Goal: Information Seeking & Learning: Learn about a topic

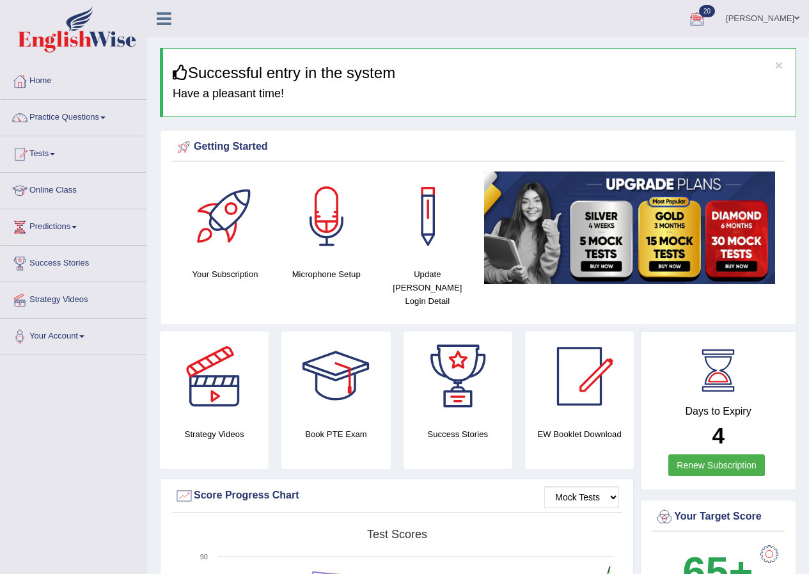
click at [97, 113] on link "Practice Questions" at bounding box center [74, 116] width 146 height 32
click at [99, 120] on link "Practice Questions" at bounding box center [74, 116] width 146 height 32
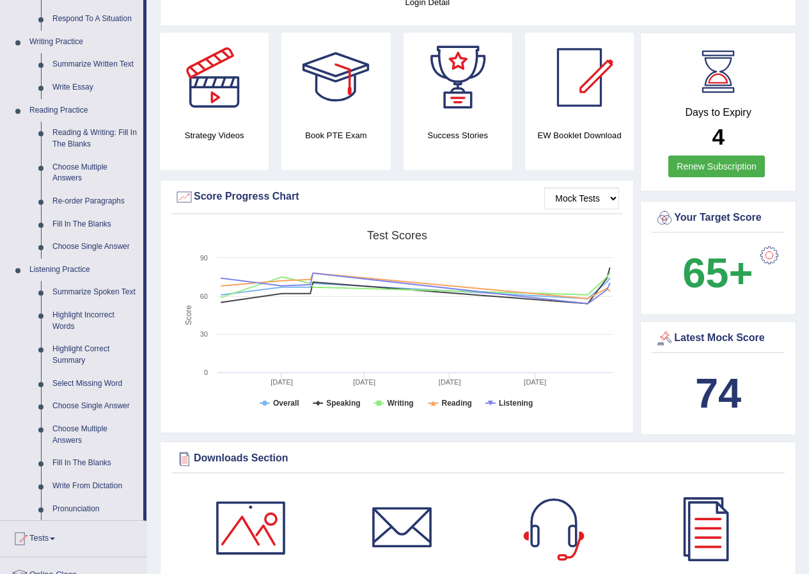
scroll to position [320, 0]
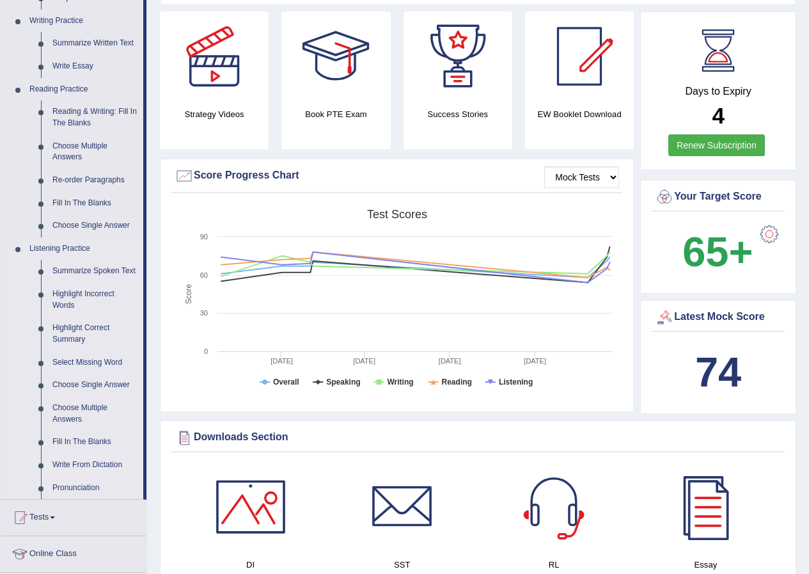
click at [111, 459] on link "Write From Dictation" at bounding box center [95, 464] width 97 height 23
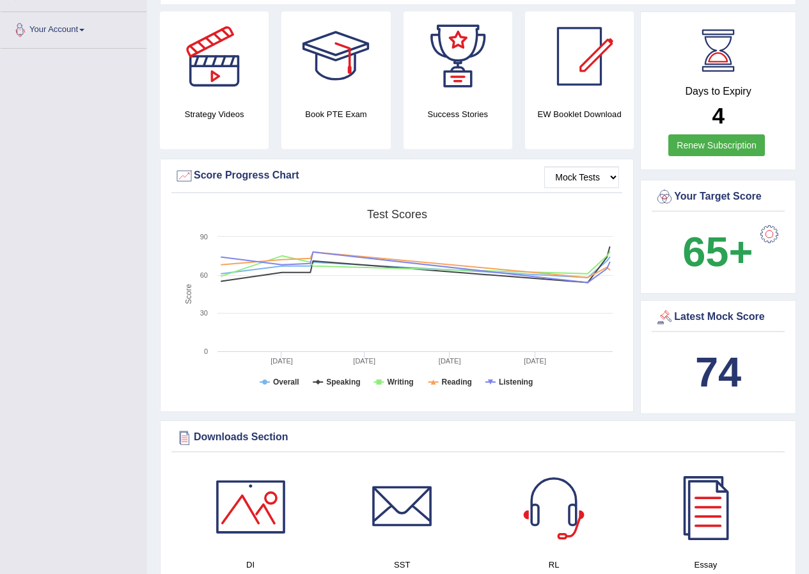
scroll to position [380, 0]
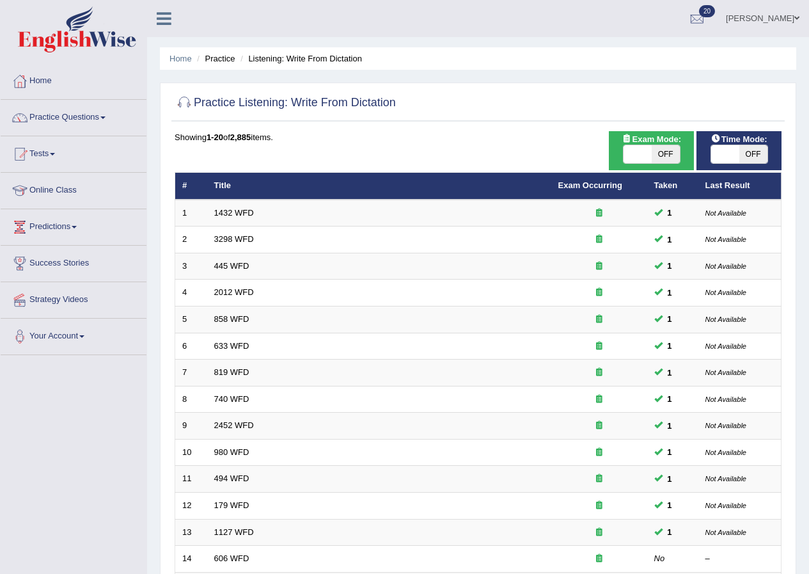
click at [670, 156] on span "OFF" at bounding box center [666, 154] width 28 height 18
checkbox input "true"
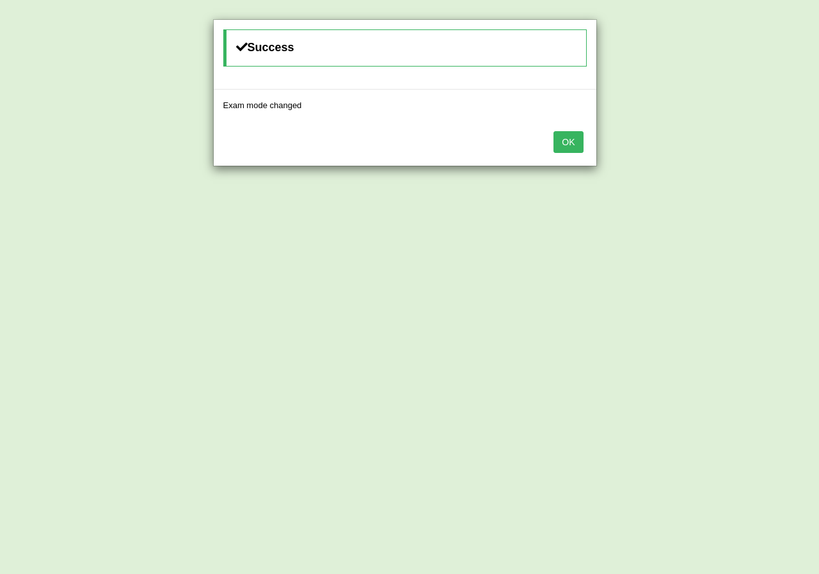
click at [579, 146] on button "OK" at bounding box center [567, 142] width 29 height 22
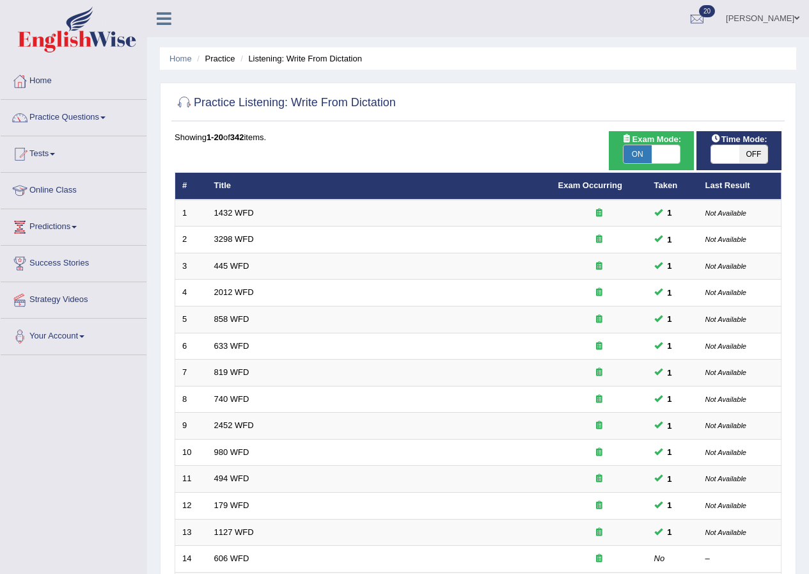
click at [749, 150] on span "OFF" at bounding box center [753, 154] width 28 height 18
checkbox input "true"
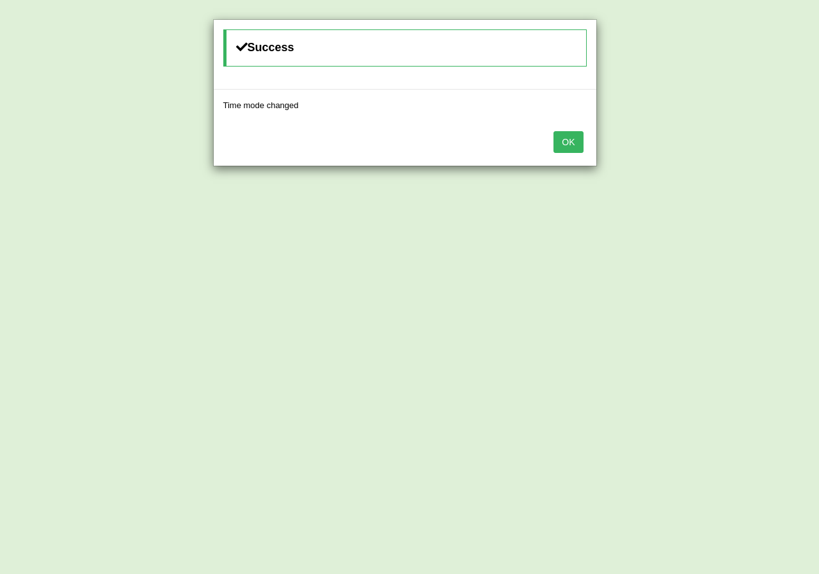
click at [571, 140] on button "OK" at bounding box center [567, 142] width 29 height 22
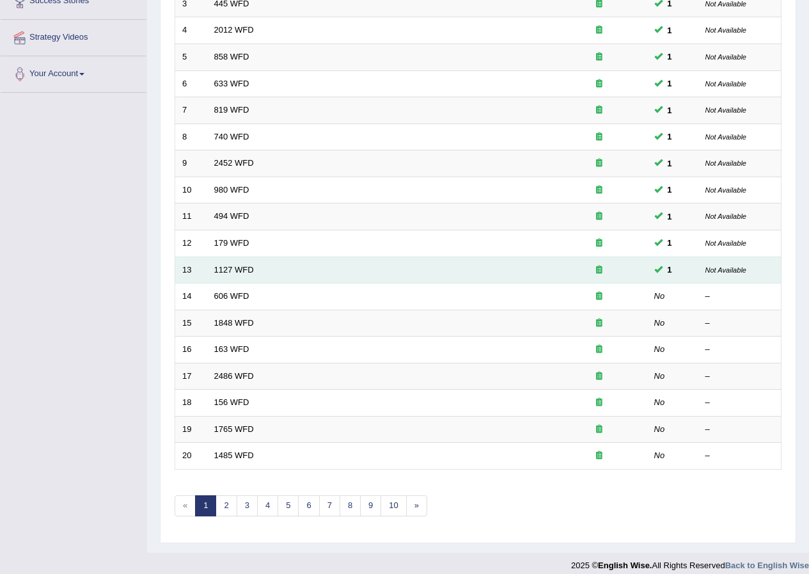
scroll to position [273, 0]
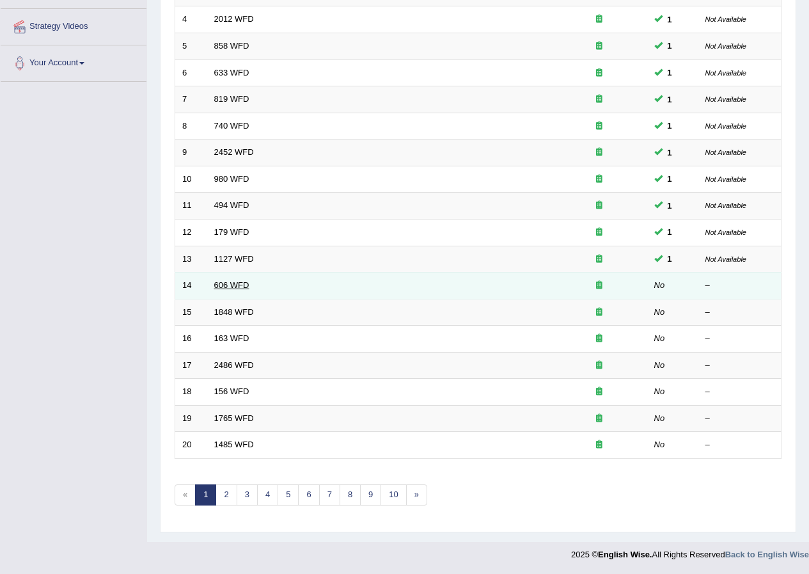
click at [226, 283] on link "606 WFD" at bounding box center [231, 285] width 35 height 10
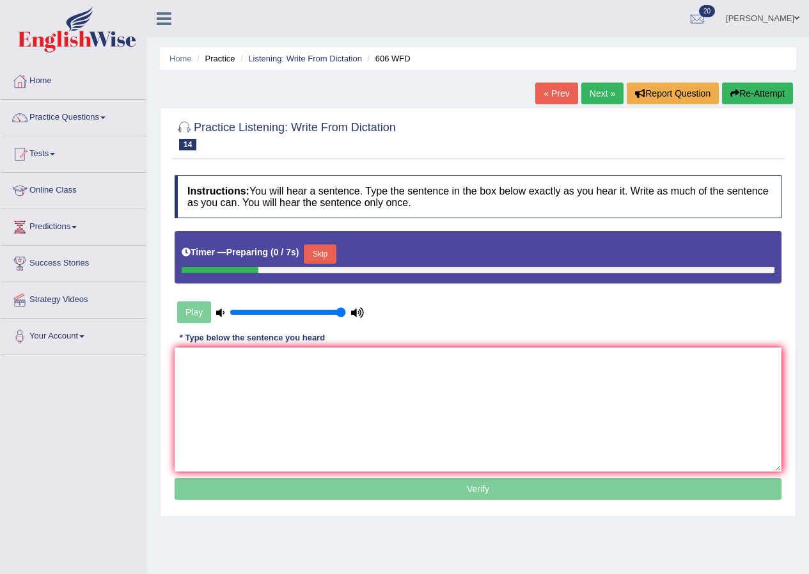
click at [192, 311] on div "Play" at bounding box center [271, 312] width 192 height 32
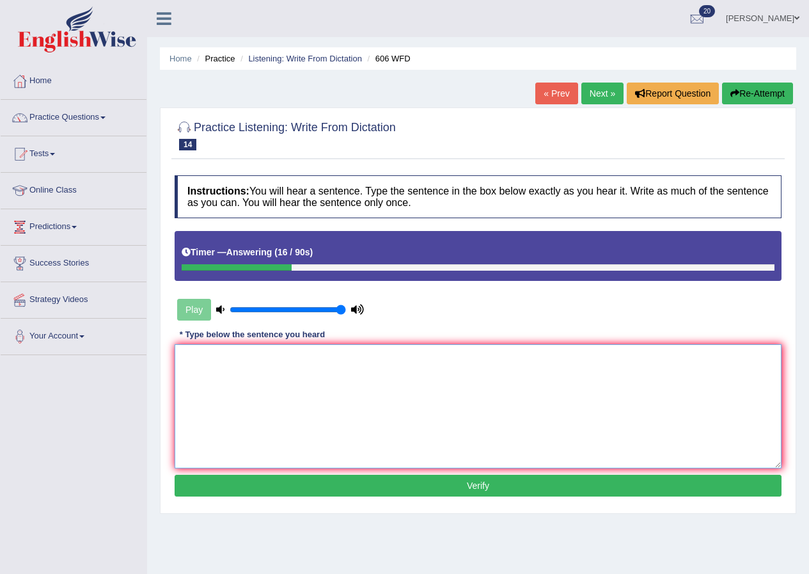
click at [274, 378] on textarea at bounding box center [478, 406] width 607 height 124
type textarea "Students will study the literature in ancient greek."
drag, startPoint x: 523, startPoint y: 489, endPoint x: 531, endPoint y: 489, distance: 7.7
click at [531, 489] on button "Verify" at bounding box center [478, 486] width 607 height 22
click at [531, 489] on div "Home Practice Listening: Write From Dictation 606 WFD « Prev Next » Report Ques…" at bounding box center [478, 320] width 662 height 640
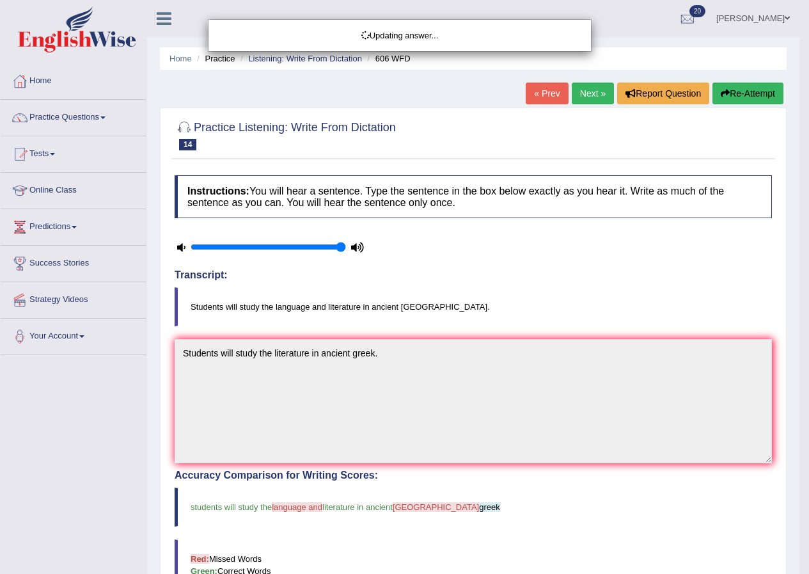
click at [532, 483] on div "Updating answer..." at bounding box center [404, 287] width 809 height 574
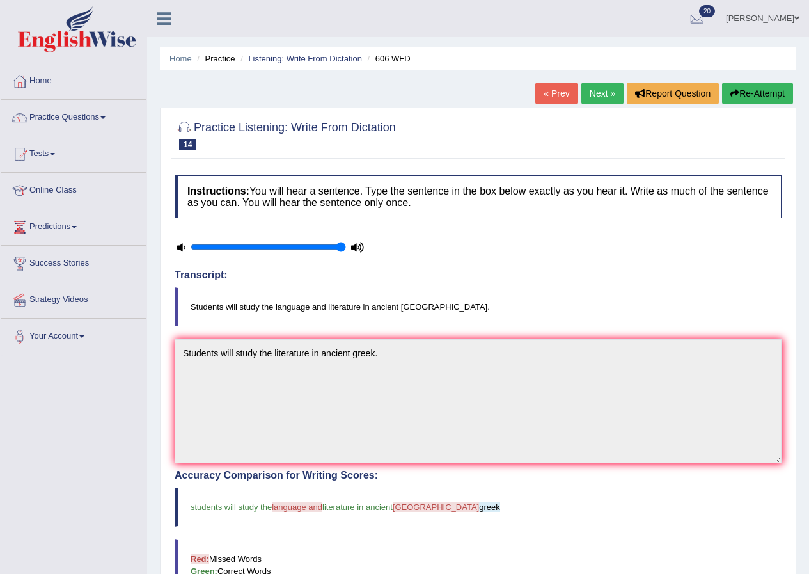
click at [606, 300] on blockquote "Students will study the language and literature in ancient Greece." at bounding box center [478, 306] width 607 height 39
click at [595, 97] on link "Next »" at bounding box center [602, 93] width 42 height 22
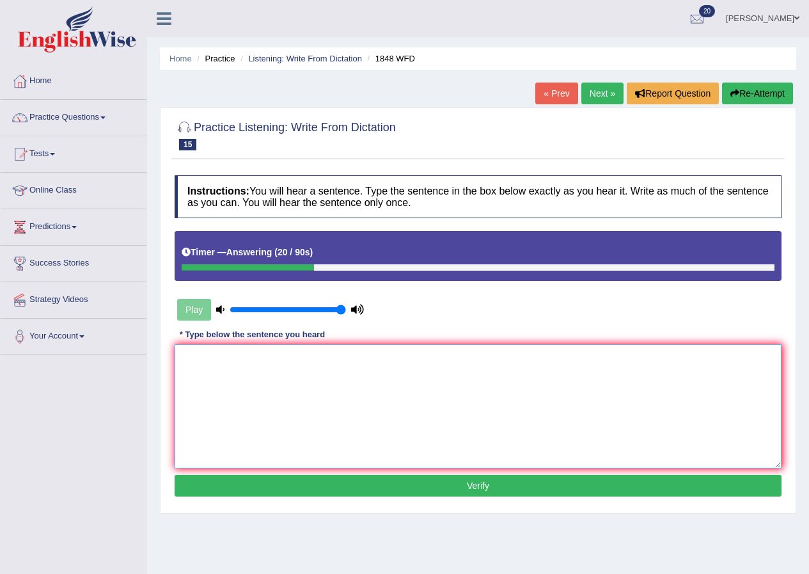
click at [218, 354] on textarea at bounding box center [478, 406] width 607 height 124
type textarea "Students must present a valid identification to enrol in this course."
click at [581, 492] on button "Verify" at bounding box center [478, 486] width 607 height 22
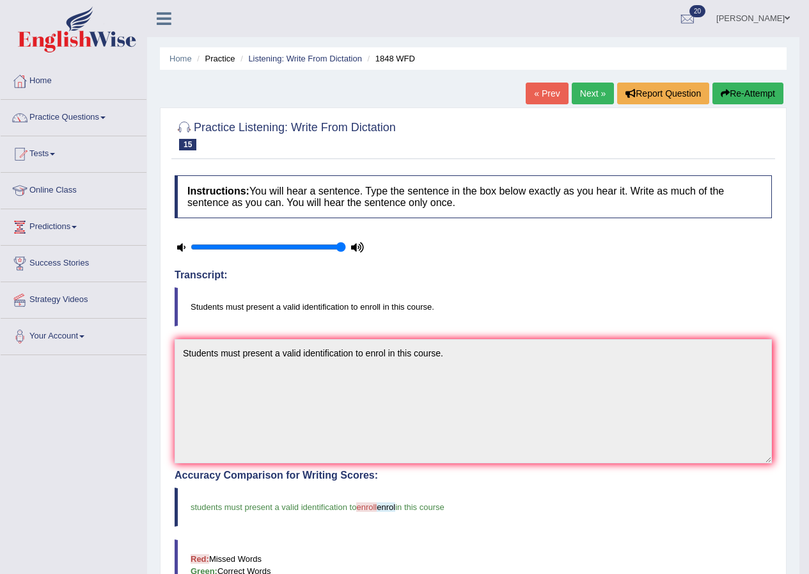
click at [587, 93] on link "Next »" at bounding box center [593, 93] width 42 height 22
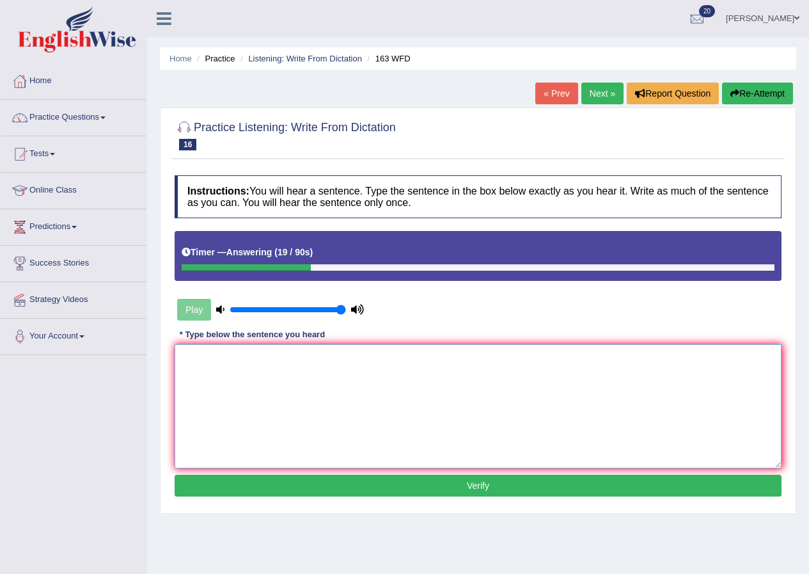
click at [599, 350] on textarea at bounding box center [478, 406] width 607 height 124
type textarea "A number of assignments will be submitted to the conference."
click at [558, 484] on button "Verify" at bounding box center [478, 486] width 607 height 22
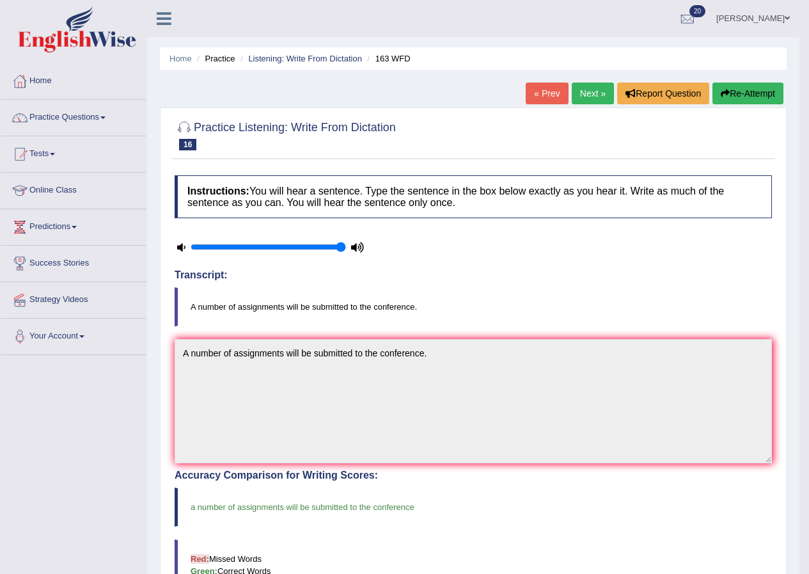
click at [586, 86] on link "Next »" at bounding box center [593, 93] width 42 height 22
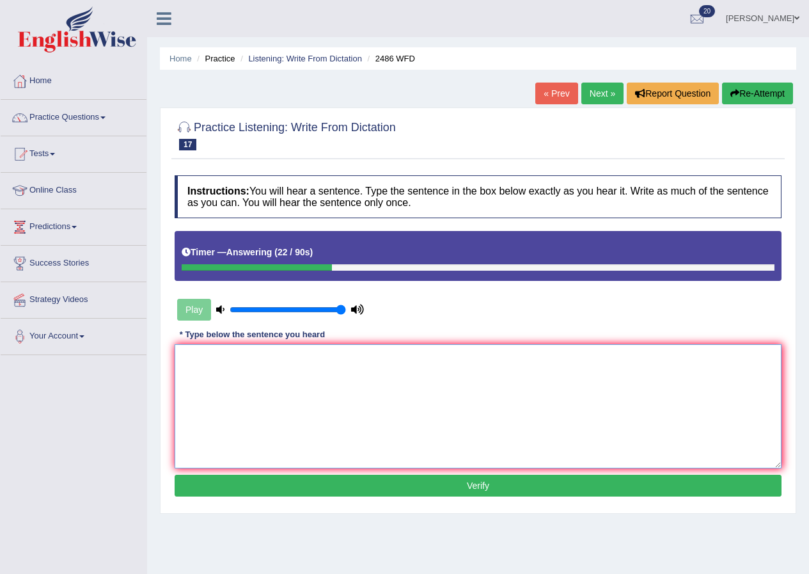
click at [345, 386] on textarea at bounding box center [478, 406] width 607 height 124
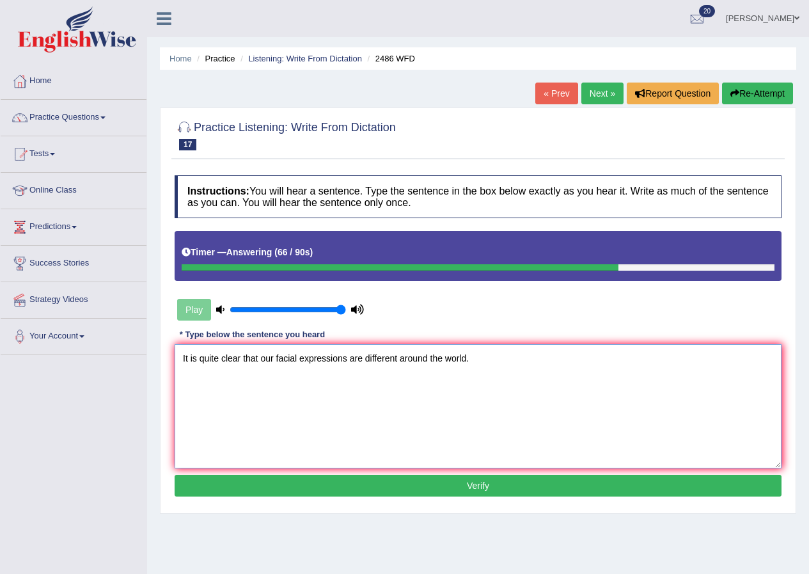
type textarea "It is quite clear that our facial expressions are different around the world."
click at [400, 478] on button "Verify" at bounding box center [478, 486] width 607 height 22
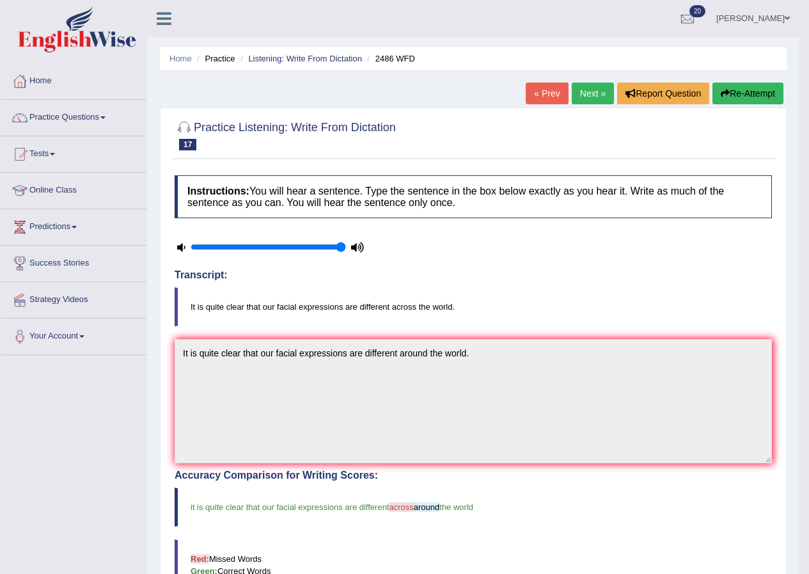
click at [588, 98] on link "Next »" at bounding box center [593, 93] width 42 height 22
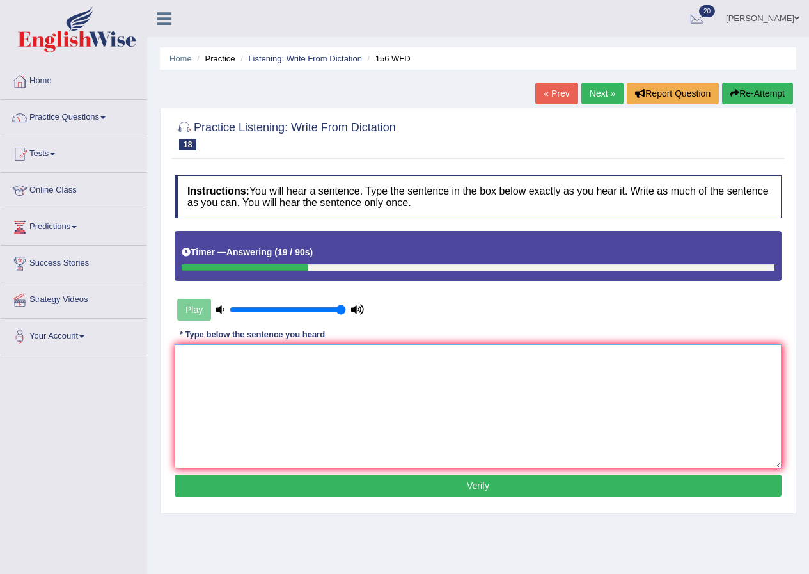
drag, startPoint x: 422, startPoint y: 401, endPoint x: 423, endPoint y: 408, distance: 7.1
click at [422, 406] on textarea at bounding box center [478, 406] width 607 height 124
type textarea "All the assignments are due by tomorrow."
click at [502, 480] on button "Verify" at bounding box center [478, 486] width 607 height 22
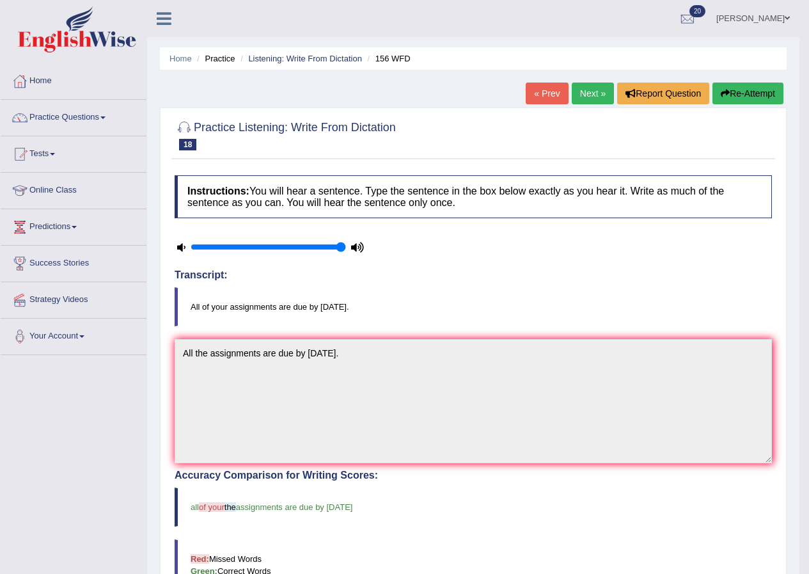
click at [606, 100] on link "Next »" at bounding box center [593, 93] width 42 height 22
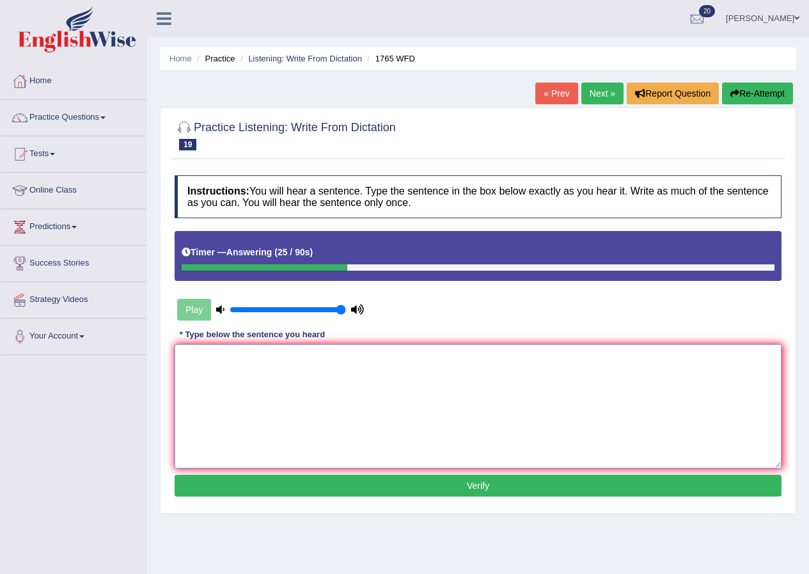
click at [489, 362] on textarea at bounding box center [478, 406] width 607 height 124
type textarea "Application forms for accomodation must be completed two months before."
click at [421, 483] on button "Verify" at bounding box center [478, 486] width 607 height 22
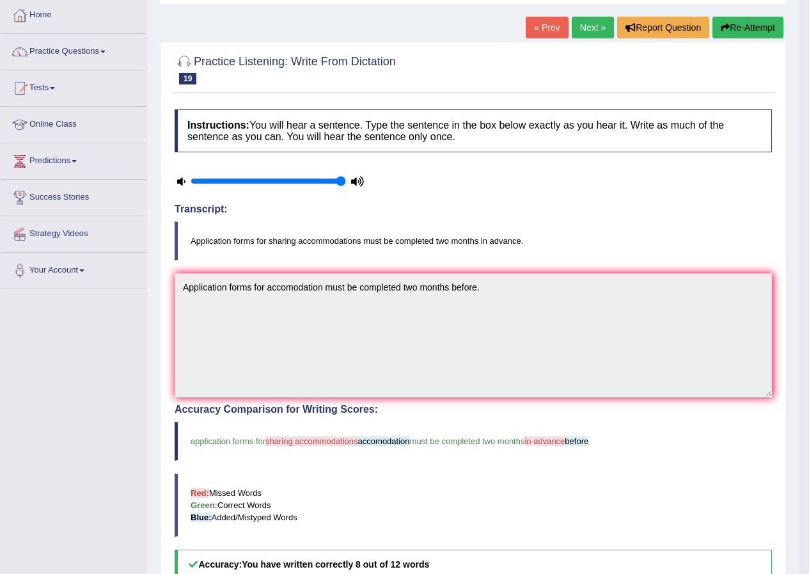
scroll to position [64, 0]
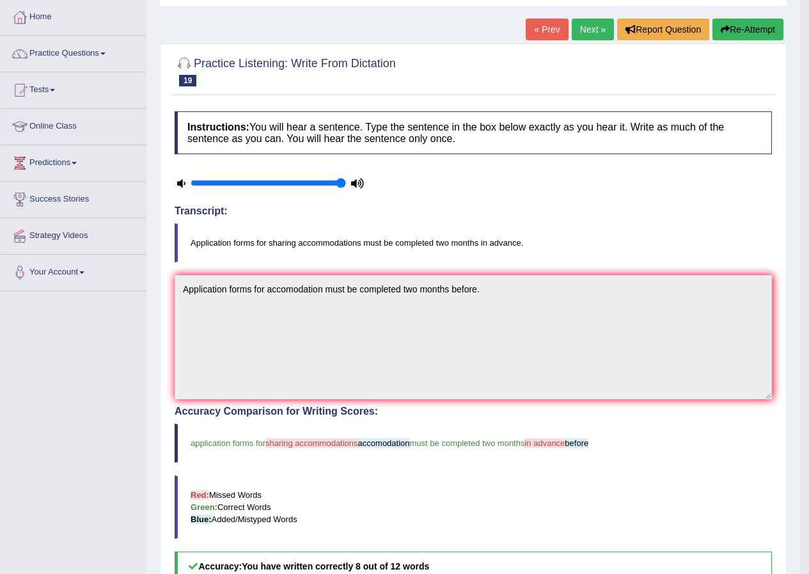
click at [577, 33] on link "Next »" at bounding box center [593, 30] width 42 height 22
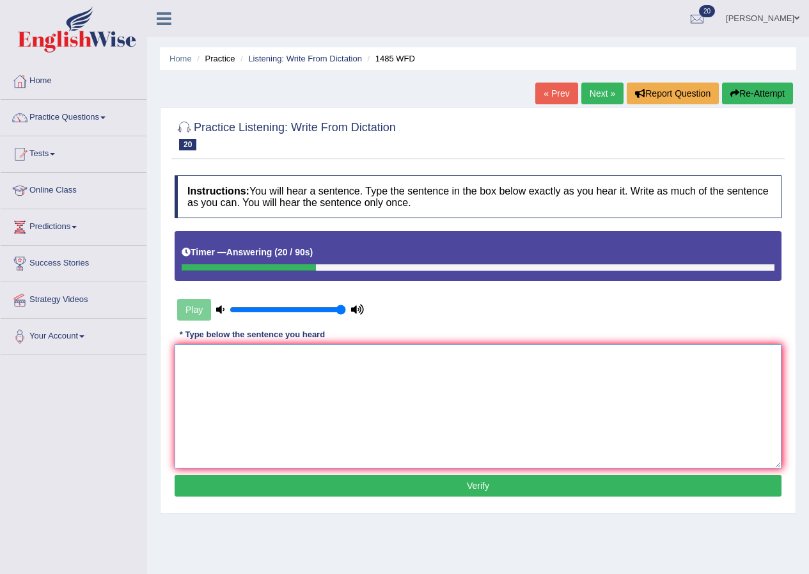
click at [420, 390] on textarea at bounding box center [478, 406] width 607 height 124
type textarea "Coursework"
click at [212, 352] on textarea "Coursework" at bounding box center [478, 406] width 607 height 124
click at [204, 366] on textarea "Coursework" at bounding box center [478, 406] width 607 height 124
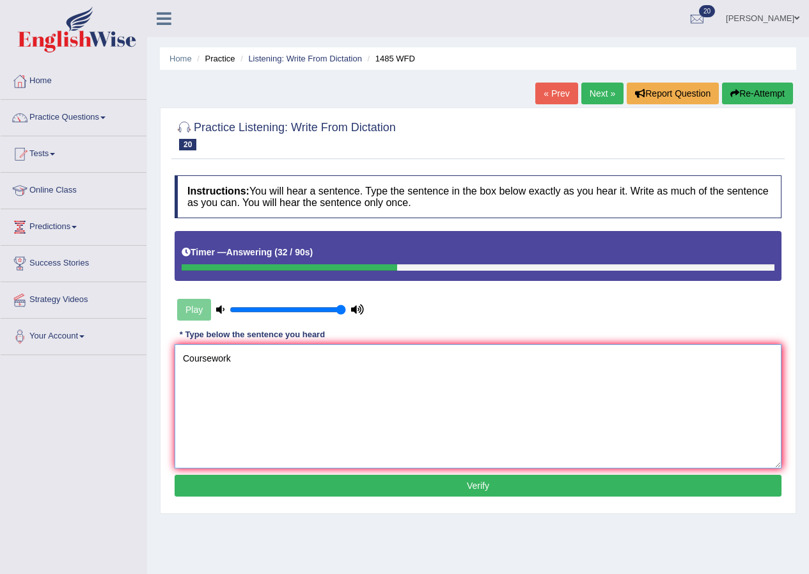
click at [204, 366] on textarea "Coursework" at bounding box center [478, 406] width 607 height 124
click at [213, 362] on textarea "Coursework" at bounding box center [478, 406] width 607 height 124
click at [230, 359] on textarea "Coursework" at bounding box center [478, 406] width 607 height 124
click at [247, 358] on textarea "Coursework" at bounding box center [478, 406] width 607 height 124
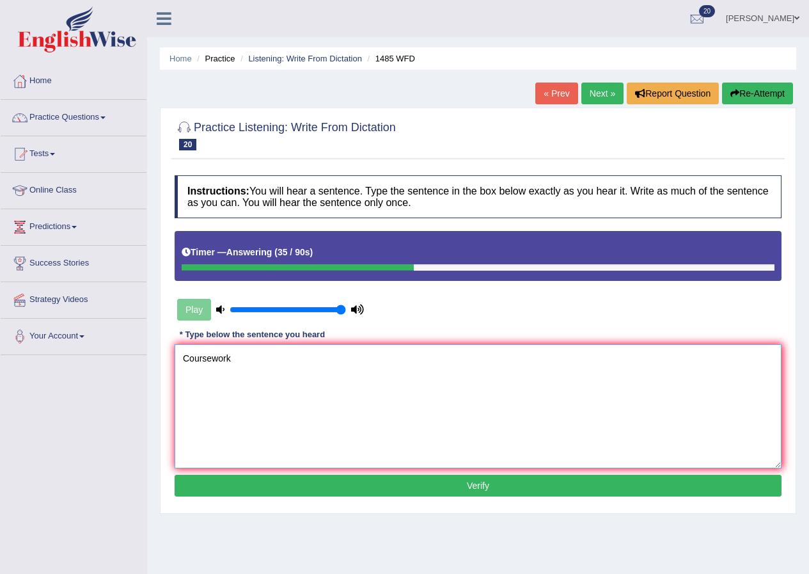
drag, startPoint x: 237, startPoint y: 395, endPoint x: 225, endPoint y: 412, distance: 21.1
click at [237, 396] on textarea "Coursework" at bounding box center [478, 406] width 607 height 124
click at [221, 418] on textarea "Coursework" at bounding box center [478, 406] width 607 height 124
type textarea "Course work gives students the chances to thoroughly access the subject."
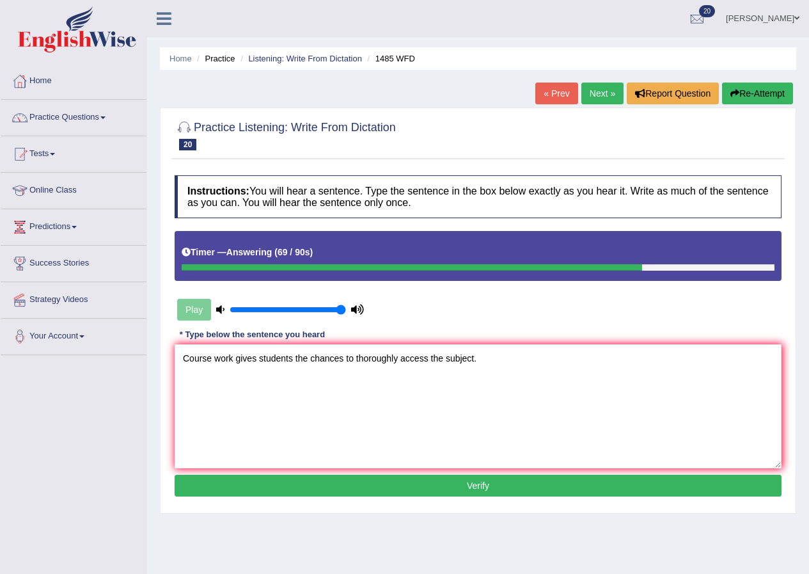
click at [624, 496] on button "Verify" at bounding box center [478, 486] width 607 height 22
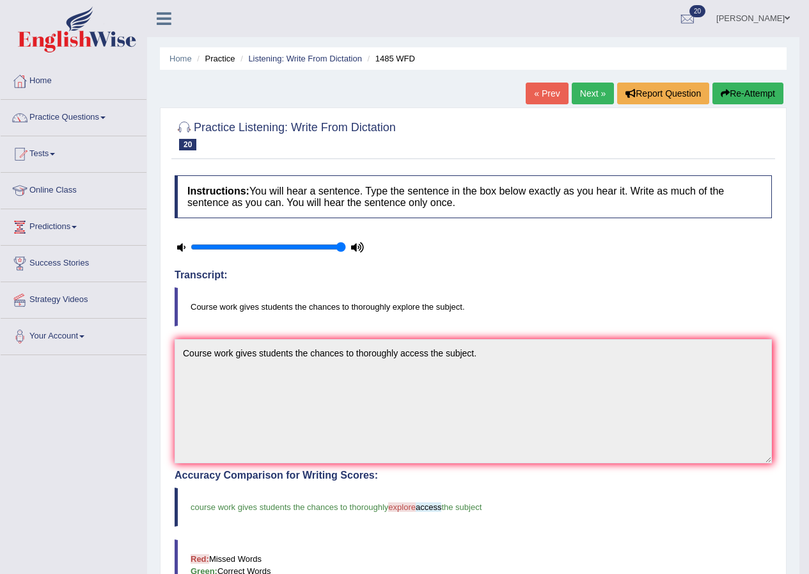
click at [593, 102] on link "Next »" at bounding box center [593, 93] width 42 height 22
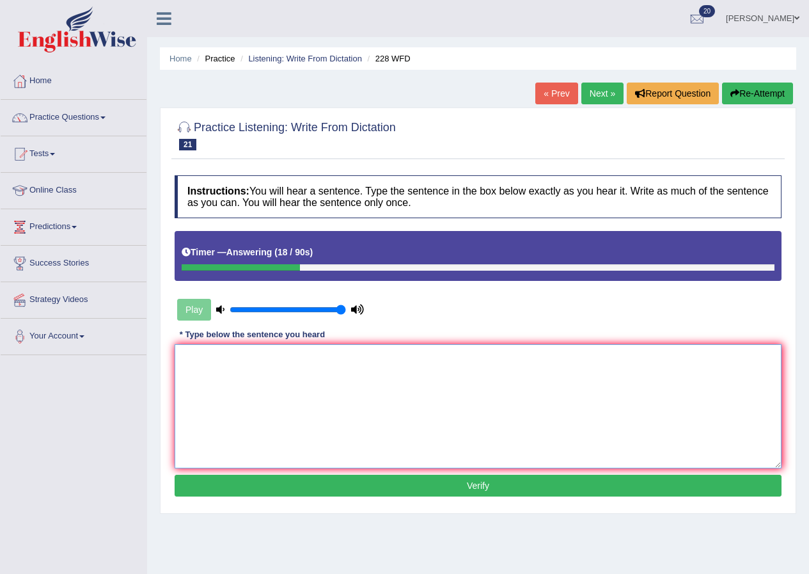
click at [708, 384] on textarea at bounding box center [478, 406] width 607 height 124
type textarea "Computer science has become a popular university course."
click at [640, 493] on button "Verify" at bounding box center [478, 486] width 607 height 22
click at [640, 494] on div "Home Practice Listening: Write From Dictation 228 WFD « Prev Next » Report Ques…" at bounding box center [478, 320] width 662 height 640
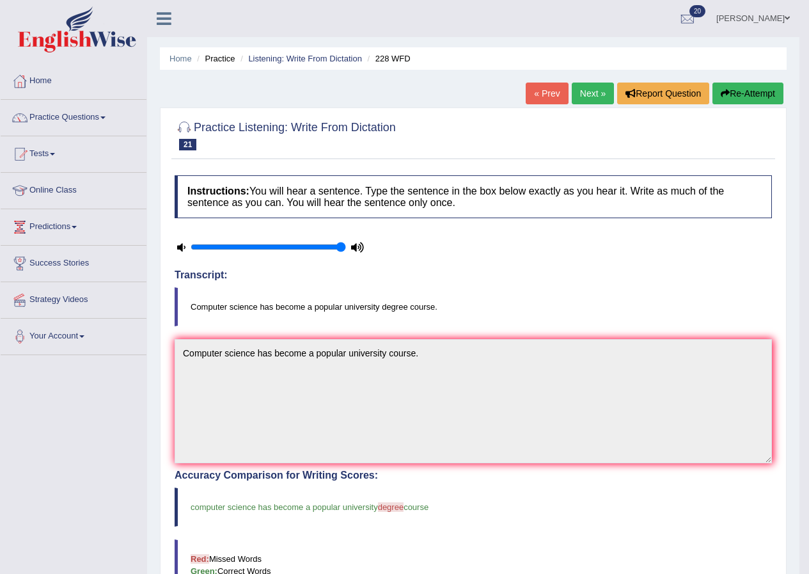
click at [577, 95] on link "Next »" at bounding box center [593, 93] width 42 height 22
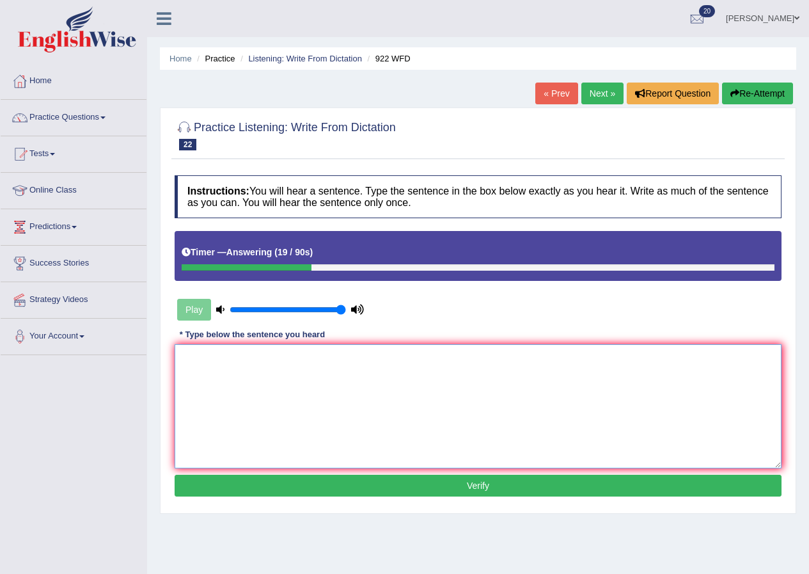
click at [532, 373] on textarea at bounding box center [478, 406] width 607 height 124
type textarea "Students intending to attend the conference must register first."
click at [466, 487] on button "Verify" at bounding box center [478, 486] width 607 height 22
click at [466, 487] on div "Home Practice Listening: Write From Dictation 922 WFD « Prev Next » Report Ques…" at bounding box center [478, 320] width 662 height 640
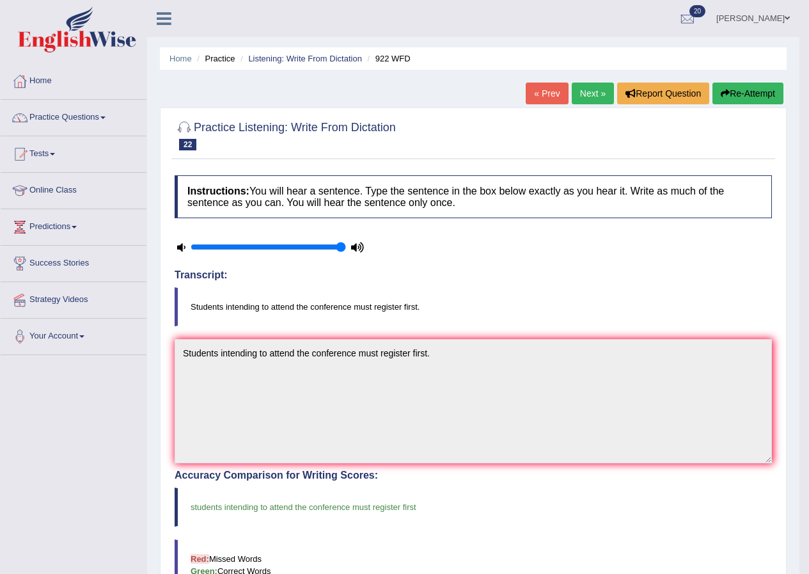
click at [596, 99] on link "Next »" at bounding box center [593, 93] width 42 height 22
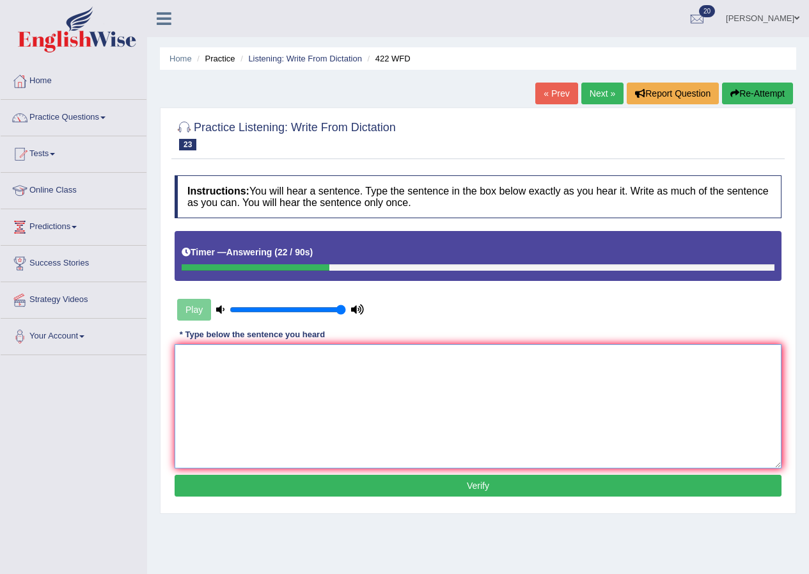
click at [423, 398] on textarea at bounding box center [478, 406] width 607 height 124
type textarea "t"
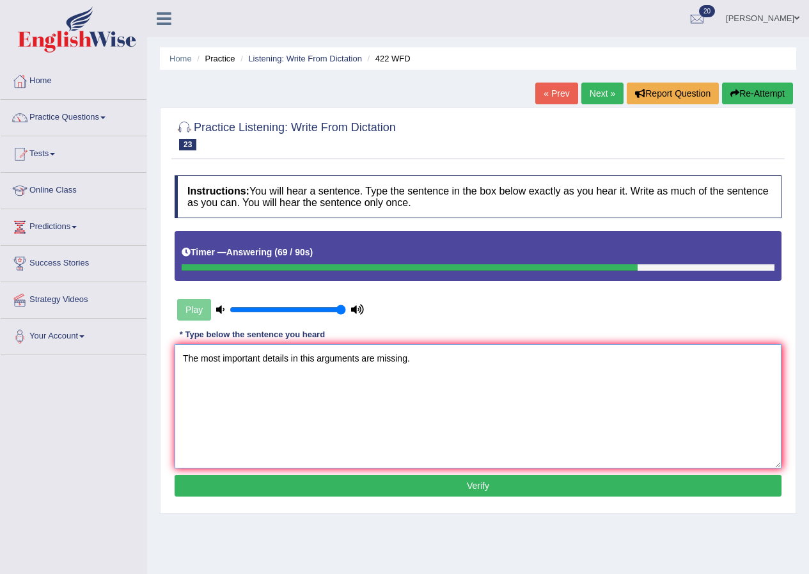
type textarea "The most important details in this arguments are missing."
click at [400, 484] on button "Verify" at bounding box center [478, 486] width 607 height 22
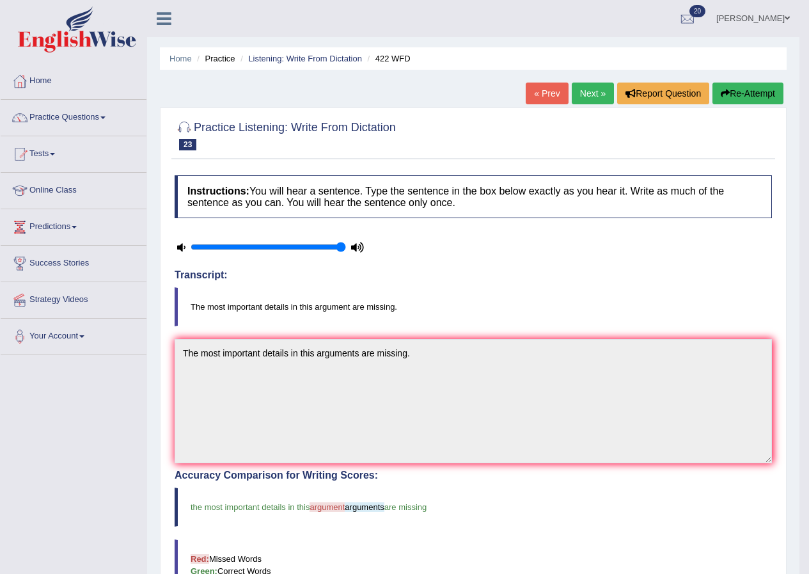
click at [583, 98] on link "Next »" at bounding box center [593, 93] width 42 height 22
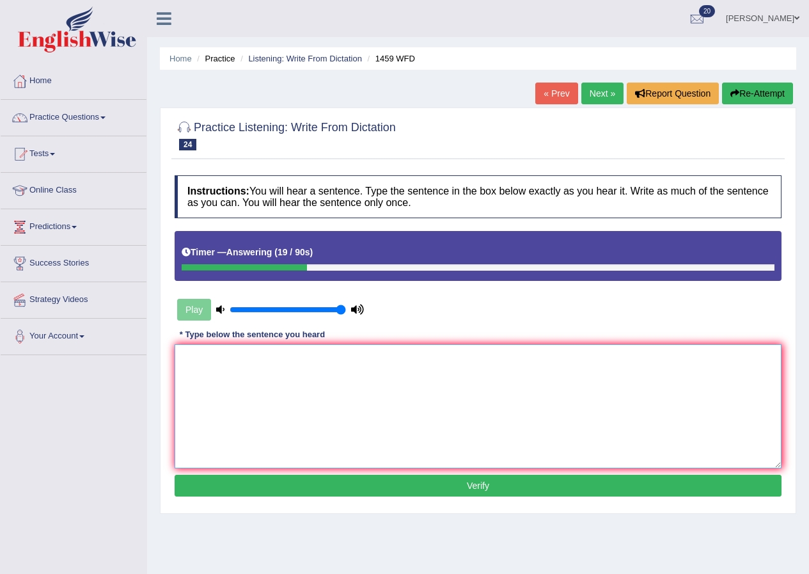
click at [506, 400] on textarea at bounding box center [478, 406] width 607 height 124
type textarea "All experiments and procedures have been outlined in the manual."
click at [413, 495] on button "Verify" at bounding box center [478, 486] width 607 height 22
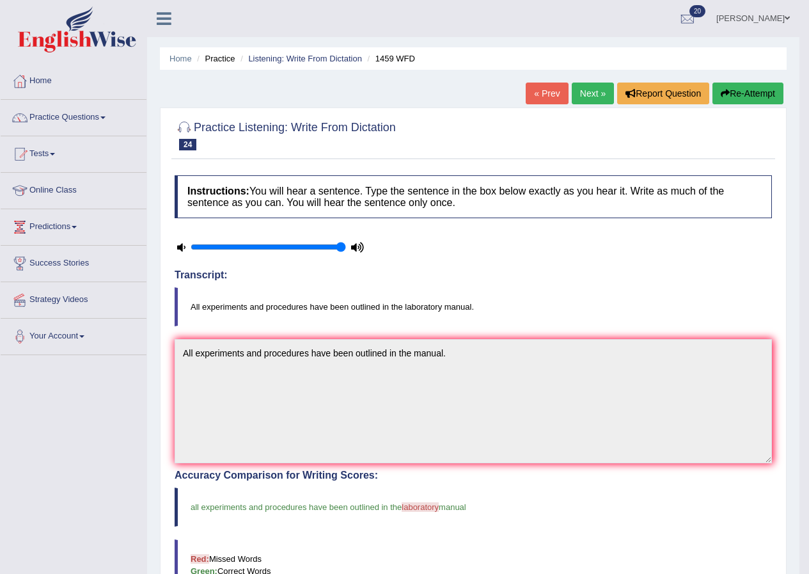
click at [599, 93] on link "Next »" at bounding box center [593, 93] width 42 height 22
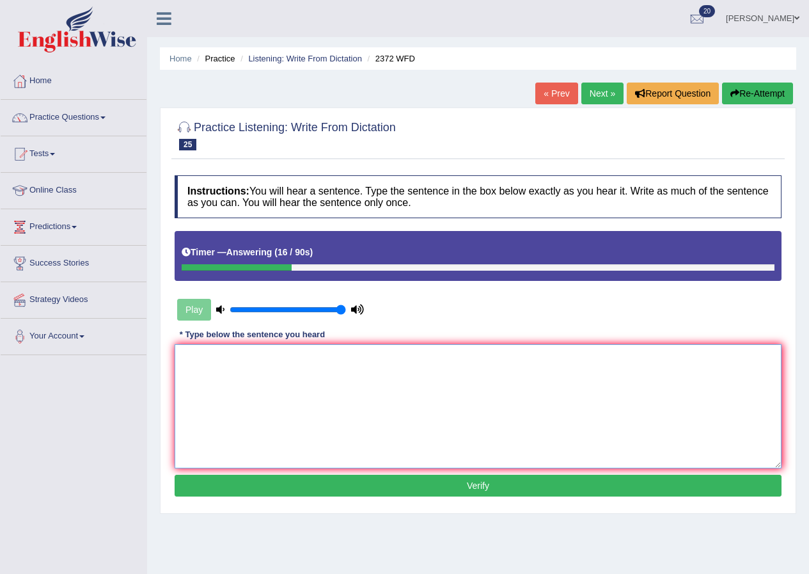
click at [301, 381] on textarea at bounding box center [478, 406] width 607 height 124
type textarea "We must hand in our assignments by the end of semester."
click at [55, 519] on div "Toggle navigation Home Practice Questions Speaking Practice Read Aloud Repeat S…" at bounding box center [404, 332] width 809 height 665
click at [548, 480] on button "Verify" at bounding box center [478, 486] width 607 height 22
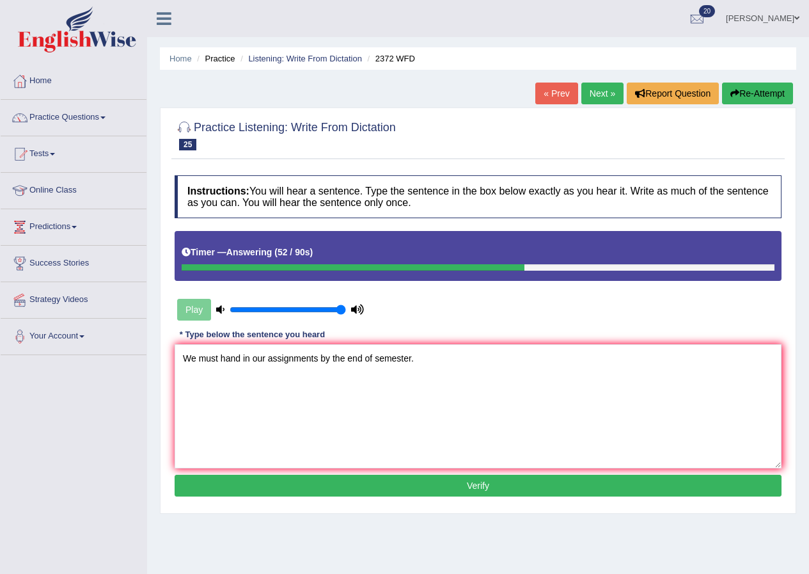
click at [548, 480] on div "Home Practice Listening: Write From Dictation 2372 WFD « Prev Next » Report Que…" at bounding box center [478, 320] width 662 height 640
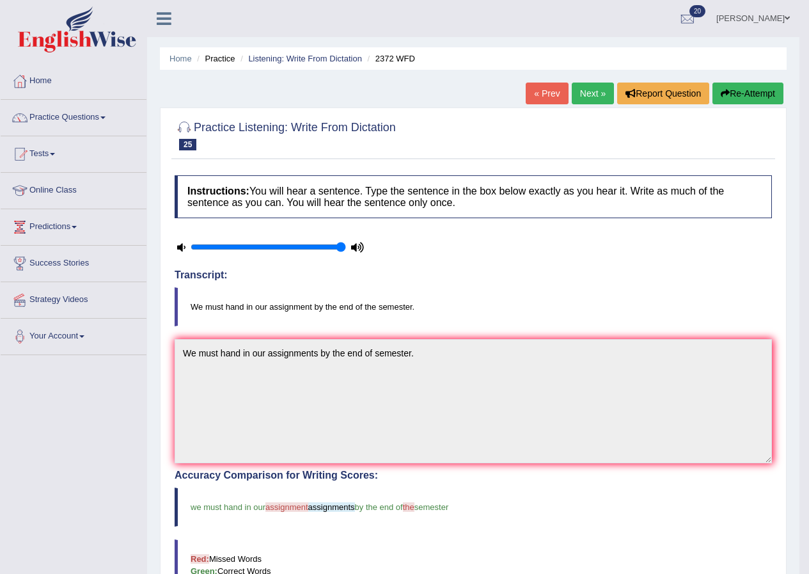
click at [583, 96] on link "Next »" at bounding box center [593, 93] width 42 height 22
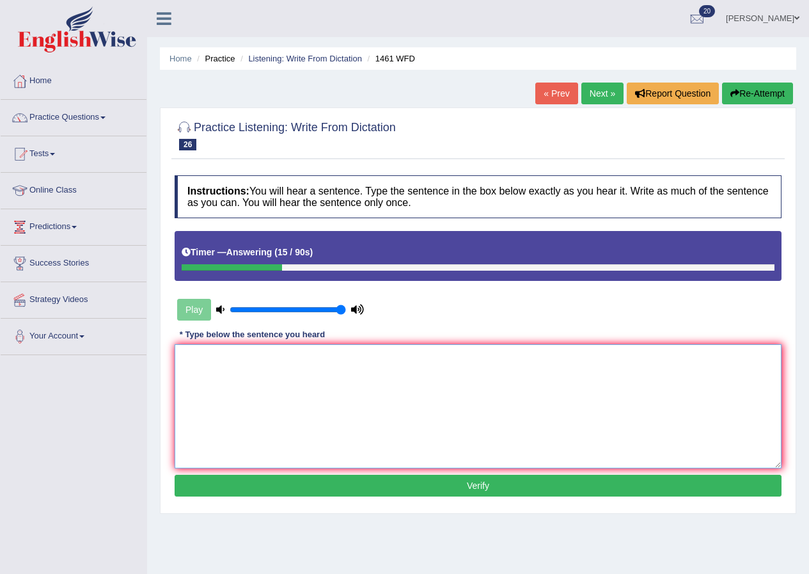
click at [416, 375] on textarea at bounding box center [478, 406] width 607 height 124
type textarea "My sister runs a business about small toys."
click at [444, 484] on button "Verify" at bounding box center [478, 486] width 607 height 22
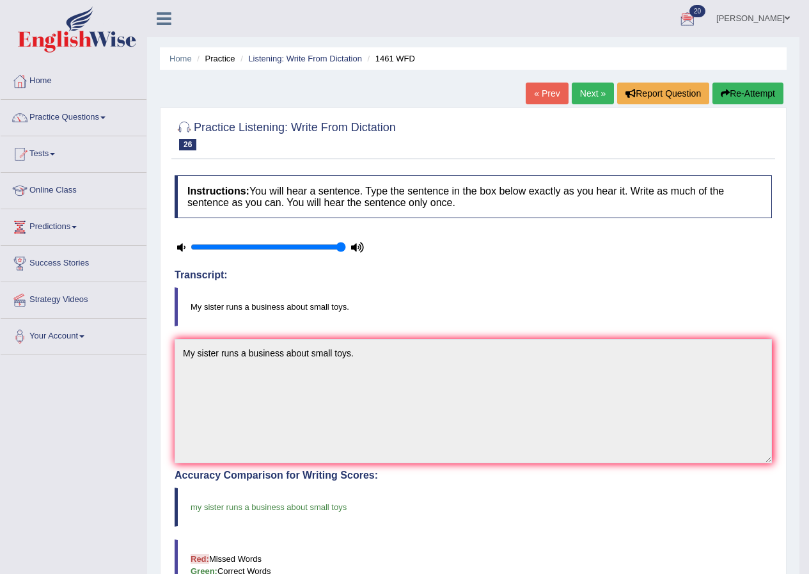
click at [578, 92] on link "Next »" at bounding box center [593, 93] width 42 height 22
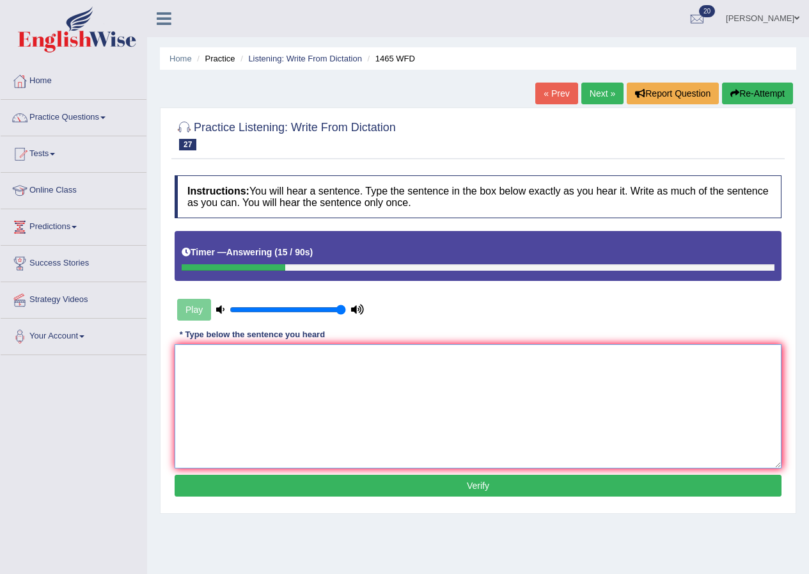
click at [416, 385] on textarea at bounding box center [478, 406] width 607 height 124
type textarea "You can find a the complaint form on the website."
click at [416, 485] on button "Verify" at bounding box center [478, 486] width 607 height 22
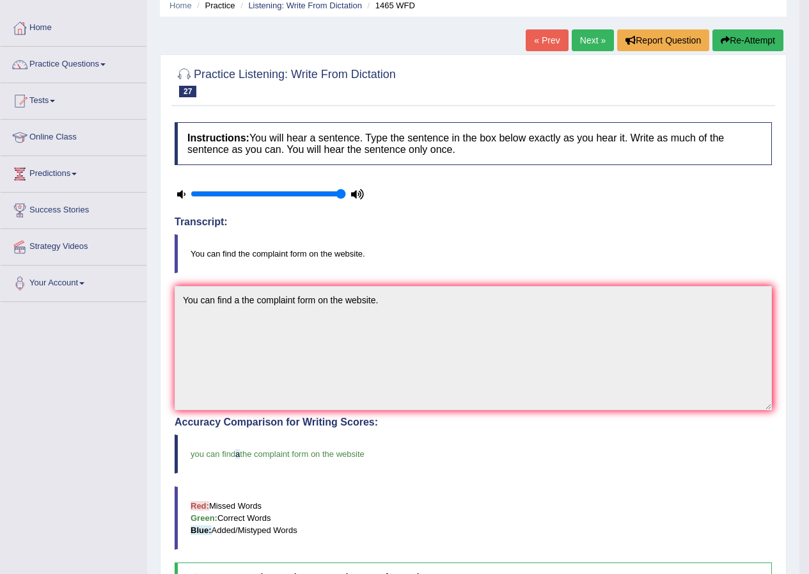
scroll to position [37, 0]
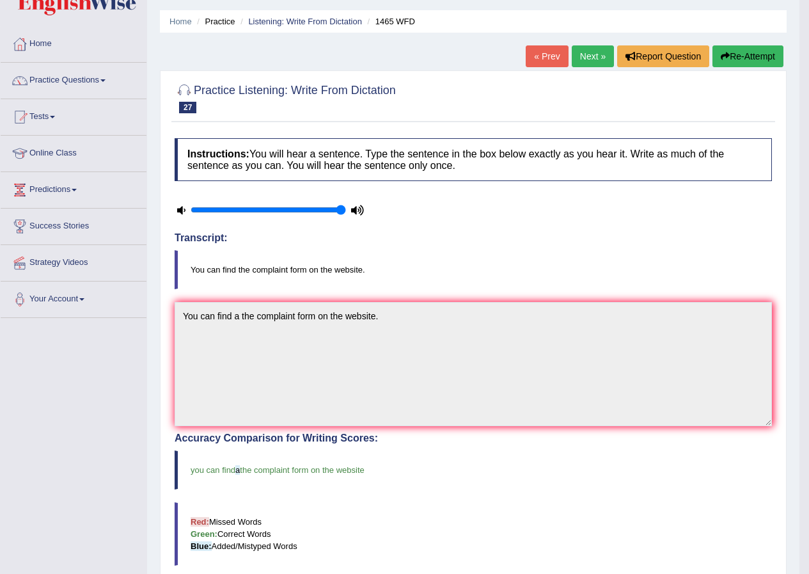
click at [575, 58] on link "Next »" at bounding box center [593, 56] width 42 height 22
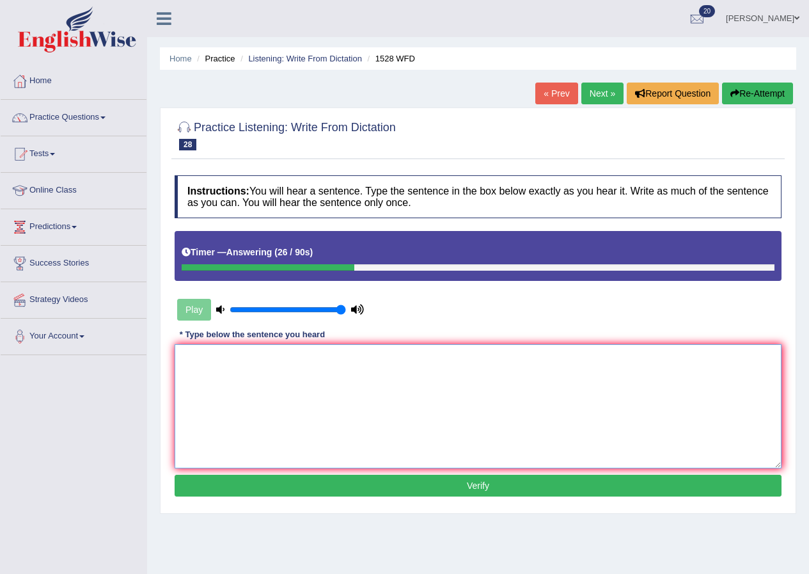
click at [460, 365] on textarea at bounding box center [478, 406] width 607 height 124
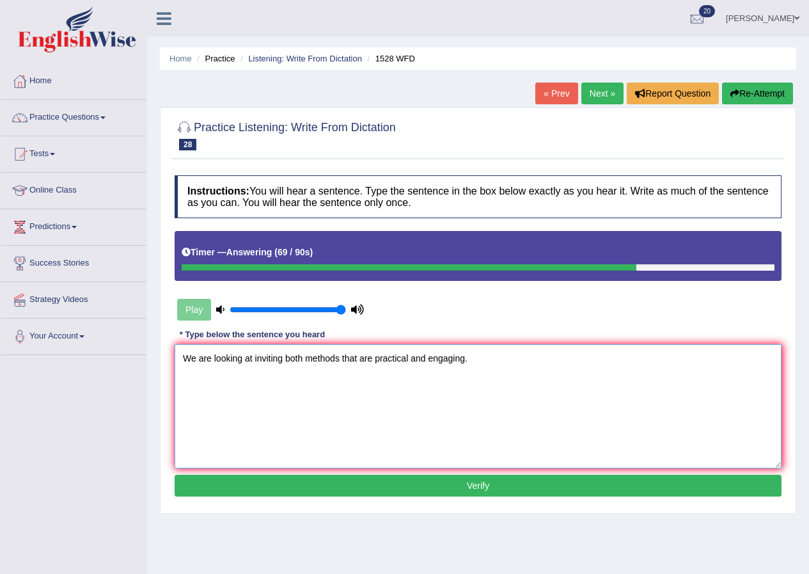
type textarea "We are looking at inviting both methods that are practical and engaging."
click at [535, 491] on button "Verify" at bounding box center [478, 486] width 607 height 22
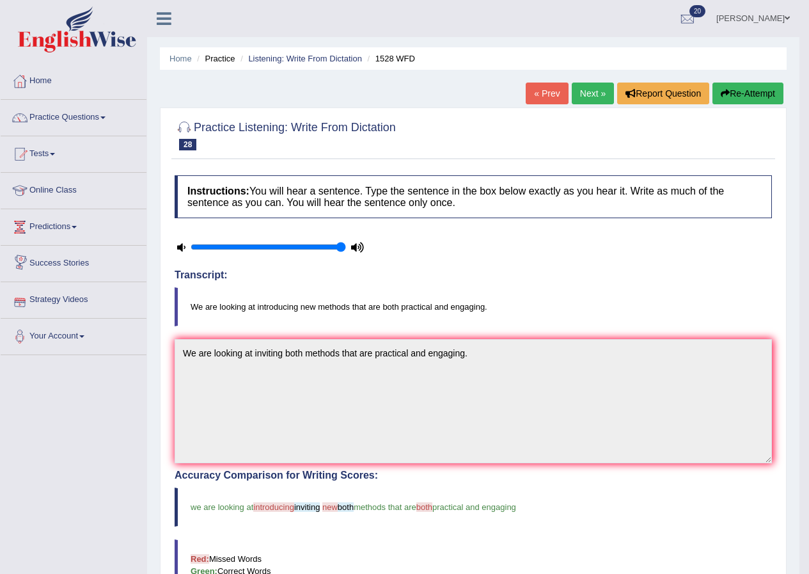
click at [185, 251] on icon at bounding box center [181, 247] width 8 height 8
click at [572, 98] on link "Next »" at bounding box center [593, 93] width 42 height 22
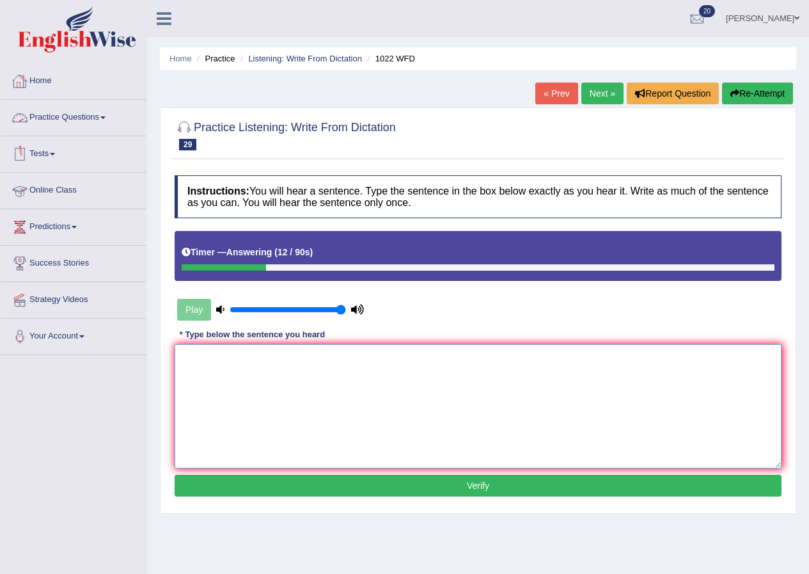
click at [315, 393] on textarea at bounding box center [478, 406] width 607 height 124
type textarea "p"
type textarea "system provides foundation for analysing data."
click at [467, 487] on button "Verify" at bounding box center [478, 486] width 607 height 22
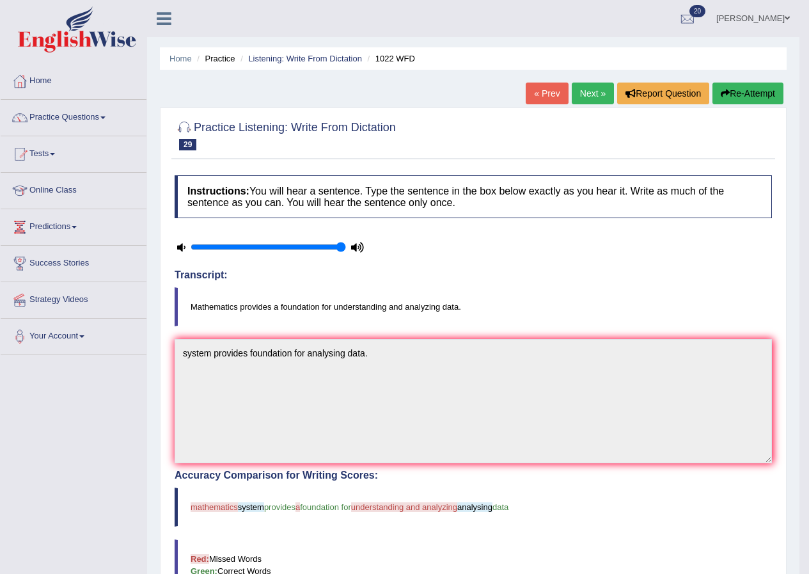
click at [585, 88] on link "Next »" at bounding box center [593, 93] width 42 height 22
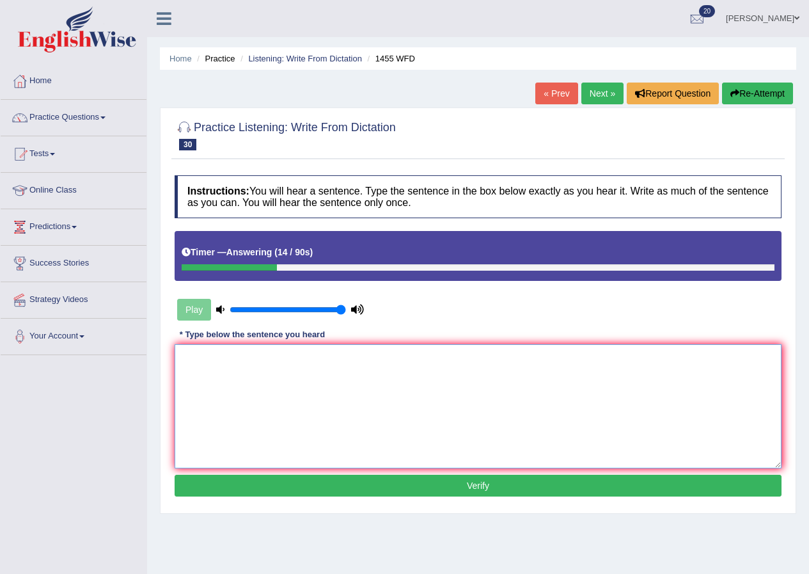
click at [627, 369] on textarea at bounding box center [478, 406] width 607 height 124
type textarea "You must wear a hard hat on the construction site."
click at [551, 495] on button "Verify" at bounding box center [478, 486] width 607 height 22
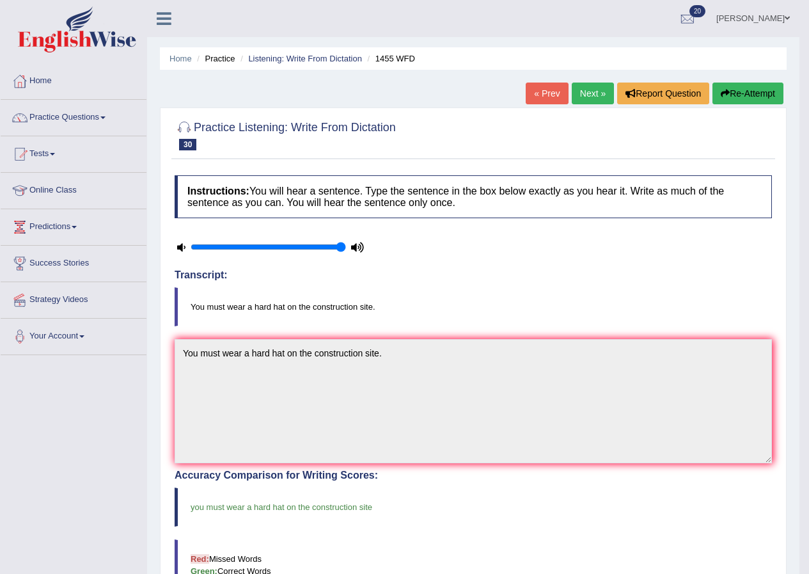
click at [582, 94] on link "Next »" at bounding box center [593, 93] width 42 height 22
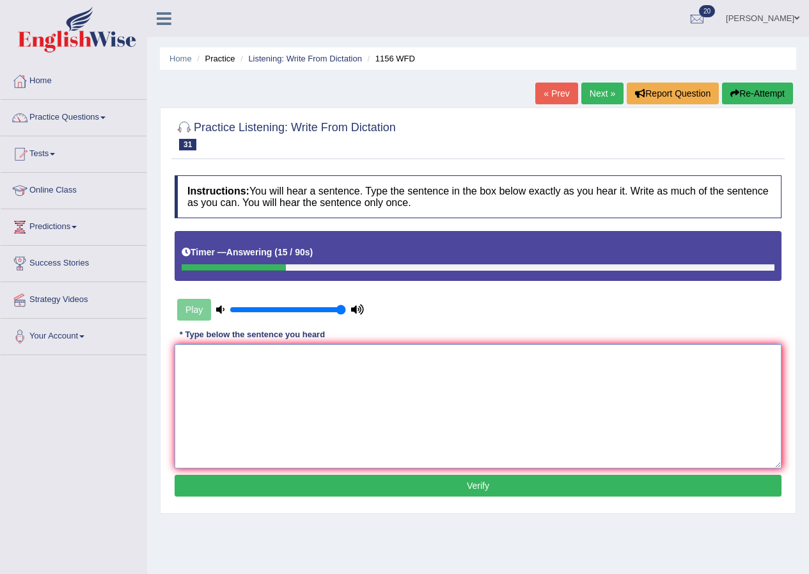
click at [424, 373] on textarea at bounding box center [478, 406] width 607 height 124
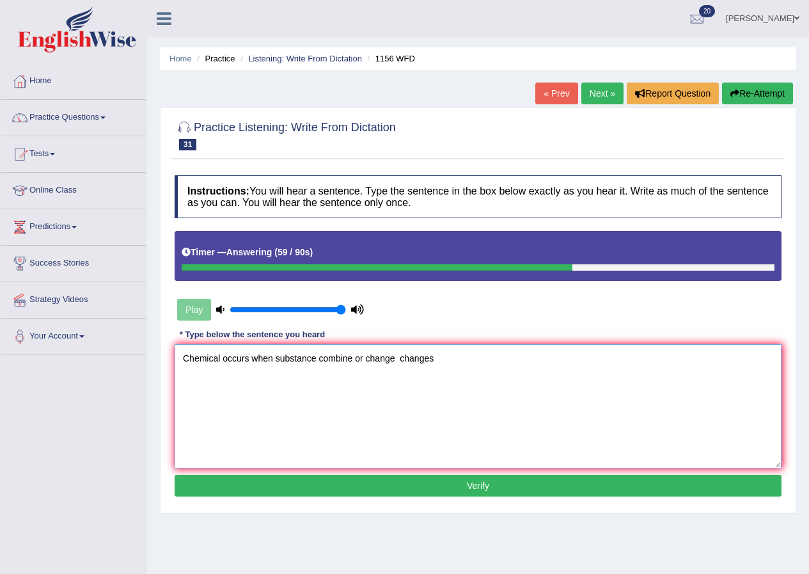
click at [399, 364] on textarea "Chemical occurs when substance combine or change changes" at bounding box center [478, 406] width 607 height 124
click at [315, 353] on textarea "Chemical occurs when substance combine or change changes" at bounding box center [478, 406] width 607 height 124
click at [311, 359] on textarea "Chemical occurs when substance combine or change changes" at bounding box center [478, 406] width 607 height 124
click at [315, 361] on textarea "Chemical occurs when substance combine or change changes" at bounding box center [478, 406] width 607 height 124
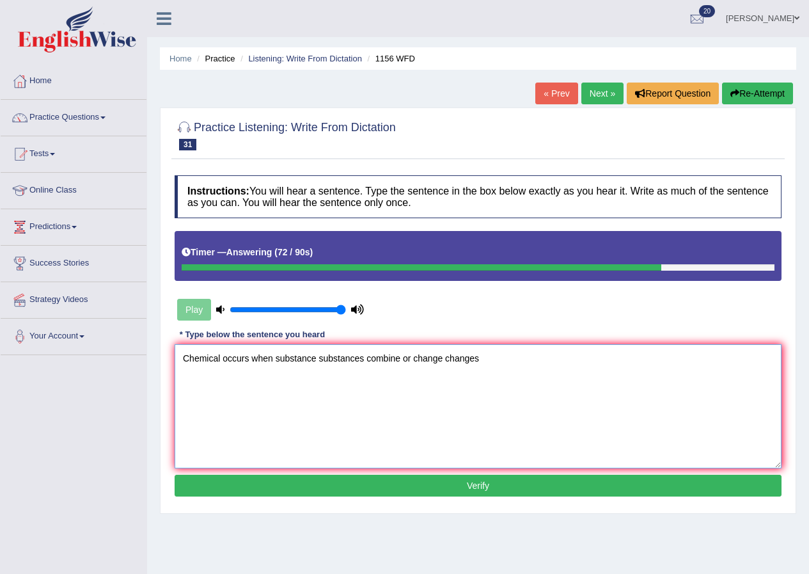
click at [399, 356] on textarea "Chemical occurs when substance substances combine or change changes" at bounding box center [478, 406] width 607 height 124
click at [404, 356] on textarea "Chemical occurs when substance substances combine or change changes" at bounding box center [478, 406] width 607 height 124
type textarea "Chemical occurs when substance substances combine combines or change changes"
click at [339, 489] on button "Verify" at bounding box center [478, 486] width 607 height 22
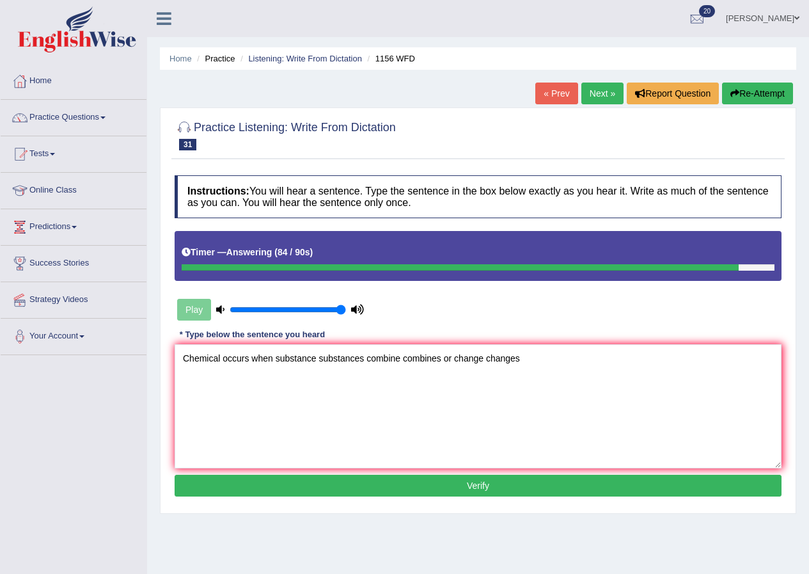
click at [339, 489] on div "Home Practice Listening: Write From Dictation 1156 WFD « Prev Next » Report Que…" at bounding box center [478, 320] width 662 height 640
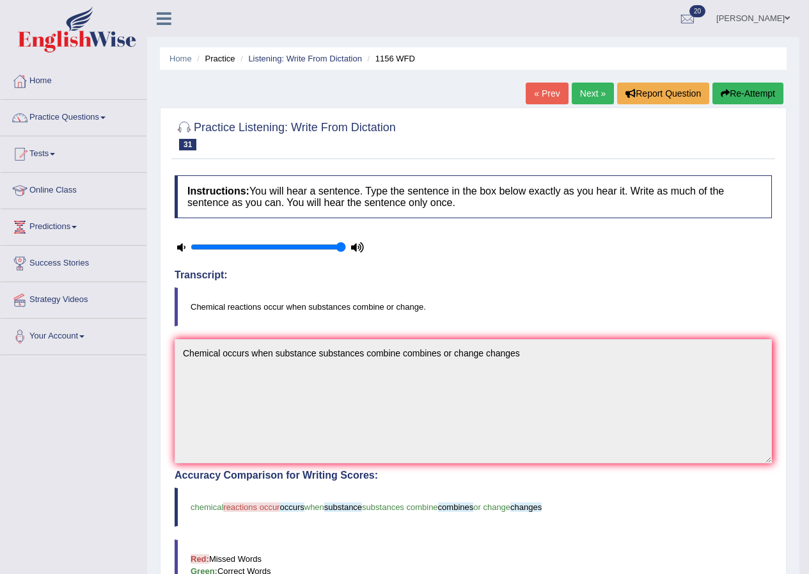
click at [583, 84] on link "Next »" at bounding box center [593, 93] width 42 height 22
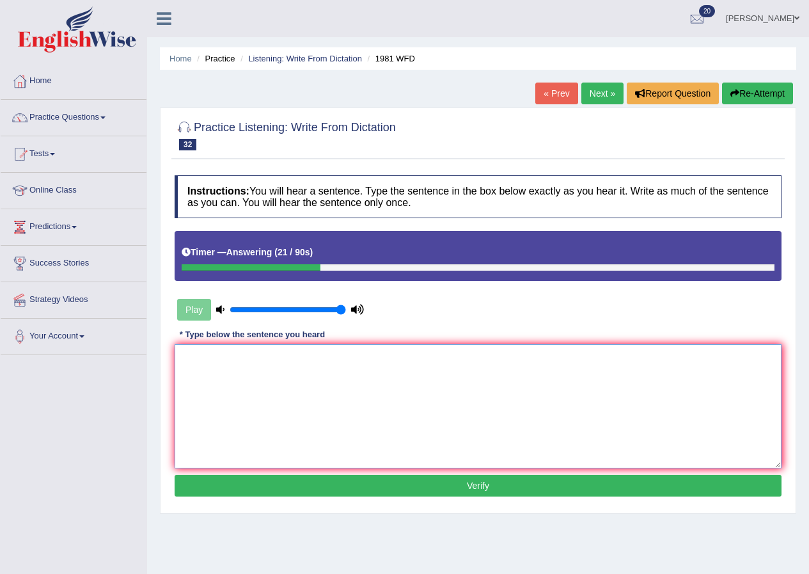
click at [453, 417] on textarea at bounding box center [478, 406] width 607 height 124
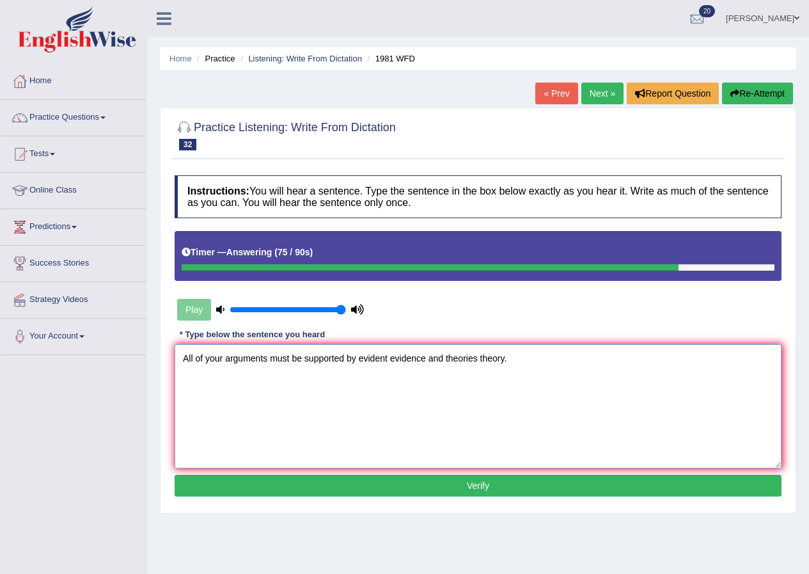
type textarea "All of your arguments must be supported by evident evidence and theories theory."
click at [428, 493] on button "Verify" at bounding box center [478, 486] width 607 height 22
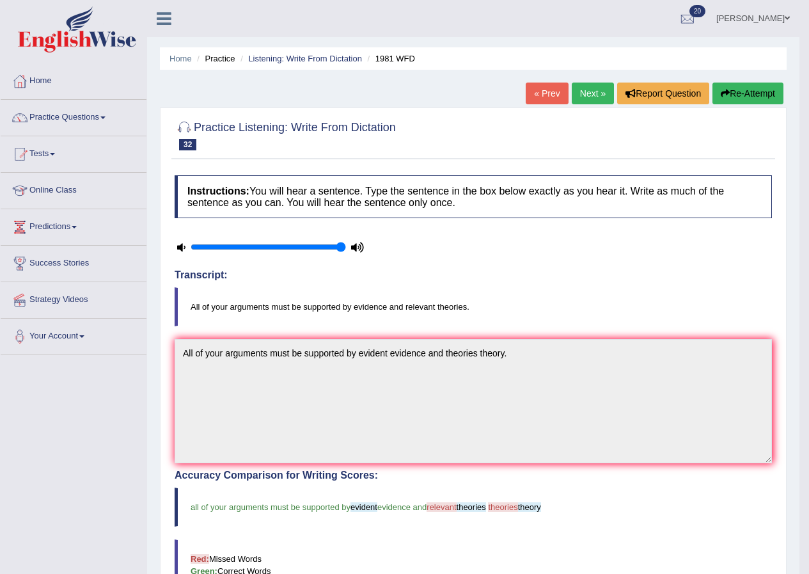
click at [600, 101] on link "Next »" at bounding box center [593, 93] width 42 height 22
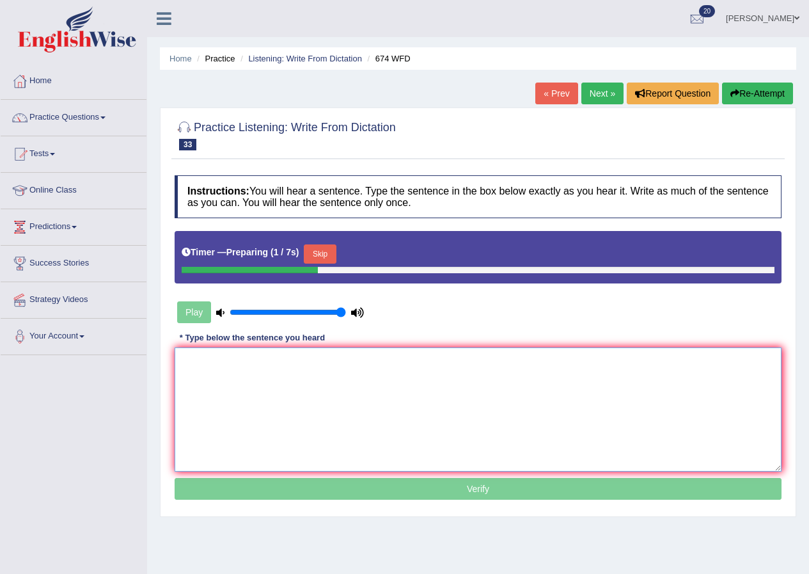
click at [345, 379] on textarea at bounding box center [478, 409] width 607 height 124
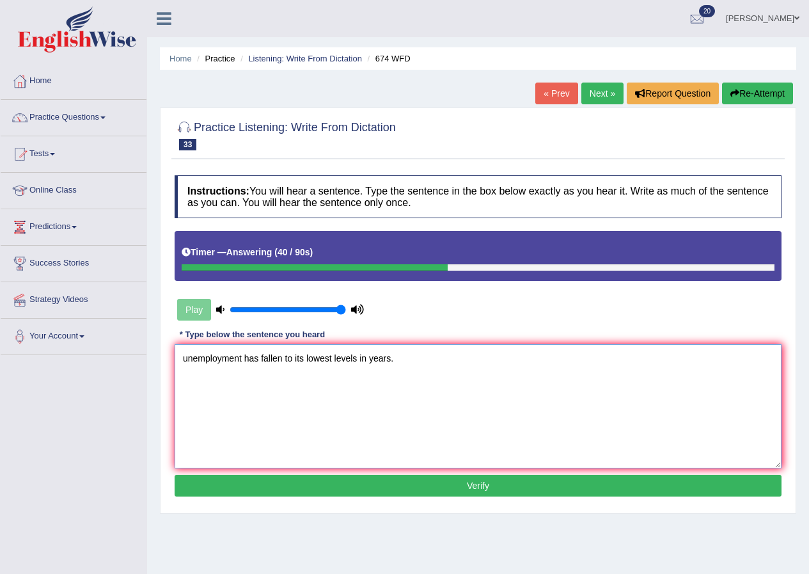
click at [187, 358] on textarea "unemployment has fallen to its lowest levels in years." at bounding box center [478, 406] width 607 height 124
type textarea "Unemployment has fallen to its lowest levels in years."
click at [376, 483] on button "Verify" at bounding box center [478, 486] width 607 height 22
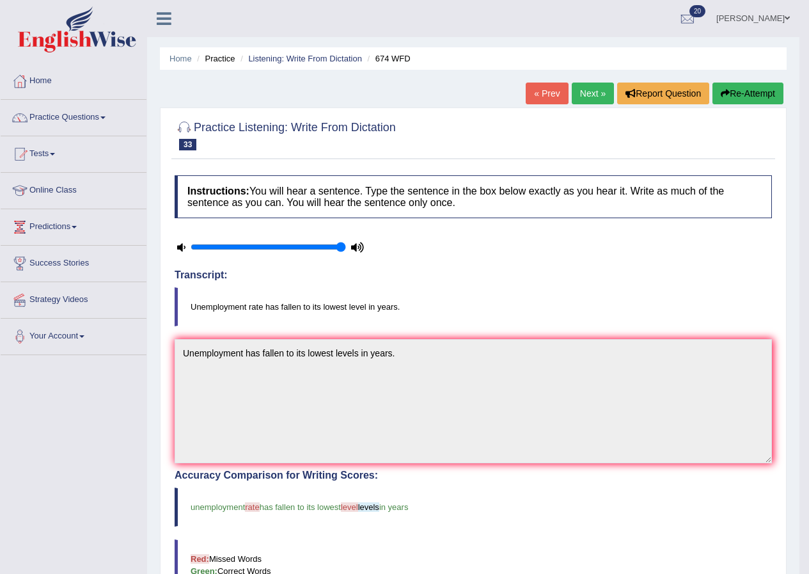
click at [579, 104] on link "Next »" at bounding box center [593, 93] width 42 height 22
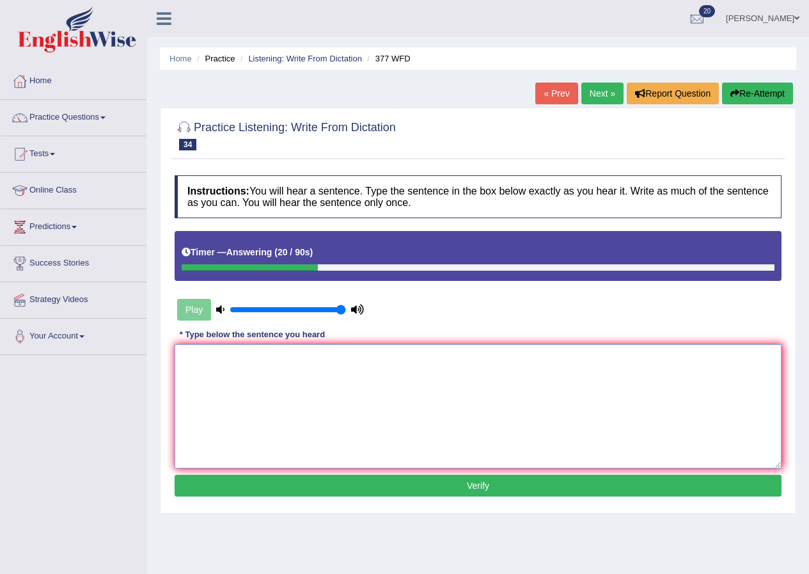
click at [580, 358] on textarea at bounding box center [478, 406] width 607 height 124
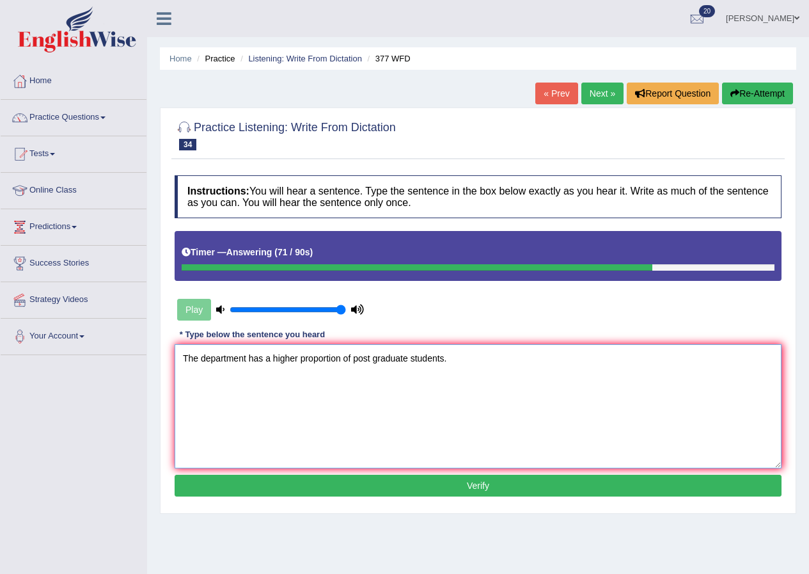
type textarea "The department has a higher proportion of post graduate students."
click at [507, 480] on button "Verify" at bounding box center [478, 486] width 607 height 22
click at [507, 480] on div "Home Practice Listening: Write From Dictation 377 WFD « Prev Next » Report Ques…" at bounding box center [478, 320] width 662 height 640
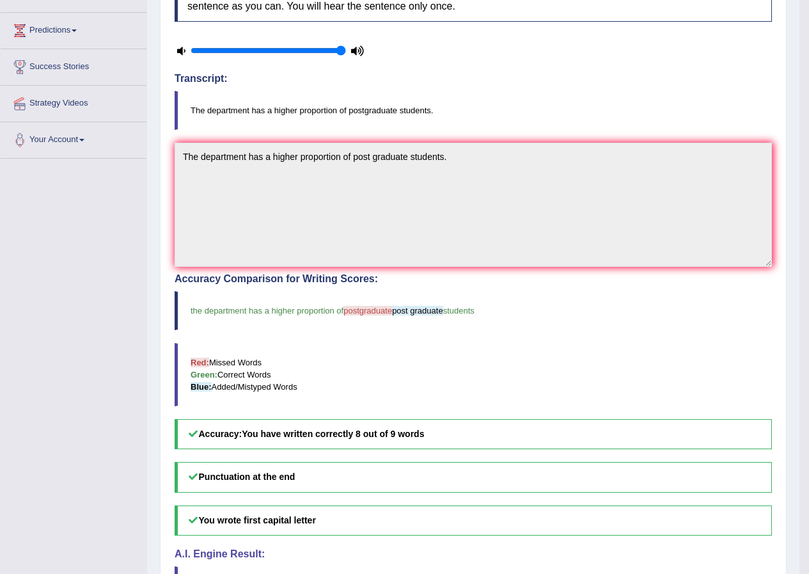
scroll to position [37, 0]
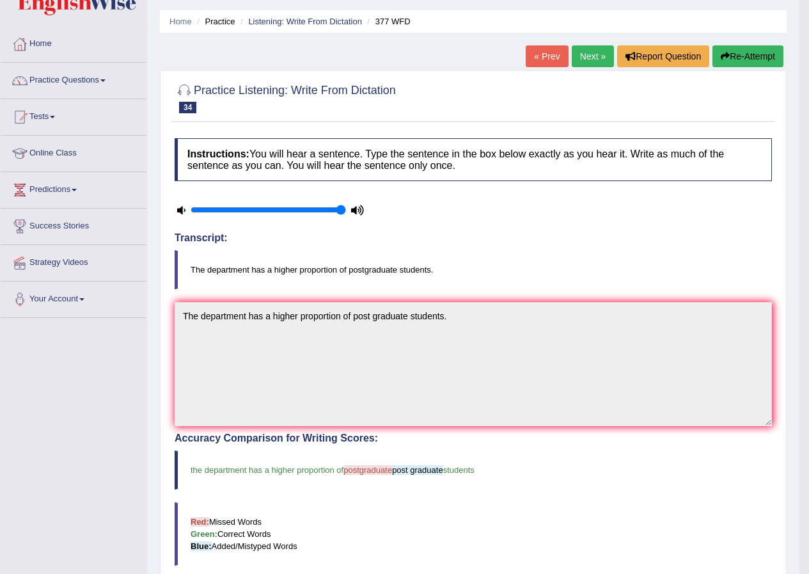
click at [596, 63] on link "Next »" at bounding box center [593, 56] width 42 height 22
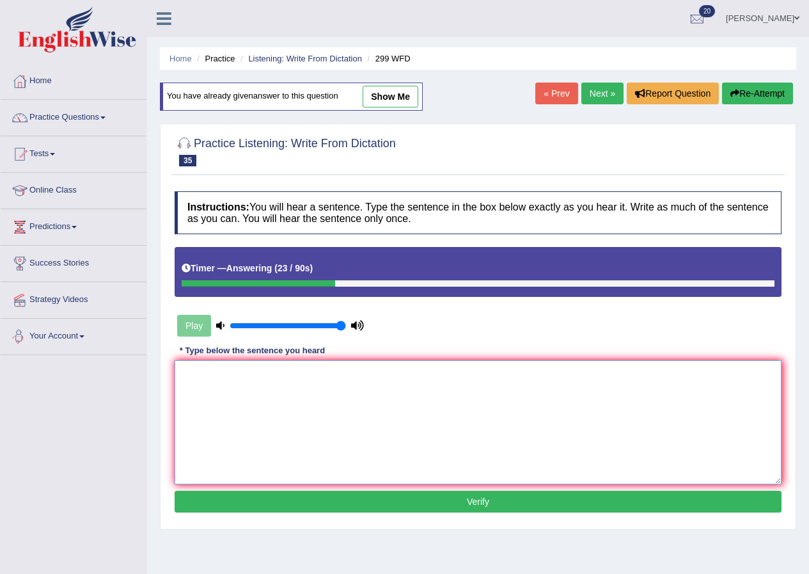
click at [576, 385] on textarea at bounding box center [478, 422] width 607 height 124
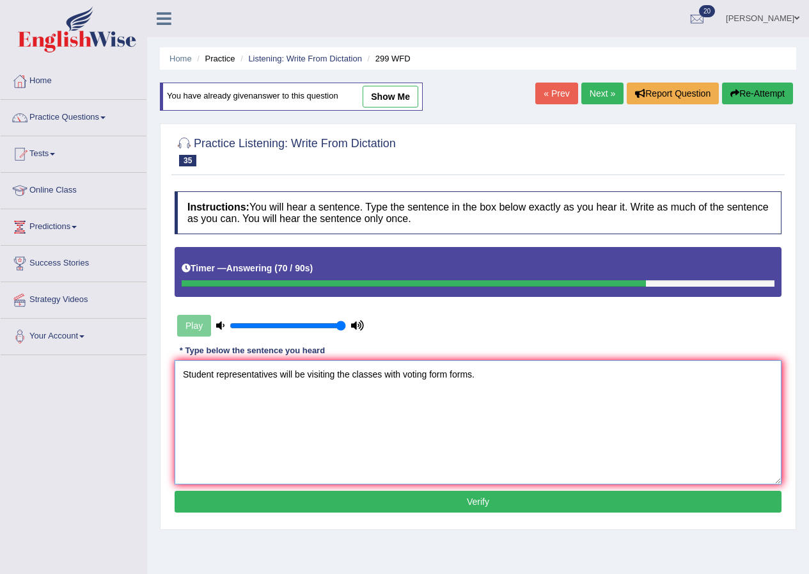
type textarea "Student representatives will be visiting the classes with voting form forms."
click at [395, 506] on button "Verify" at bounding box center [478, 502] width 607 height 22
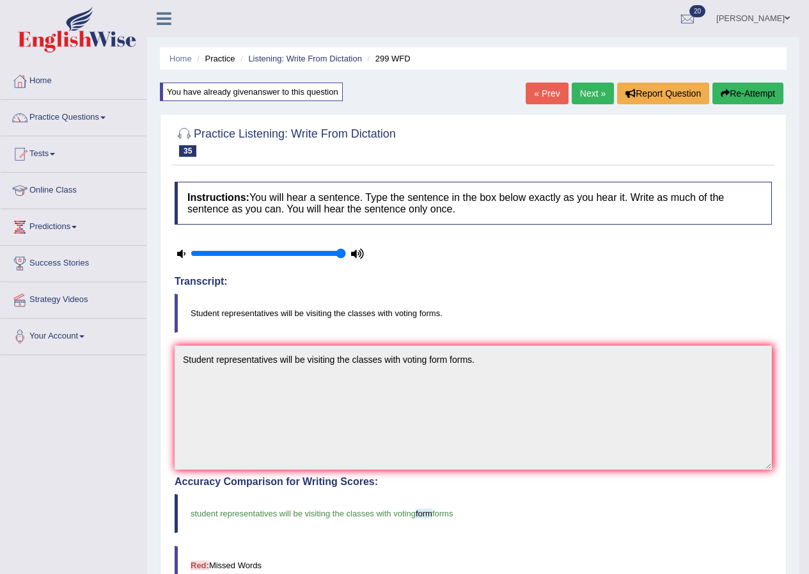
click at [590, 91] on link "Next »" at bounding box center [593, 93] width 42 height 22
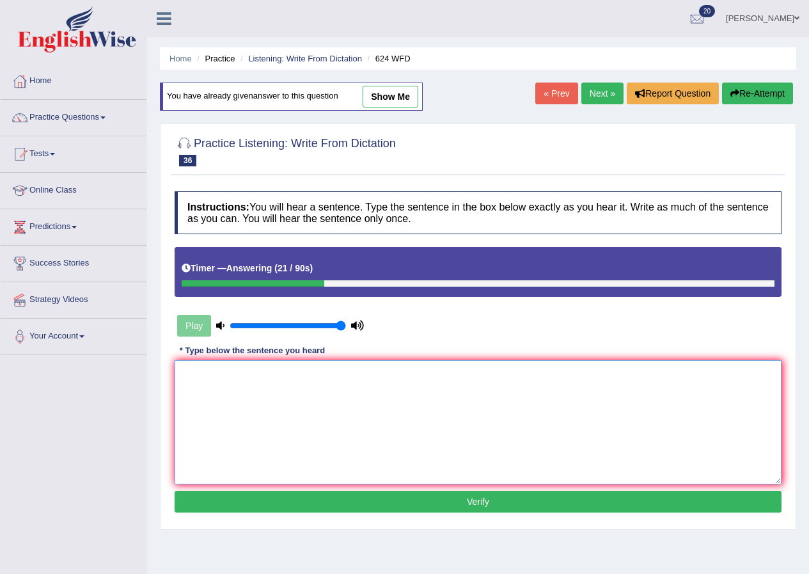
click at [545, 437] on textarea at bounding box center [478, 422] width 607 height 124
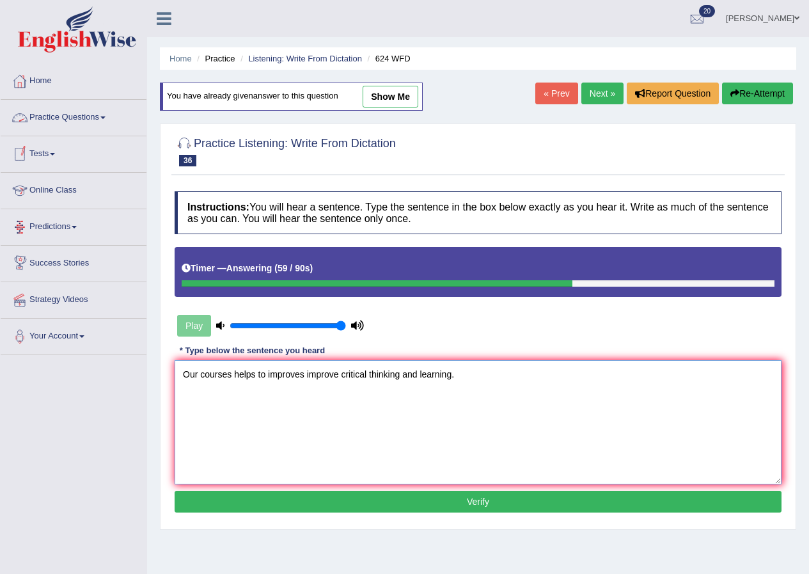
type textarea "Our courses helps to improves improve critical thinking and learning."
click at [310, 506] on button "Verify" at bounding box center [478, 502] width 607 height 22
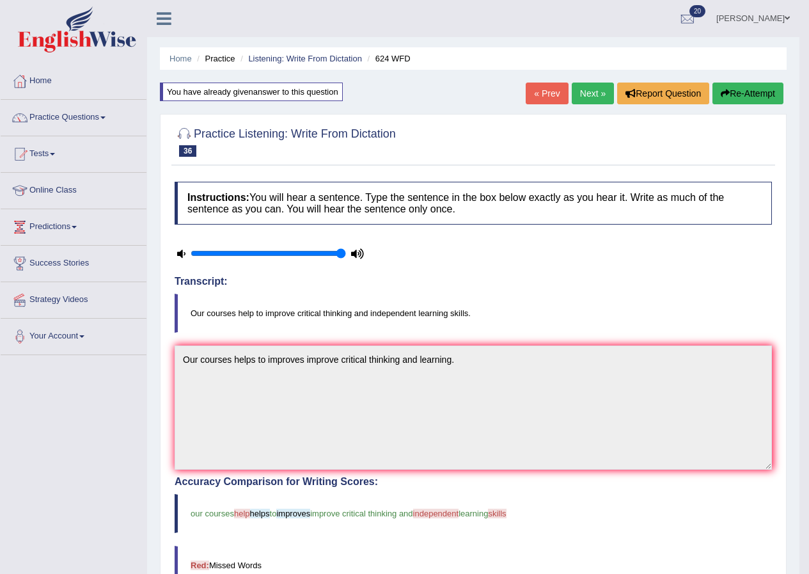
click at [595, 83] on link "Next »" at bounding box center [593, 93] width 42 height 22
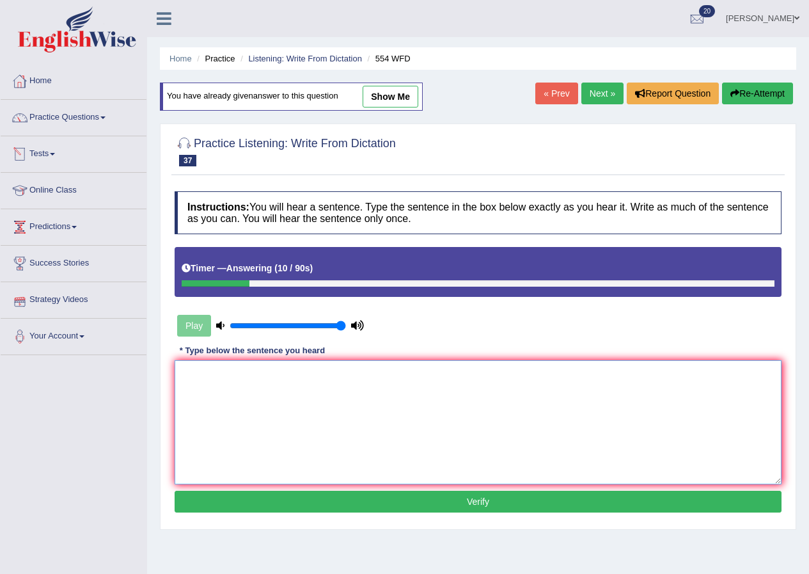
click at [298, 424] on textarea at bounding box center [478, 422] width 607 height 124
type textarea "We are able to work in a team."
click at [365, 501] on button "Verify" at bounding box center [478, 502] width 607 height 22
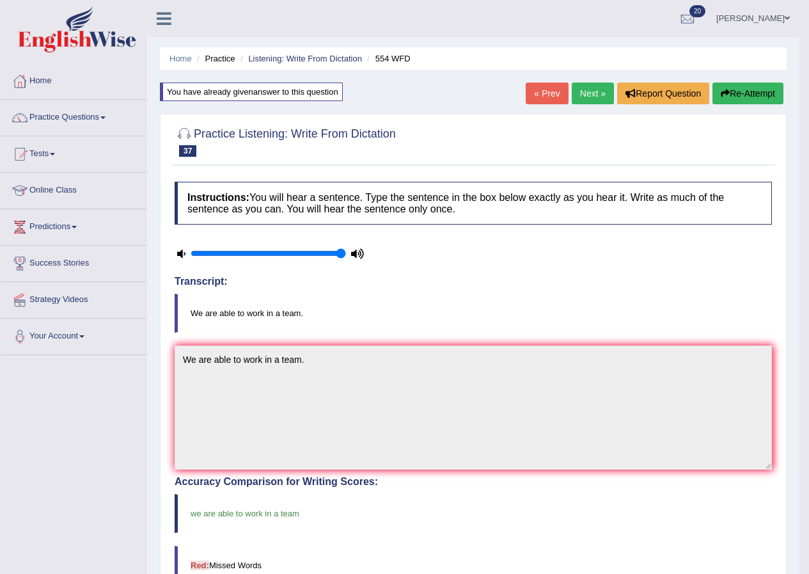
click at [592, 93] on link "Next »" at bounding box center [593, 93] width 42 height 22
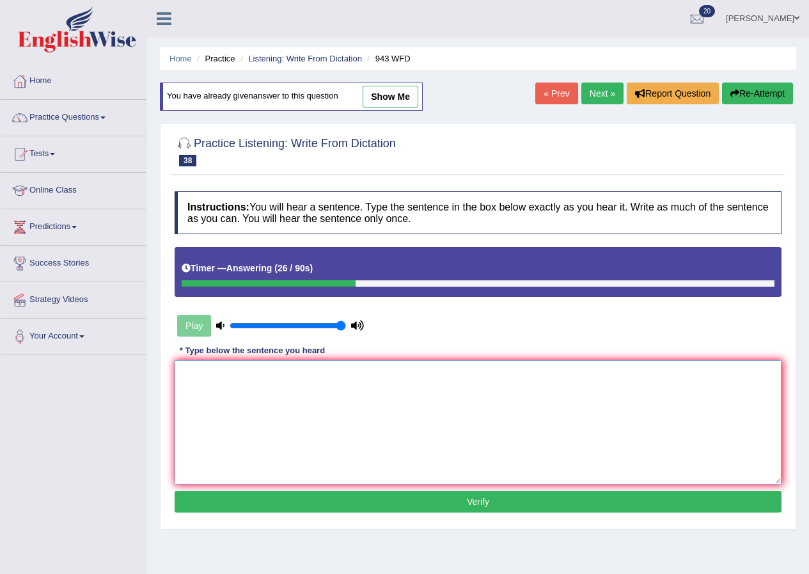
click at [378, 395] on textarea at bounding box center [478, 422] width 607 height 124
click at [256, 381] on textarea "Farming methods accross the" at bounding box center [478, 422] width 607 height 124
click at [346, 378] on textarea "Farming methods across accross the" at bounding box center [478, 422] width 607 height 124
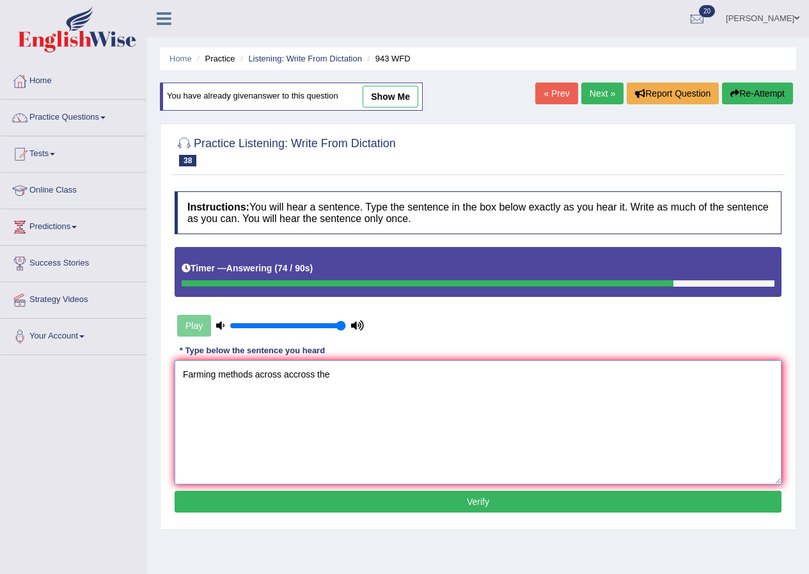
click at [338, 387] on textarea "Farming methods across accross the" at bounding box center [478, 422] width 607 height 124
click at [443, 418] on textarea "Farming methods across accross the" at bounding box center [478, 422] width 607 height 124
type textarea "Farming methods across accross the world has greatly improved"
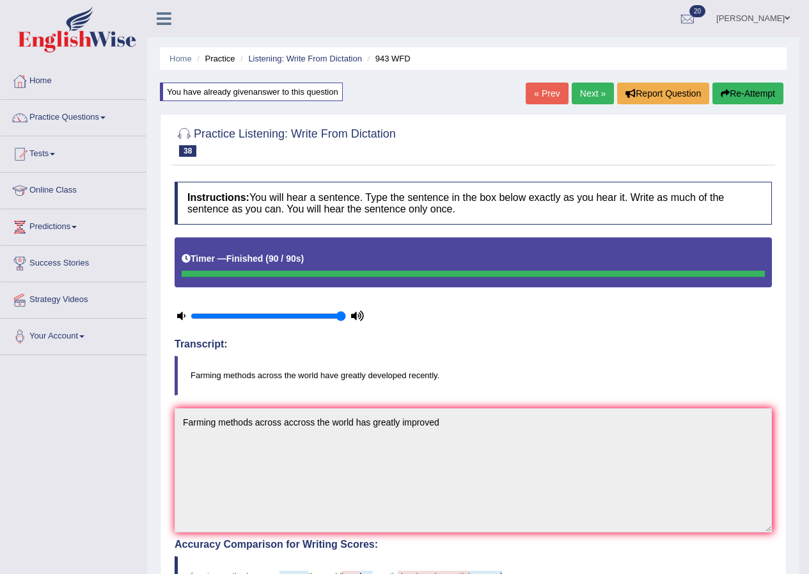
click at [585, 88] on link "Next »" at bounding box center [593, 93] width 42 height 22
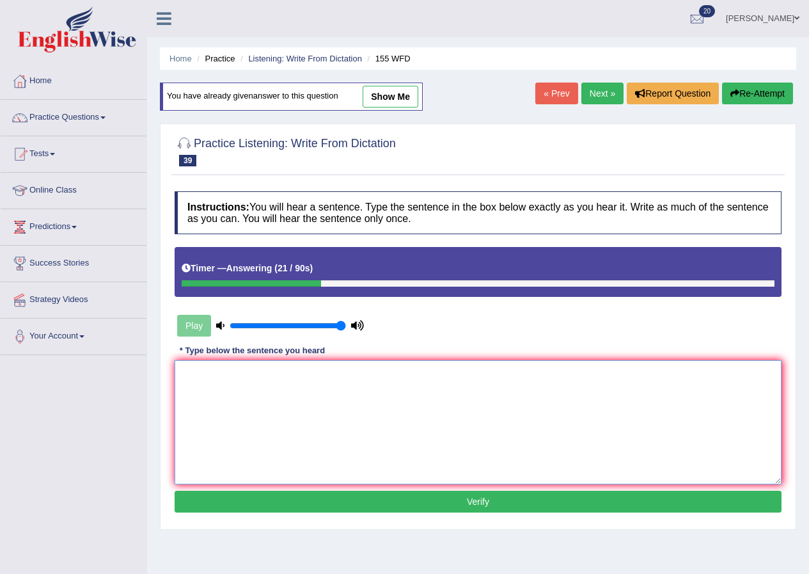
click at [247, 453] on textarea at bounding box center [478, 422] width 607 height 124
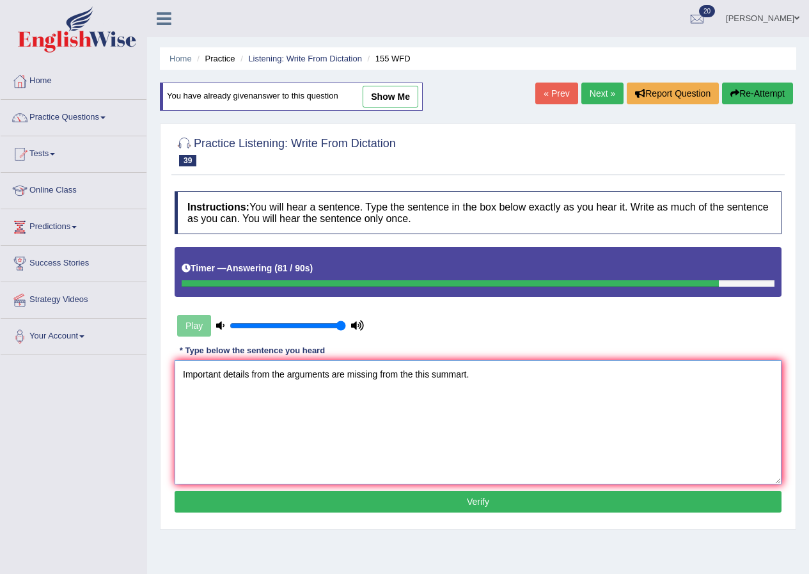
type textarea "Important details from the arguments are missing from the this summart."
click at [384, 498] on button "Verify" at bounding box center [478, 502] width 607 height 22
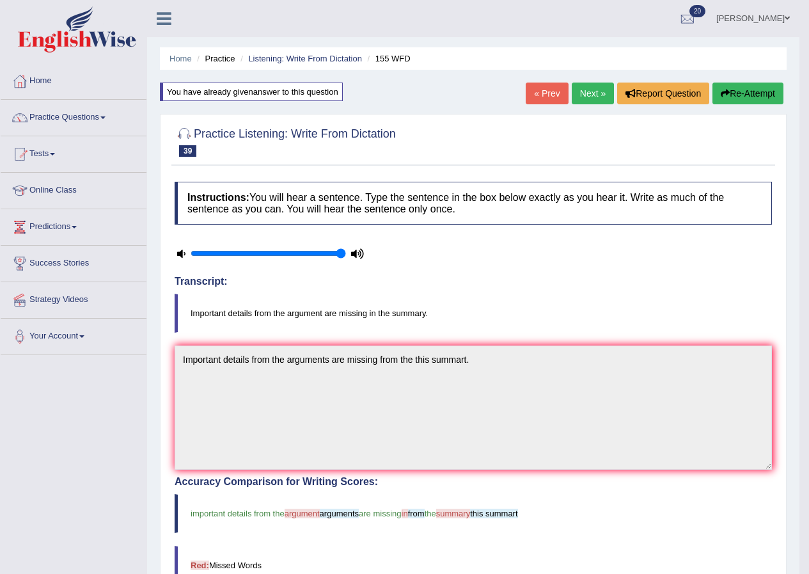
click at [602, 93] on link "Next »" at bounding box center [593, 93] width 42 height 22
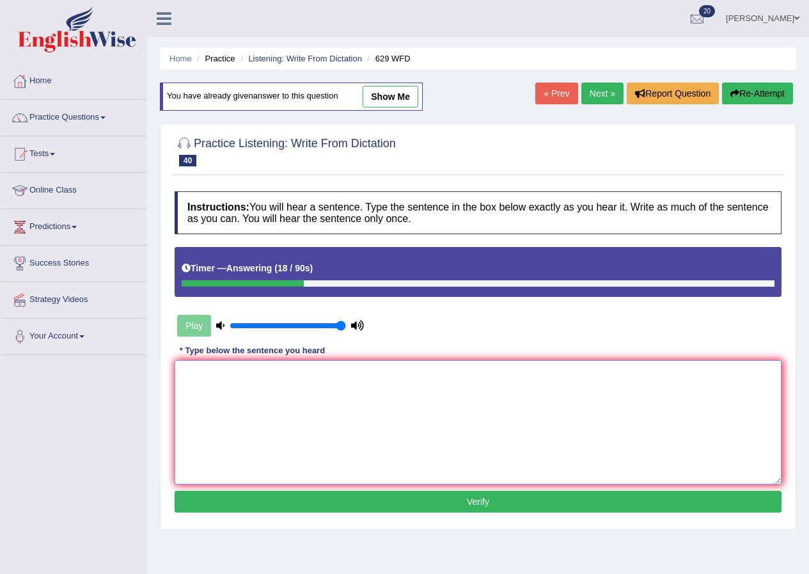
click at [513, 430] on textarea at bounding box center [478, 422] width 607 height 124
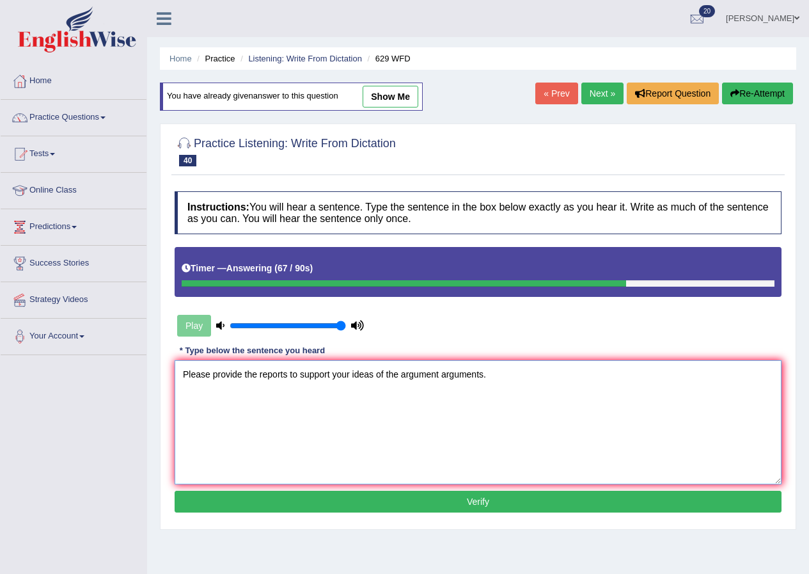
click at [352, 373] on textarea "Please provide the reports to support your ideas of the argument arguments." at bounding box center [478, 422] width 607 height 124
type textarea "Please provide the reports to support your idea ideas of the argument arguments."
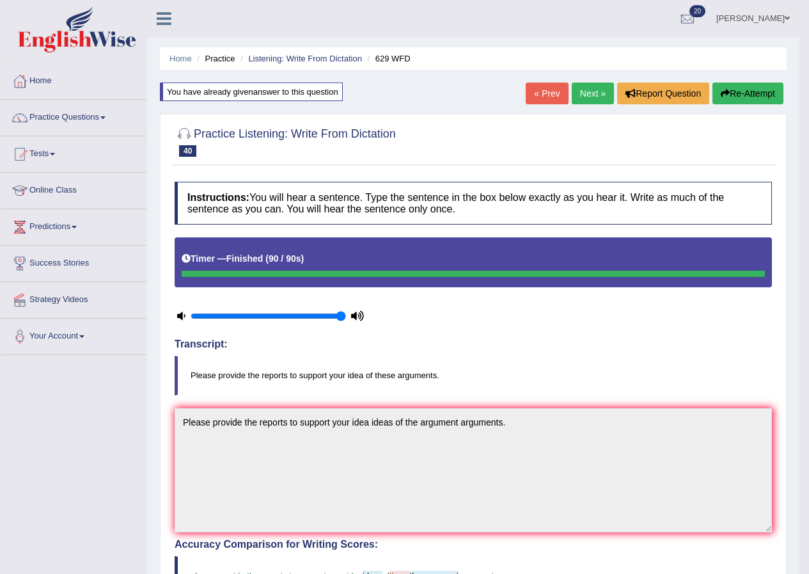
drag, startPoint x: 580, startPoint y: 93, endPoint x: 551, endPoint y: 75, distance: 34.4
click at [580, 94] on link "Next »" at bounding box center [593, 93] width 42 height 22
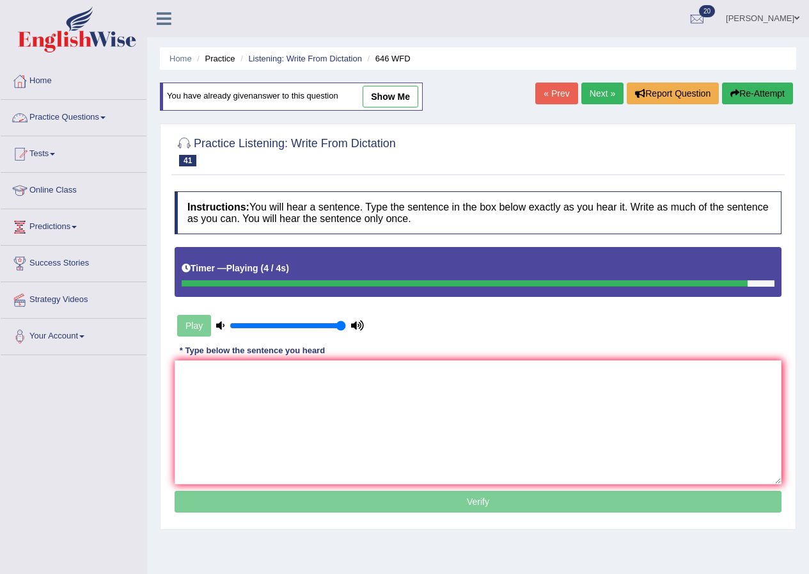
click at [101, 122] on link "Practice Questions" at bounding box center [74, 116] width 146 height 32
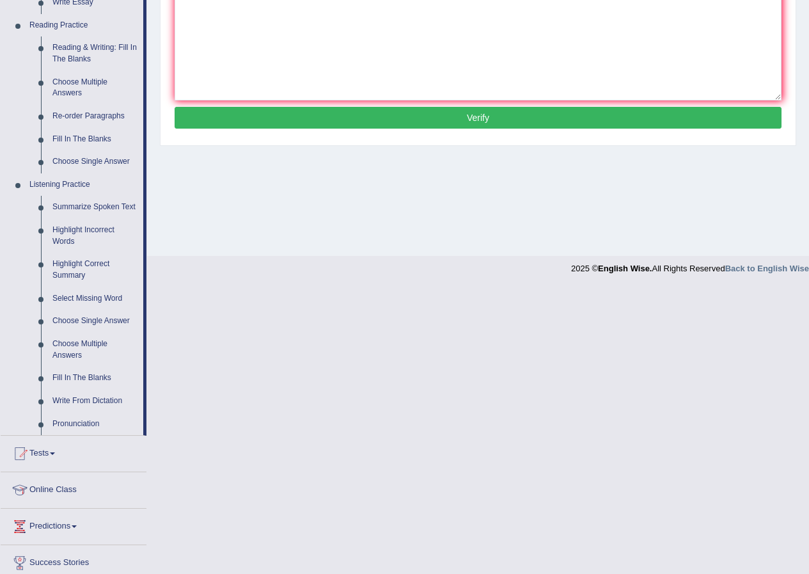
scroll to position [448, 0]
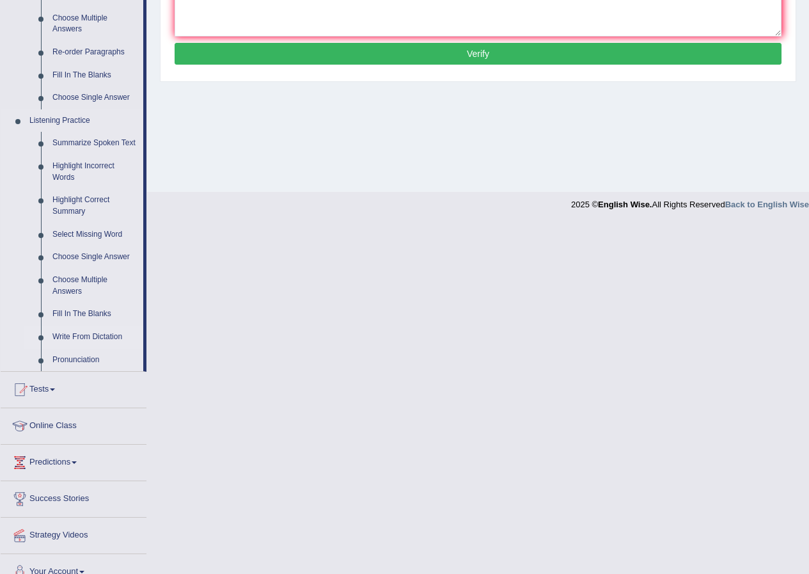
click at [106, 335] on link "Write From Dictation" at bounding box center [95, 337] width 97 height 23
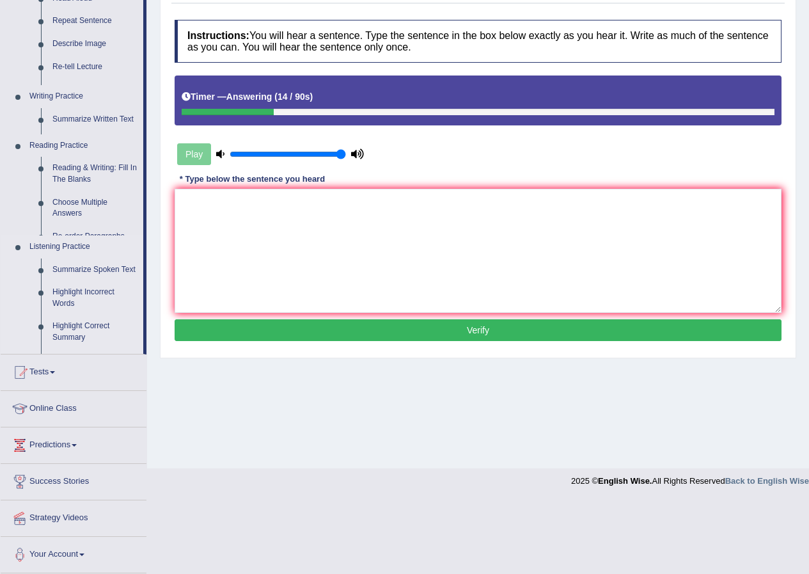
scroll to position [98, 0]
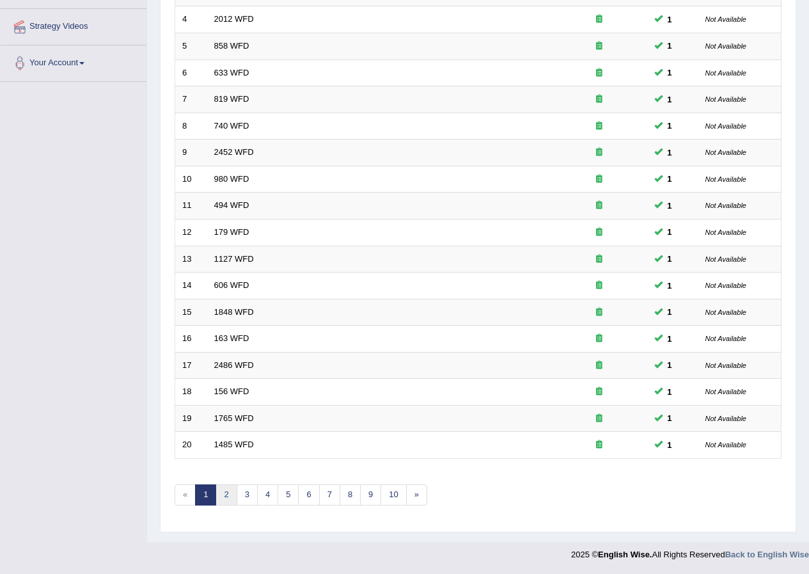
click at [227, 492] on link "2" at bounding box center [226, 494] width 21 height 21
click at [249, 487] on link "3" at bounding box center [247, 494] width 21 height 21
click at [262, 483] on div "Showing 41-60 of 342 items. # Title Exam Occurring Taken Last Result 41 646 WFD…" at bounding box center [478, 189] width 607 height 663
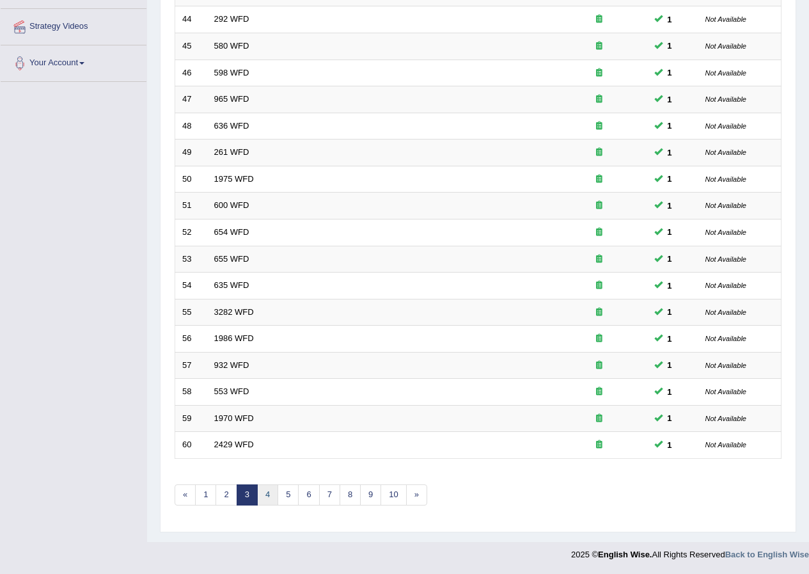
click at [270, 492] on link "4" at bounding box center [267, 494] width 21 height 21
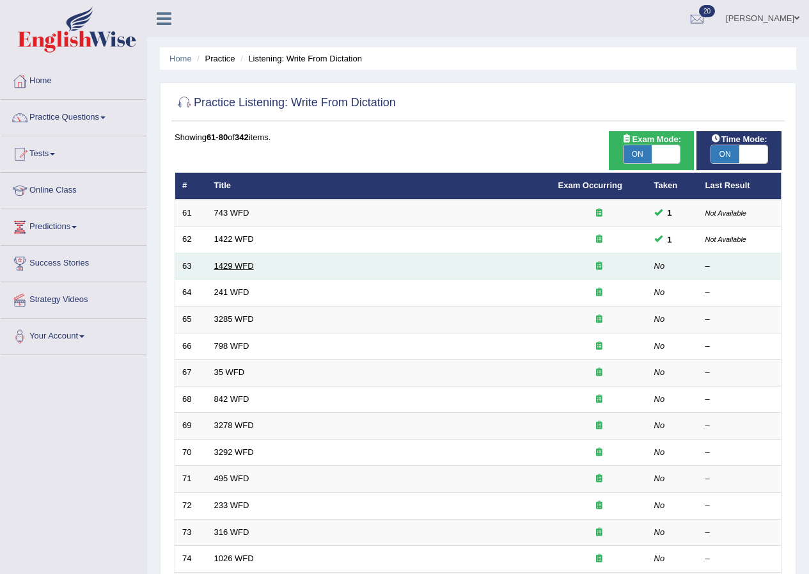
click at [237, 265] on link "1429 WFD" at bounding box center [234, 266] width 40 height 10
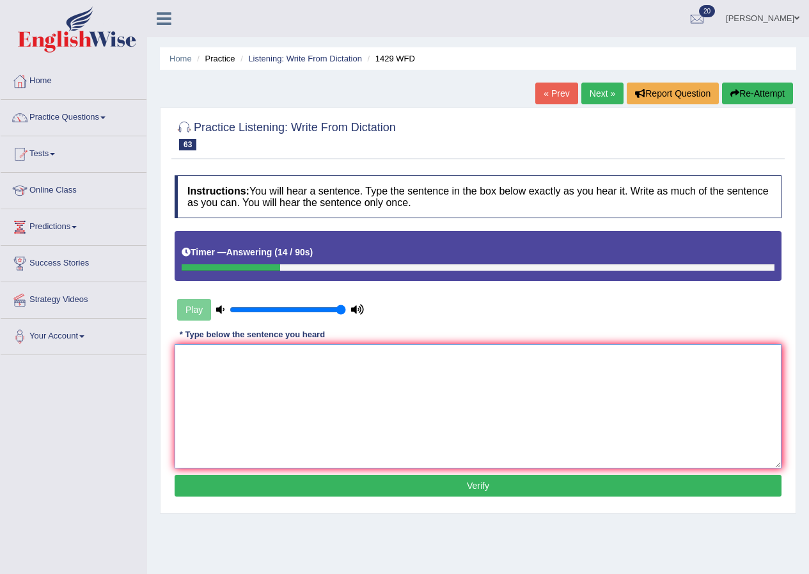
click at [330, 411] on textarea at bounding box center [478, 406] width 607 height 124
type textarea "When you attend a job interview punctuality is the key."
click at [363, 477] on button "Verify" at bounding box center [478, 486] width 607 height 22
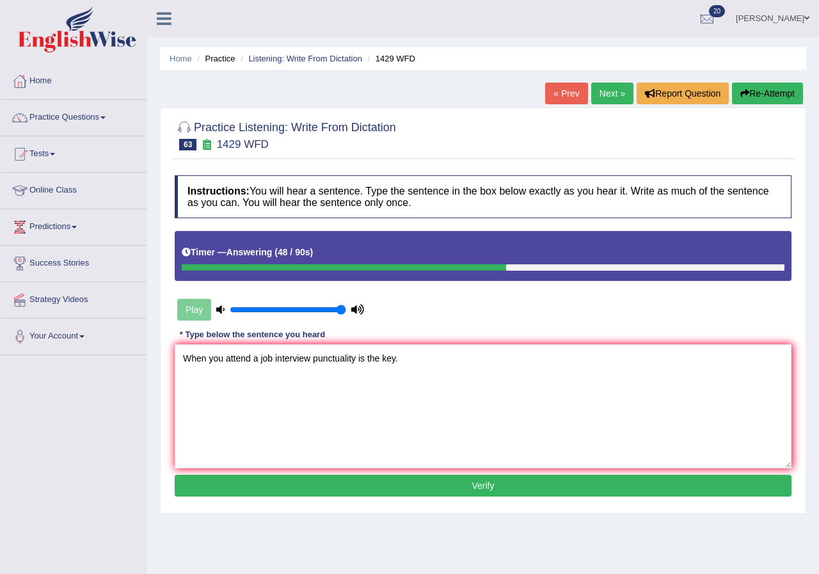
click at [363, 477] on div "Home Practice Listening: Write From Dictation 1429 WFD « Prev Next » Report Que…" at bounding box center [482, 320] width 671 height 640
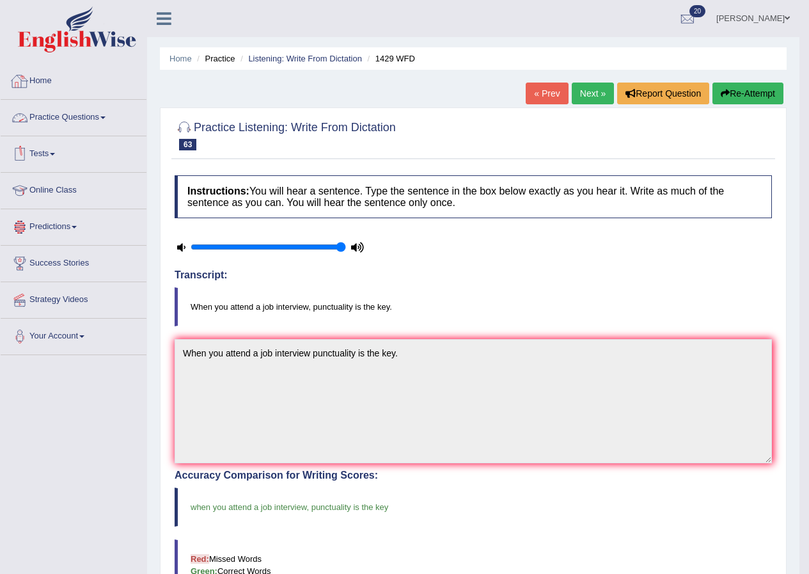
click at [90, 113] on link "Practice Questions" at bounding box center [74, 116] width 146 height 32
click at [81, 123] on link "Practice Questions" at bounding box center [74, 116] width 146 height 32
click at [101, 117] on link "Practice Questions" at bounding box center [74, 116] width 146 height 32
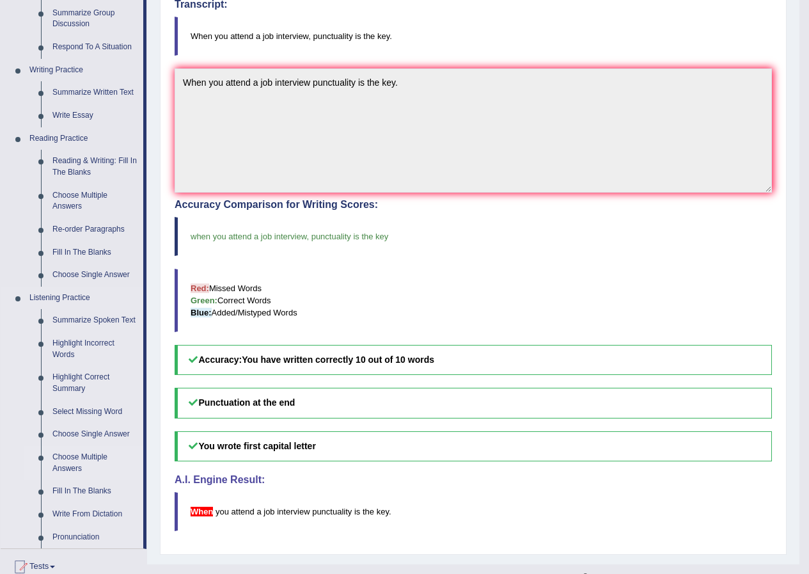
scroll to position [320, 0]
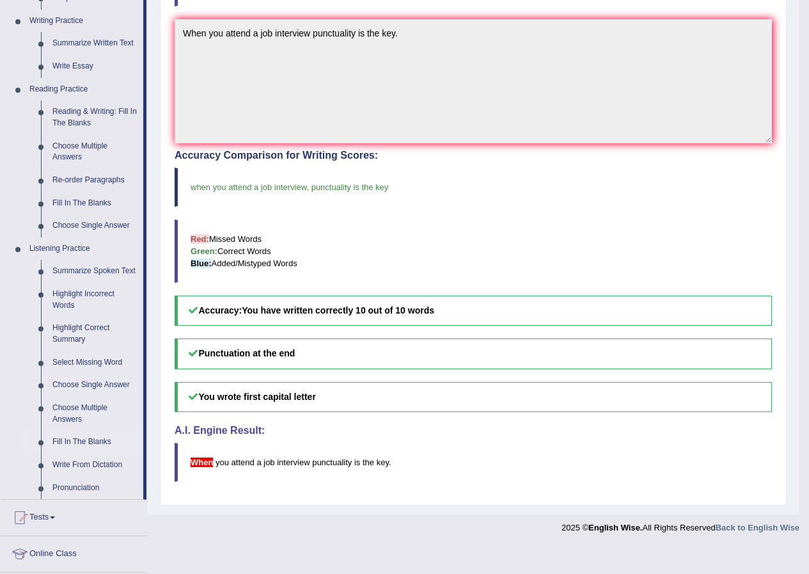
click at [100, 440] on link "Fill In The Blanks" at bounding box center [95, 441] width 97 height 23
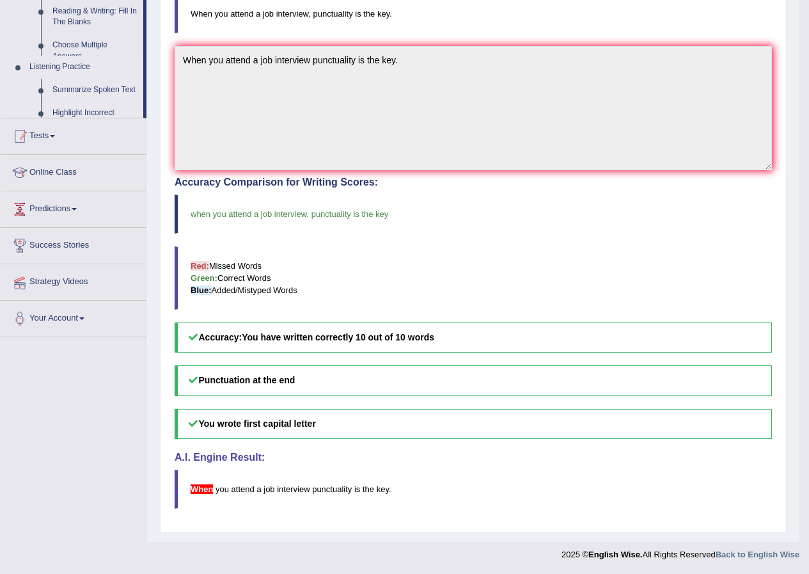
scroll to position [141, 0]
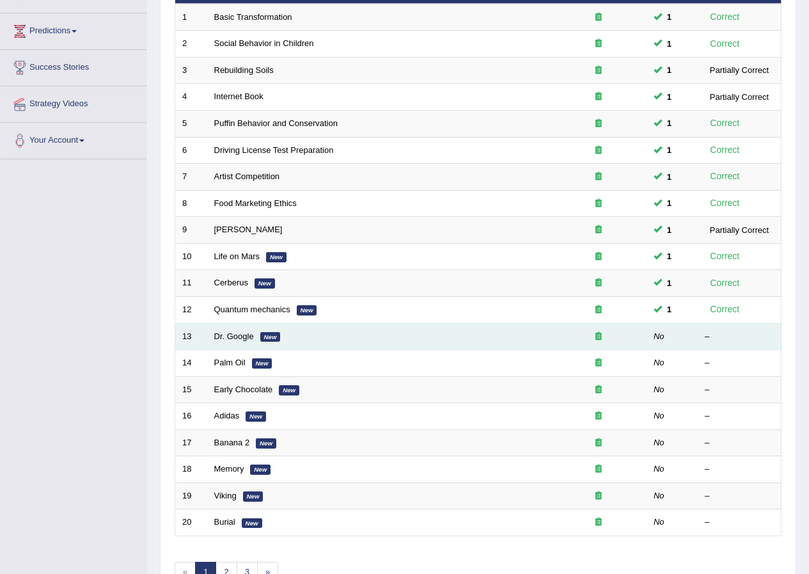
scroll to position [273, 0]
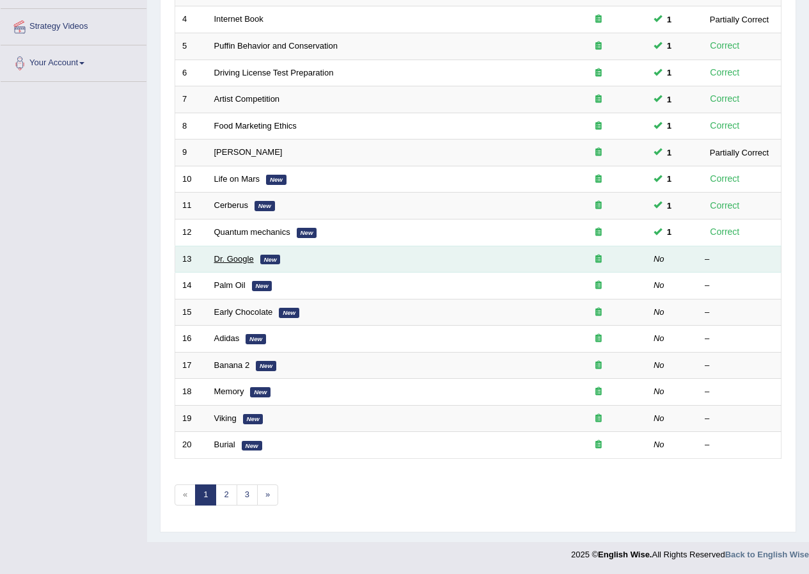
click at [231, 255] on link "Dr. Google" at bounding box center [234, 259] width 40 height 10
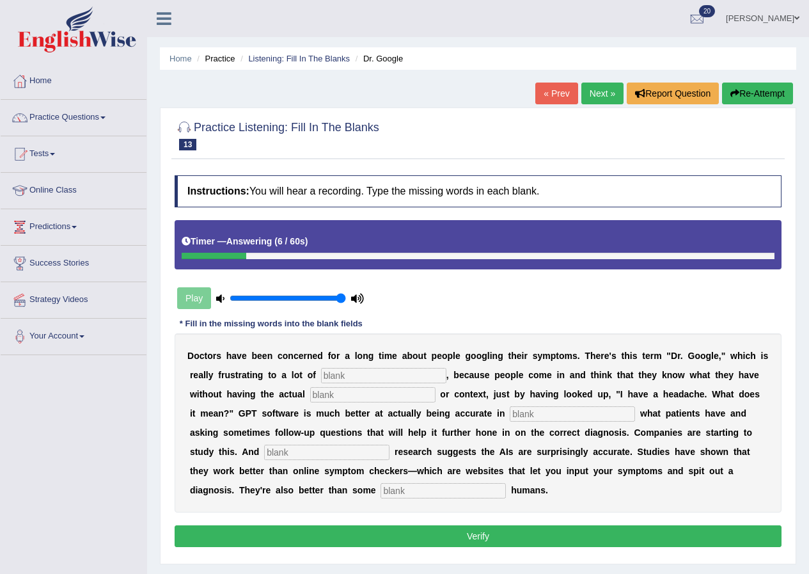
click at [358, 378] on input "text" at bounding box center [383, 375] width 125 height 15
type input "physicians"
click at [322, 393] on input "text" at bounding box center [372, 394] width 125 height 15
type input "expertise"
click at [579, 416] on input "text" at bounding box center [572, 413] width 125 height 15
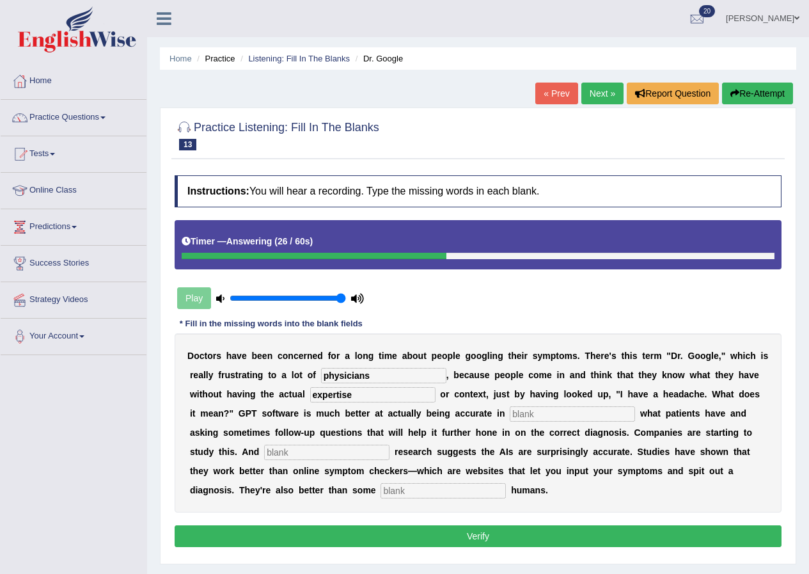
click at [579, 416] on input "text" at bounding box center [572, 413] width 125 height 15
type input "determining"
click at [357, 454] on input "text" at bounding box center [326, 451] width 125 height 15
type input "preliminary"
click at [423, 492] on input "text" at bounding box center [443, 490] width 125 height 15
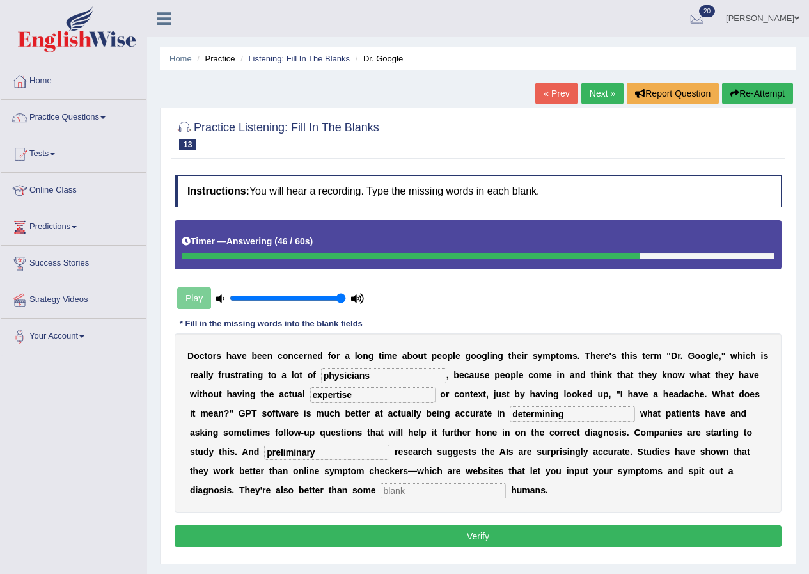
click at [423, 492] on input "text" at bounding box center [443, 490] width 125 height 15
type input "untrained"
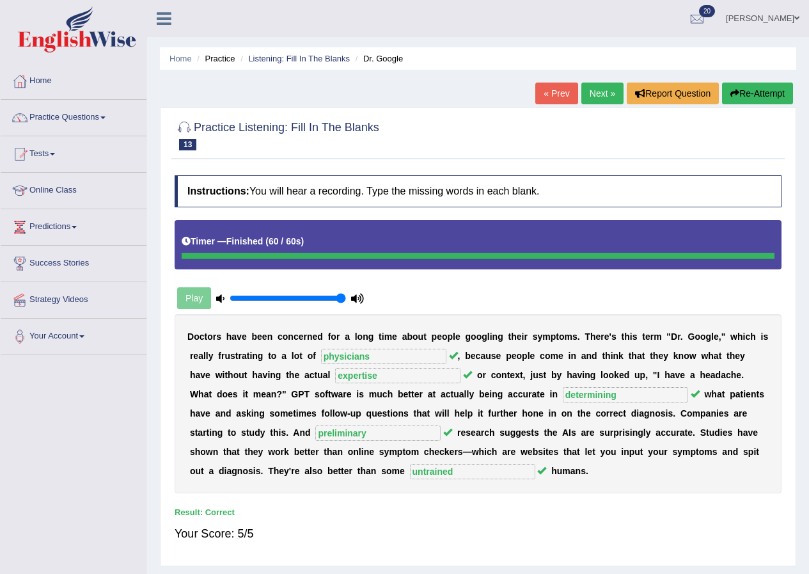
click at [590, 91] on link "Next »" at bounding box center [602, 93] width 42 height 22
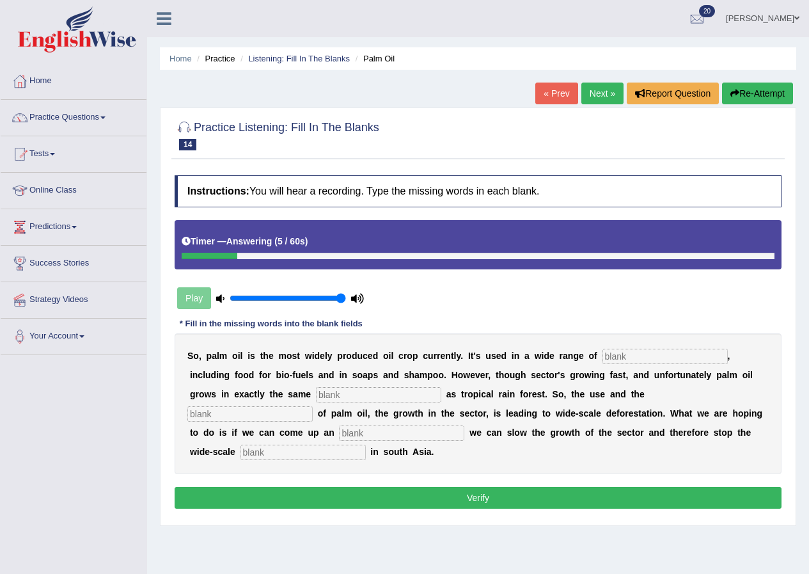
click at [676, 351] on input "text" at bounding box center [664, 356] width 125 height 15
type input "industries"
click at [349, 395] on input "text" at bounding box center [378, 394] width 125 height 15
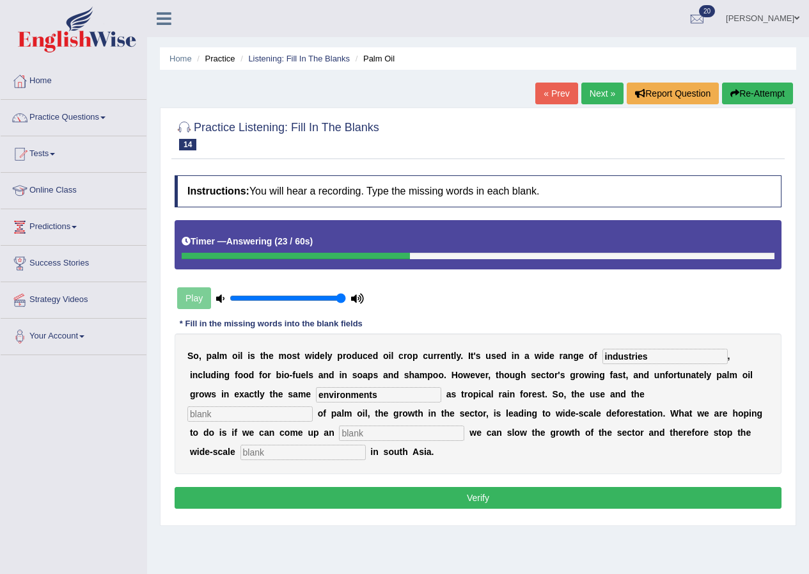
type input "environments"
click at [271, 417] on input "text" at bounding box center [249, 413] width 125 height 15
type input "development"
click at [389, 426] on input "text" at bounding box center [401, 432] width 125 height 15
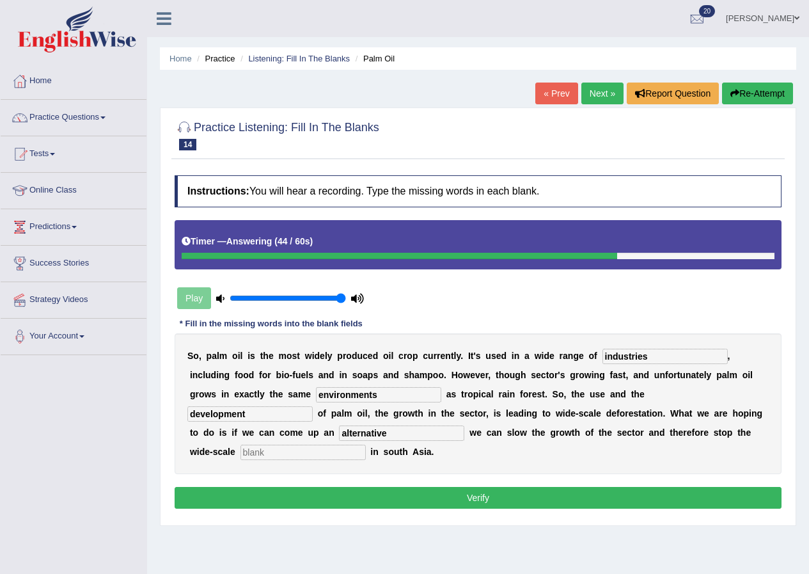
type input "alternative"
click at [328, 458] on input "text" at bounding box center [302, 451] width 125 height 15
type input "deforestation"
click at [386, 395] on input "environments" at bounding box center [378, 394] width 125 height 15
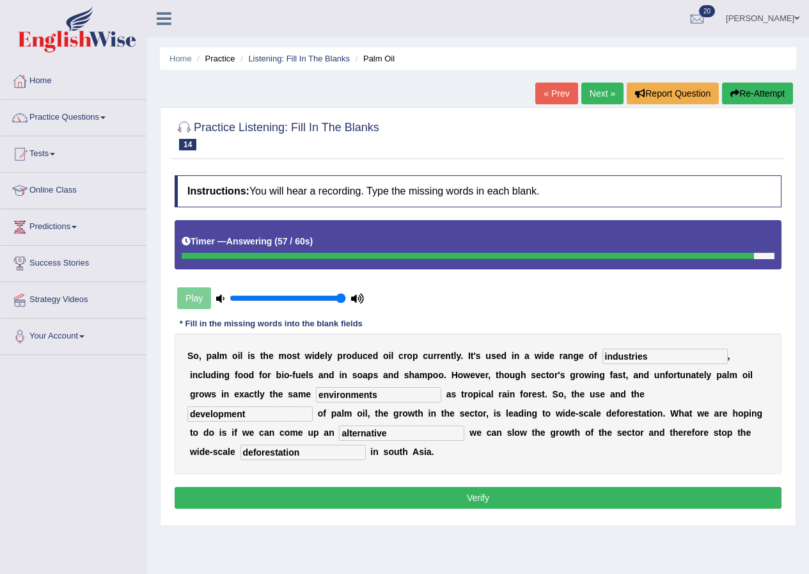
click at [386, 395] on input "environments" at bounding box center [378, 394] width 125 height 15
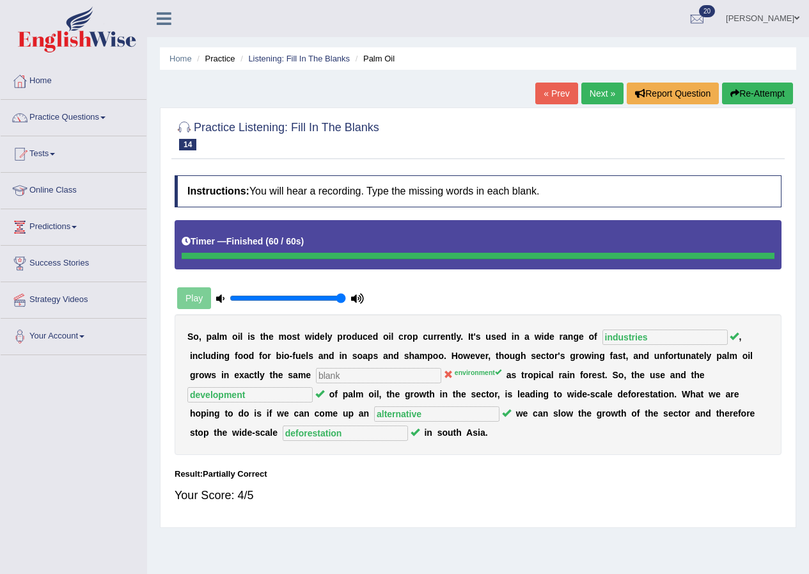
click at [592, 86] on link "Next »" at bounding box center [602, 93] width 42 height 22
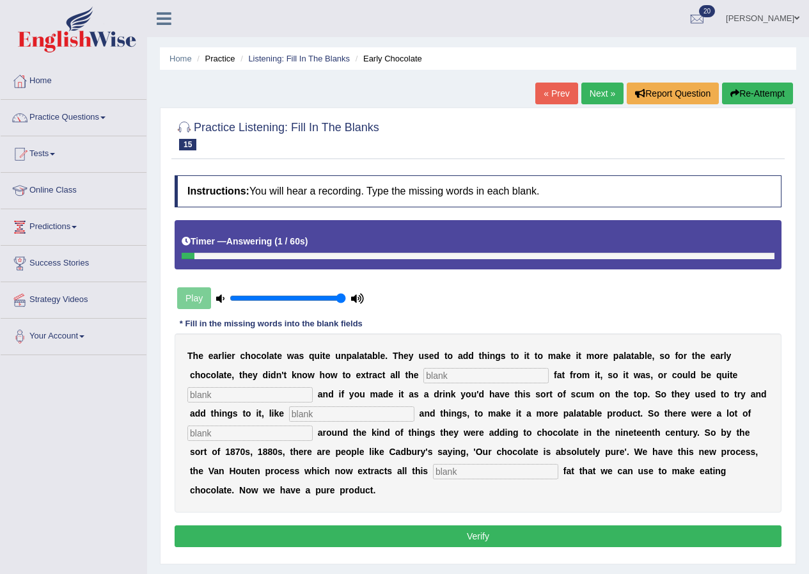
click at [474, 369] on input "text" at bounding box center [485, 375] width 125 height 15
type input "cocoa"
click at [289, 393] on input "text" at bounding box center [249, 394] width 125 height 15
type input "greasy"
click at [354, 407] on input "text" at bounding box center [351, 413] width 125 height 15
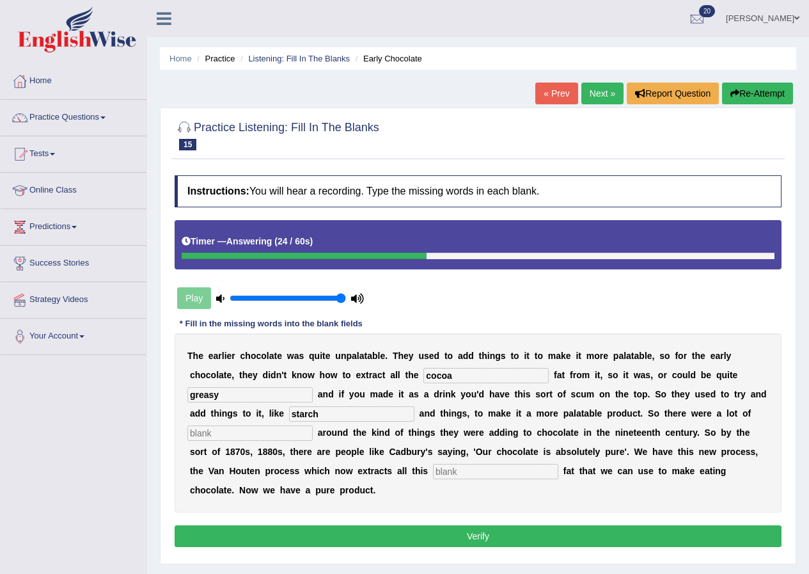
type input "starch"
click at [296, 437] on input "text" at bounding box center [249, 432] width 125 height 15
type input "scandals"
click at [464, 475] on input "text" at bounding box center [495, 471] width 125 height 15
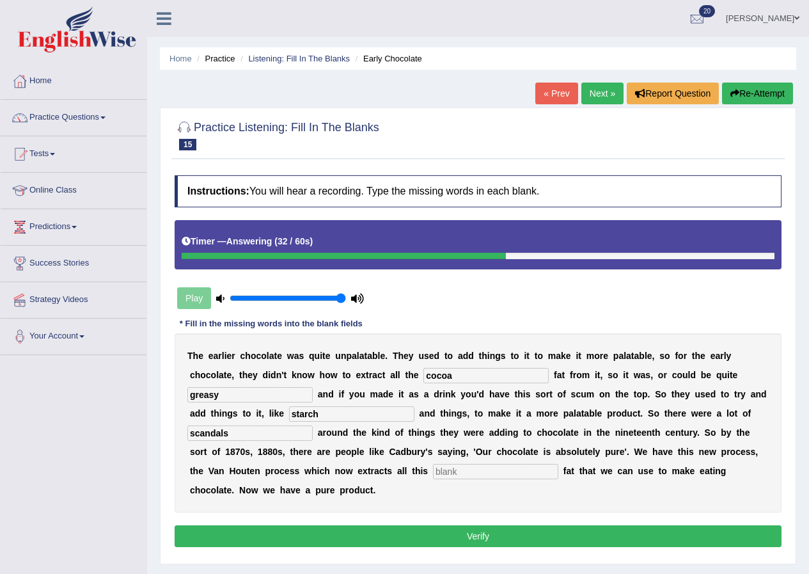
click at [464, 475] on input "text" at bounding box center [495, 471] width 125 height 15
type input "horrible"
click at [535, 541] on button "Verify" at bounding box center [478, 536] width 607 height 22
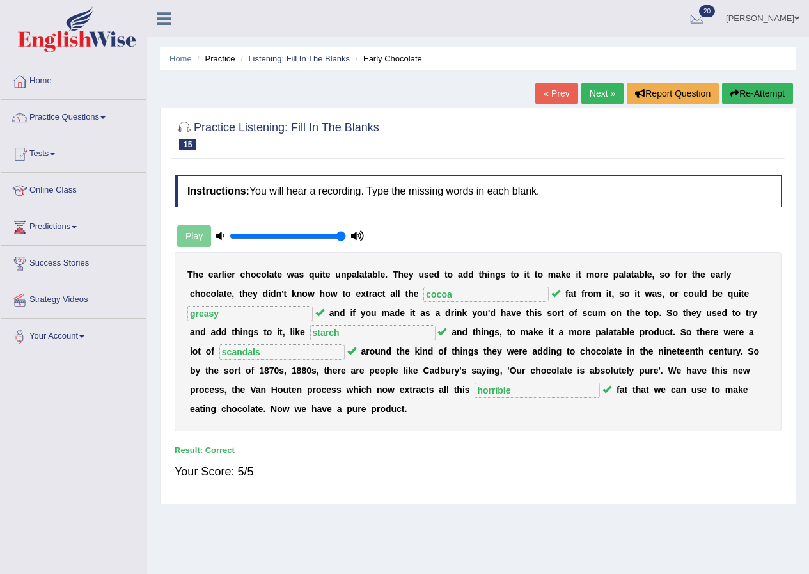
click at [607, 95] on link "Next »" at bounding box center [602, 93] width 42 height 22
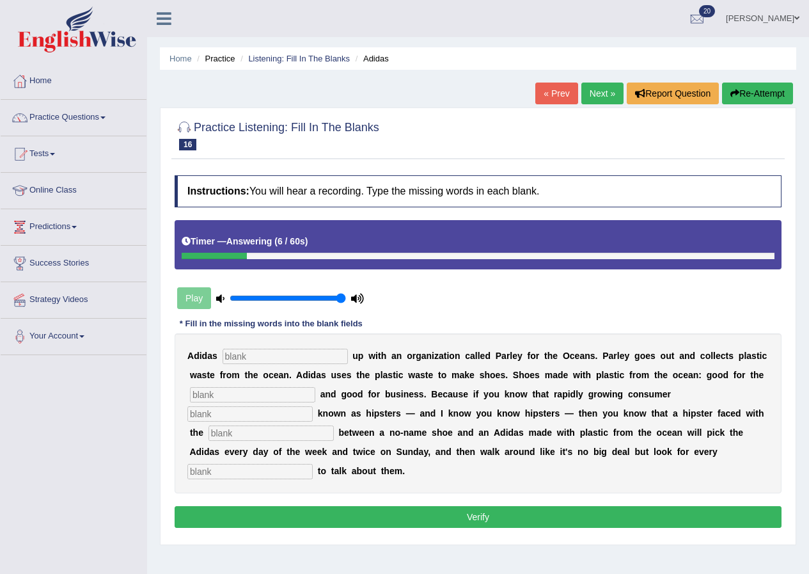
click at [234, 353] on input "text" at bounding box center [285, 356] width 125 height 15
type input "teamed"
click at [234, 398] on input "text" at bounding box center [252, 394] width 125 height 15
type input "environment"
click at [212, 411] on input "text" at bounding box center [249, 413] width 125 height 15
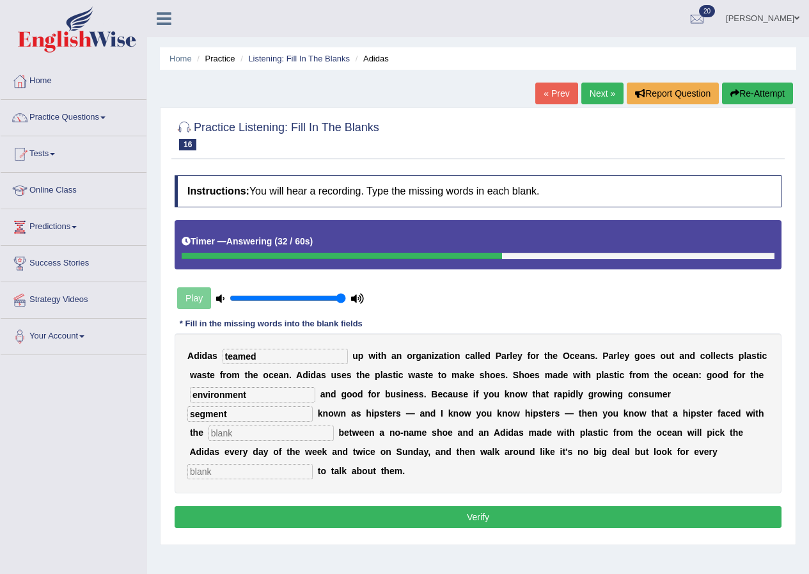
type input "segment"
click at [208, 471] on input "text" at bounding box center [249, 471] width 125 height 15
type input "opportunity"
click at [195, 531] on div "Instructions: You will hear a recording. Type the missing words in each blank. …" at bounding box center [477, 353] width 613 height 368
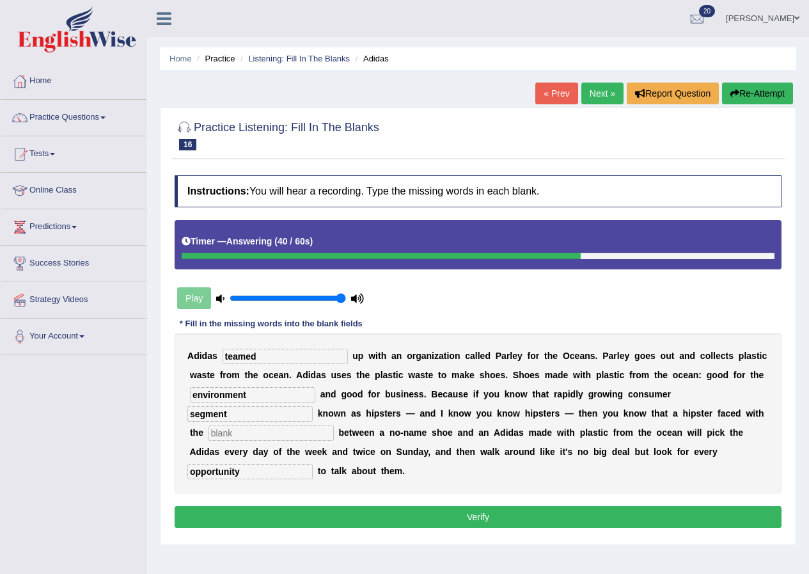
click at [200, 531] on div "Instructions: You will hear a recording. Type the missing words in each blank. …" at bounding box center [477, 353] width 613 height 368
click at [205, 522] on button "Verify" at bounding box center [478, 517] width 607 height 22
click at [228, 512] on button "Verify" at bounding box center [478, 517] width 607 height 22
click at [270, 437] on input "text" at bounding box center [270, 432] width 125 height 15
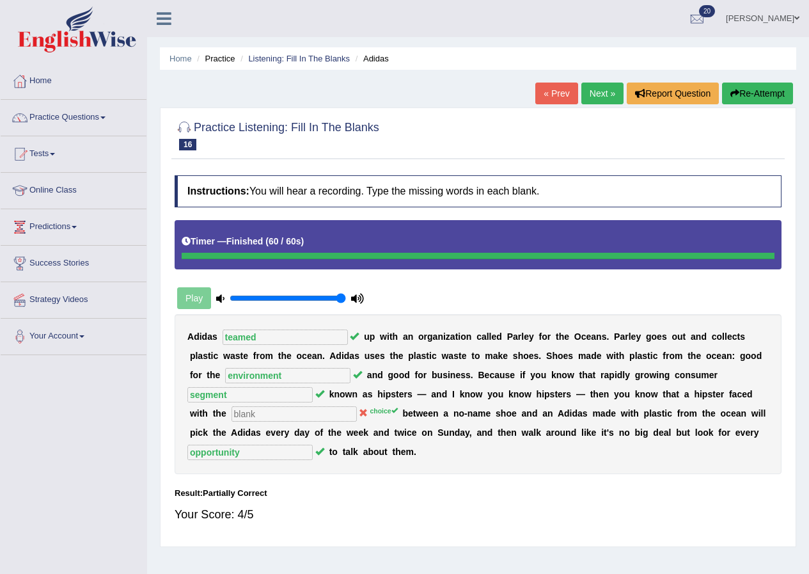
click at [605, 93] on link "Next »" at bounding box center [602, 93] width 42 height 22
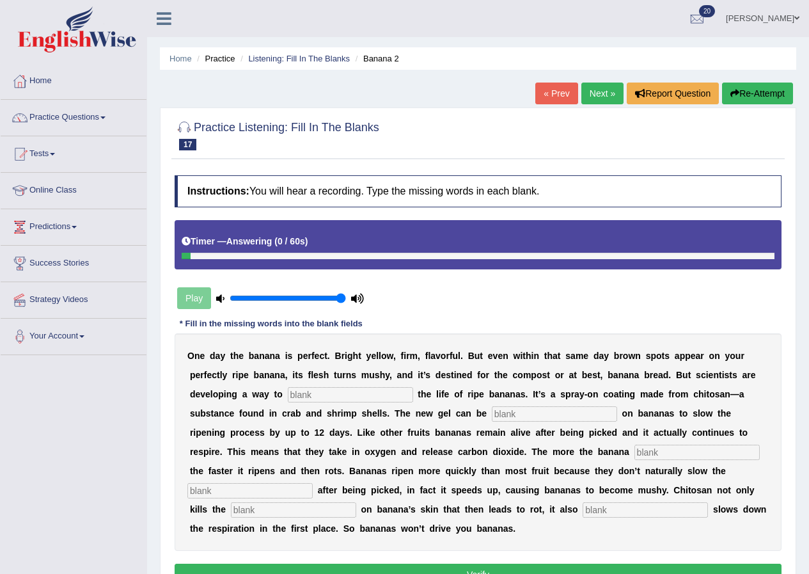
click at [680, 505] on input "text" at bounding box center [645, 509] width 125 height 15
type input "significantly"
click at [380, 388] on input "text" at bounding box center [350, 394] width 125 height 15
type input "extend"
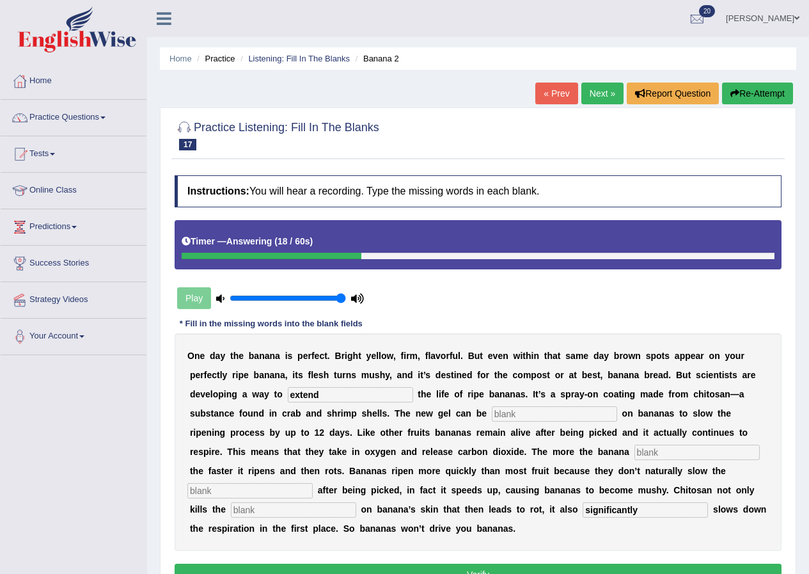
click at [523, 416] on input "text" at bounding box center [554, 413] width 125 height 15
type input "sprayed"
click at [648, 450] on input "text" at bounding box center [696, 451] width 125 height 15
type input "breaths"
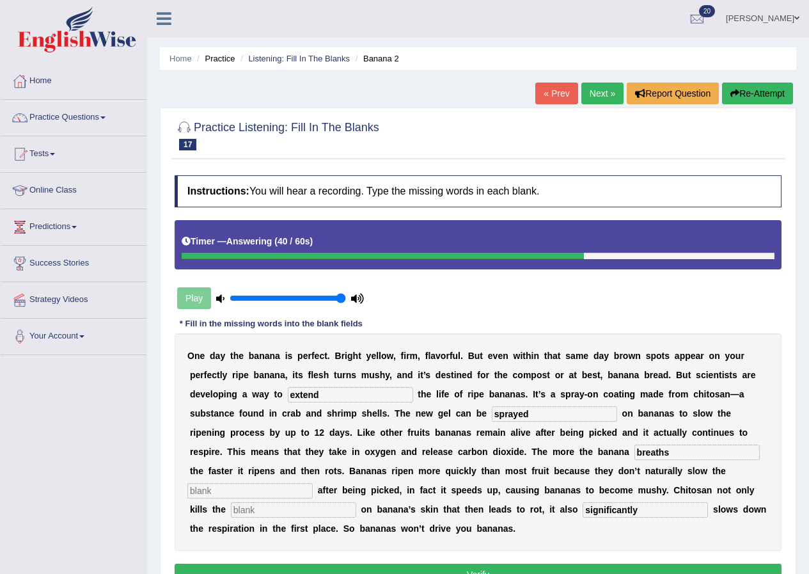
click at [198, 498] on input "text" at bounding box center [249, 490] width 125 height 15
type input "respiration"
click at [271, 508] on input "text" at bounding box center [293, 509] width 125 height 15
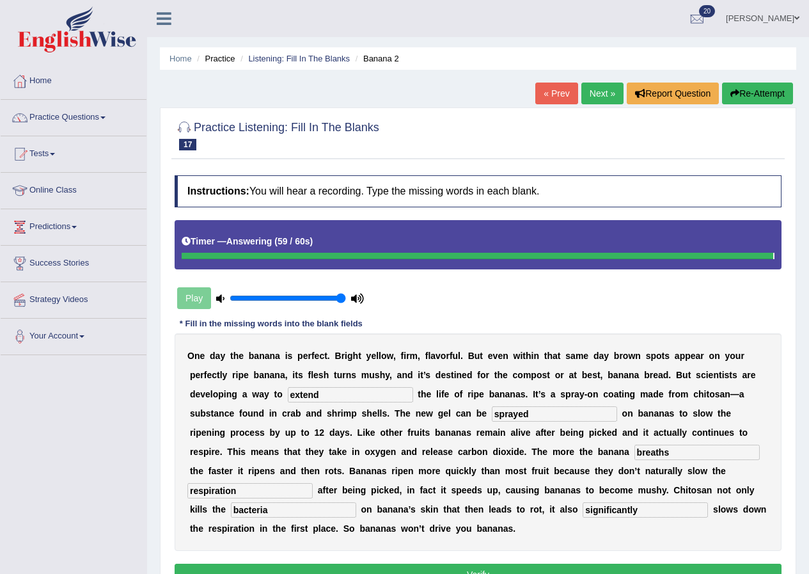
type input "bacteria"
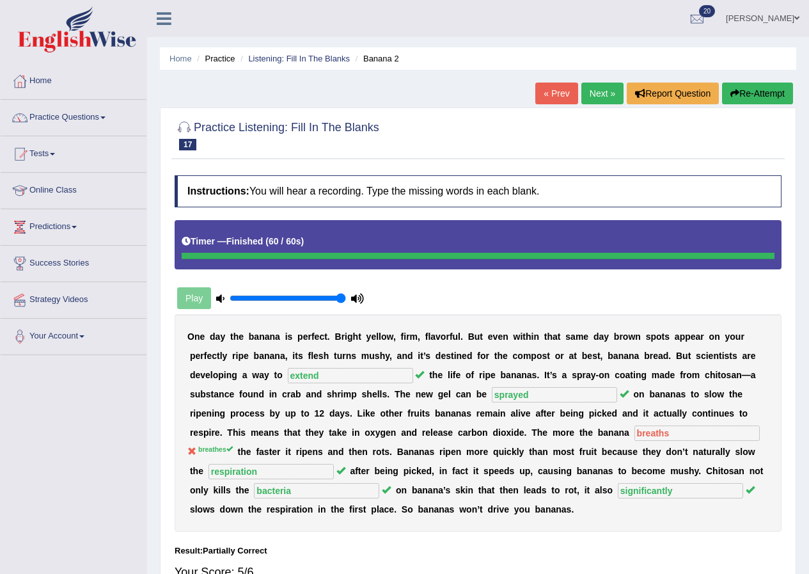
click at [595, 104] on link "Next »" at bounding box center [602, 93] width 42 height 22
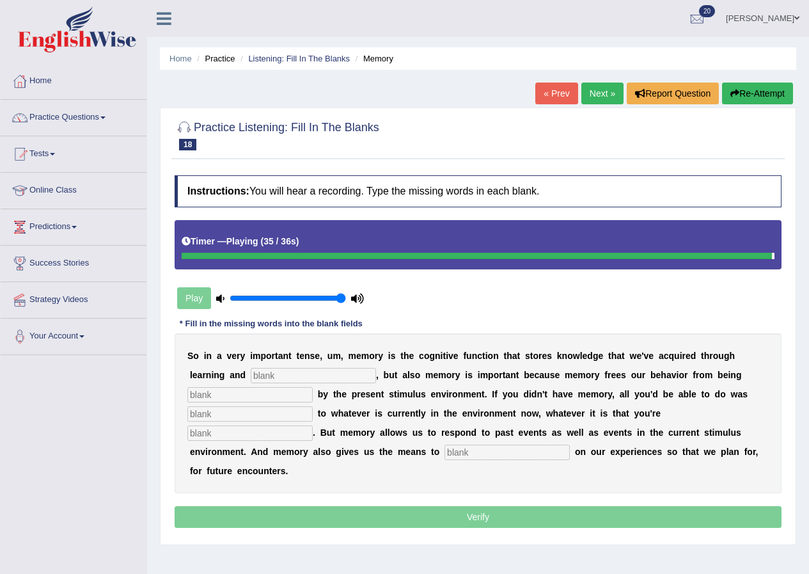
click at [538, 94] on link "« Prev" at bounding box center [556, 93] width 42 height 22
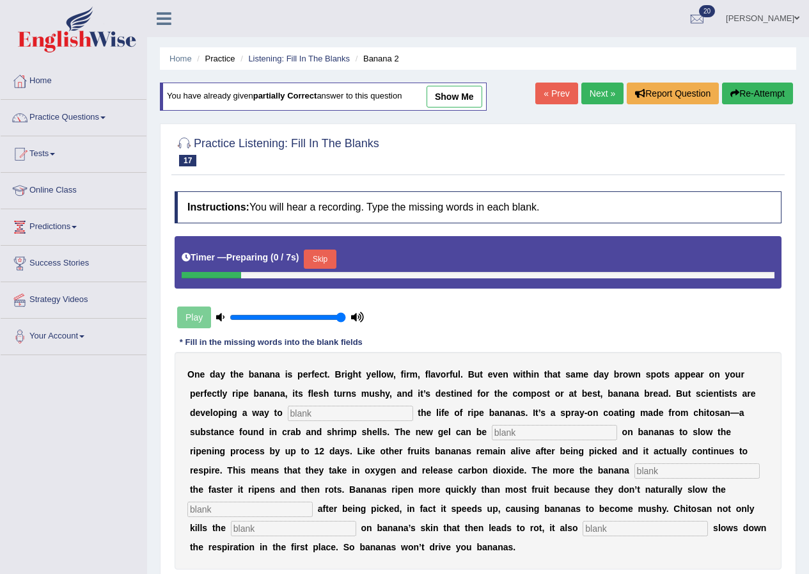
click at [599, 117] on div "Home Practice Listening: Fill In The Blanks Banana 2 You have already given par…" at bounding box center [478, 320] width 662 height 640
click at [593, 88] on link "Next »" at bounding box center [602, 93] width 42 height 22
click at [753, 271] on div "Timer — Preparing ( 5 / 7s ) Skip" at bounding box center [478, 259] width 593 height 26
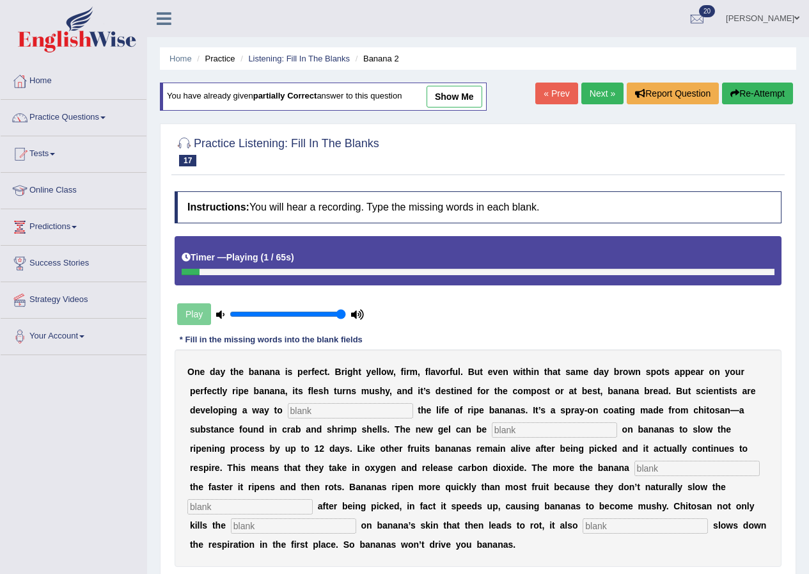
click at [592, 86] on link "Next »" at bounding box center [602, 93] width 42 height 22
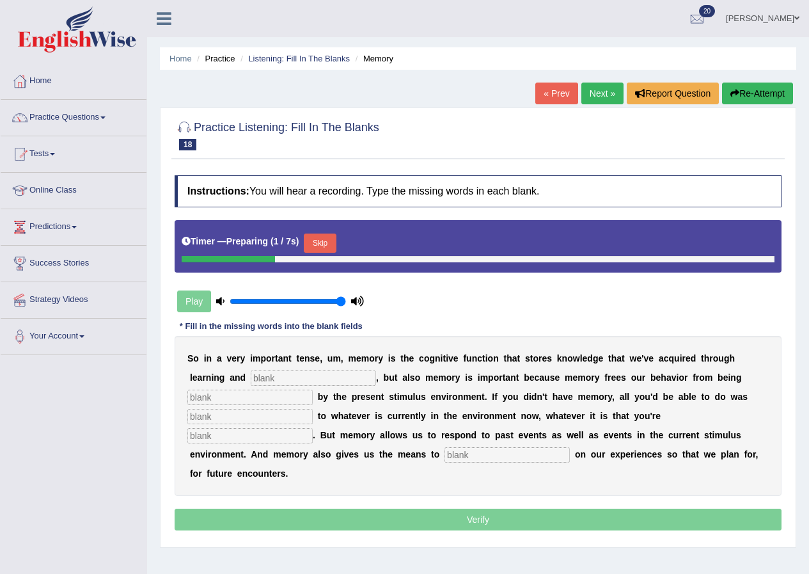
click at [579, 257] on div at bounding box center [478, 259] width 593 height 6
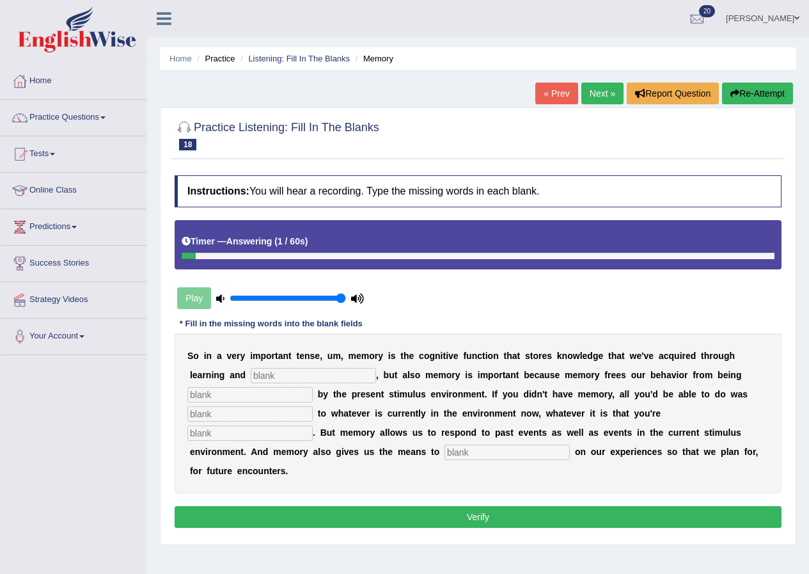
click at [341, 370] on input "text" at bounding box center [313, 375] width 125 height 15
type input "perception"
click at [232, 388] on input "text" at bounding box center [249, 394] width 125 height 15
type input "controlled"
click at [232, 416] on input "text" at bounding box center [249, 413] width 125 height 15
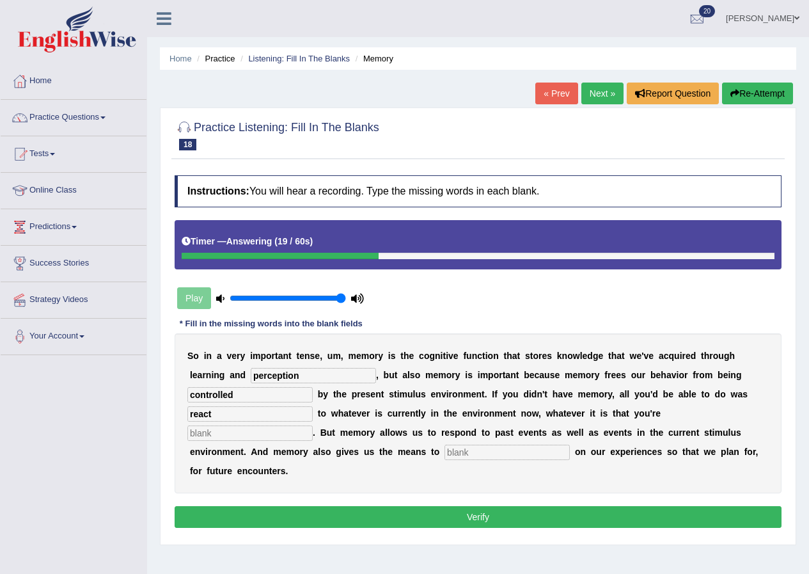
type input "react"
click at [232, 436] on input "text" at bounding box center [249, 432] width 125 height 15
type input "experiencing"
click at [499, 451] on input "text" at bounding box center [506, 451] width 125 height 15
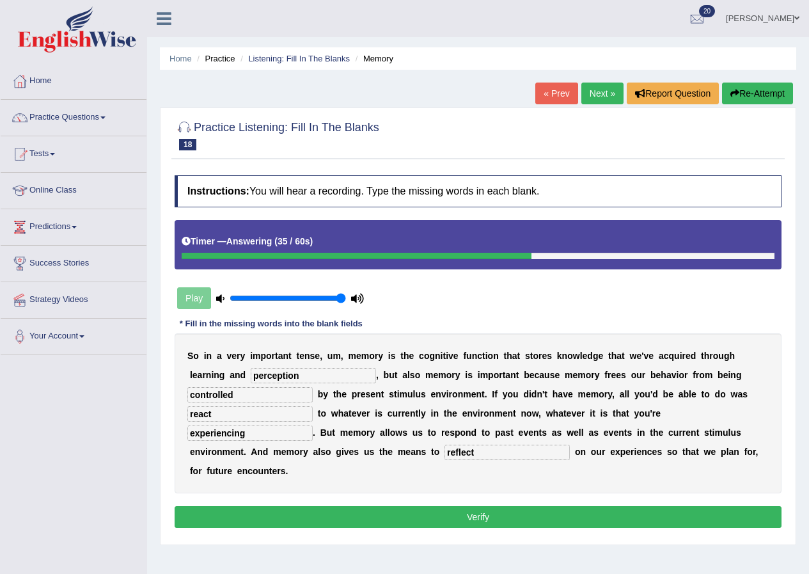
type input "reflect"
click at [370, 520] on button "Verify" at bounding box center [478, 517] width 607 height 22
click at [370, 520] on div "Home Practice Listening: Fill In The Blanks Memory « Prev Next » Report Questio…" at bounding box center [478, 320] width 662 height 640
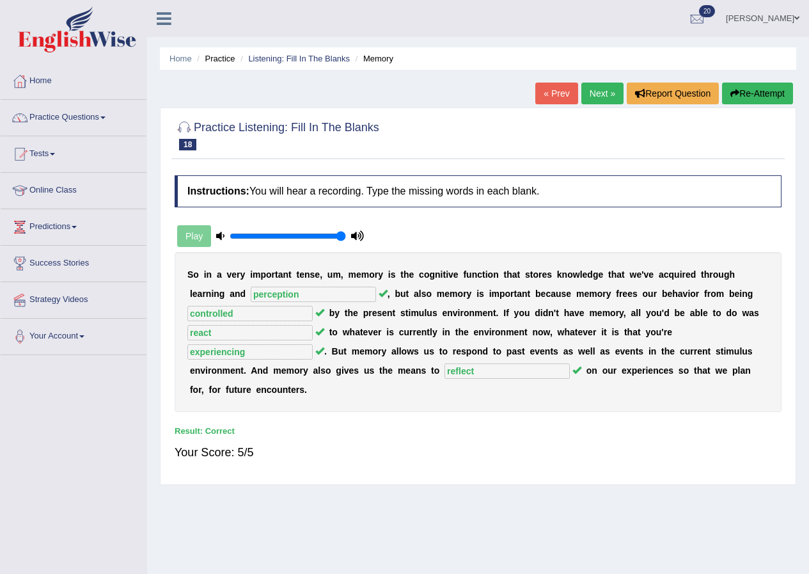
click at [593, 93] on link "Next »" at bounding box center [602, 93] width 42 height 22
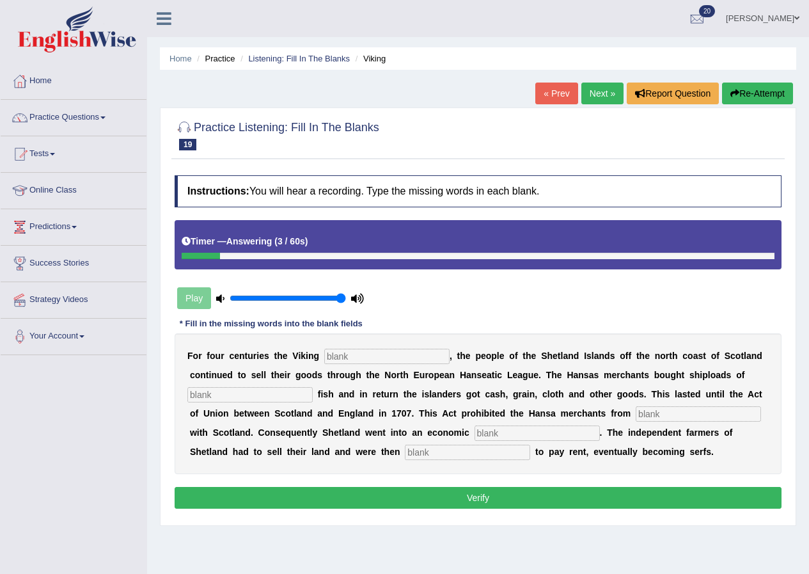
click at [410, 349] on input "text" at bounding box center [386, 356] width 125 height 15
type input "declined"
click at [247, 398] on input "text" at bounding box center [249, 394] width 125 height 15
type input "salted"
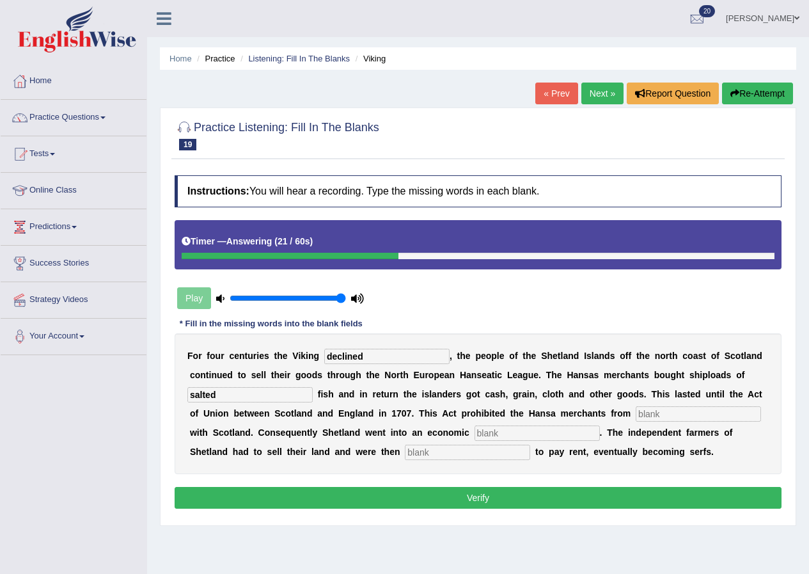
click at [673, 418] on input "text" at bounding box center [698, 413] width 125 height 15
type input "trading"
click at [538, 436] on input "text" at bounding box center [537, 432] width 125 height 15
type input "depression"
click at [487, 450] on input "text" at bounding box center [467, 451] width 125 height 15
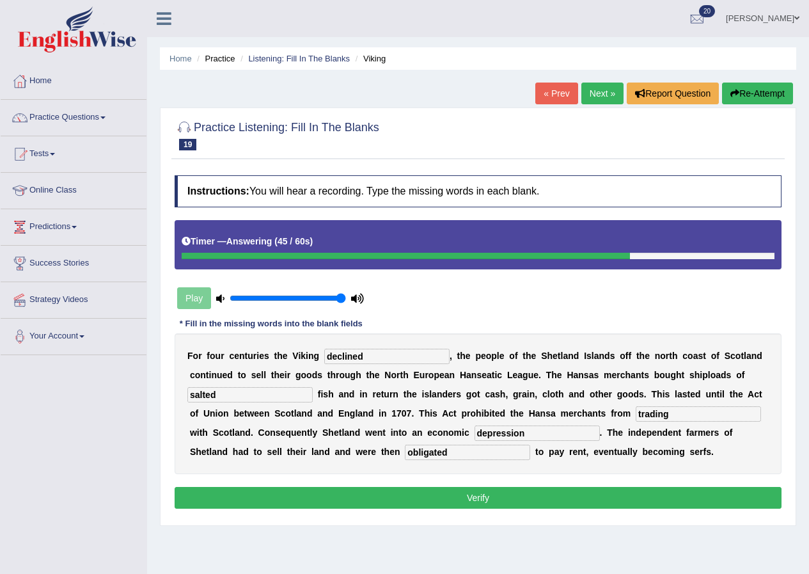
type input "obligated"
click at [471, 502] on button "Verify" at bounding box center [478, 498] width 607 height 22
click at [471, 502] on div "Home Practice Listening: Fill In The Blanks Viking « Prev Next » Report Questio…" at bounding box center [478, 320] width 662 height 640
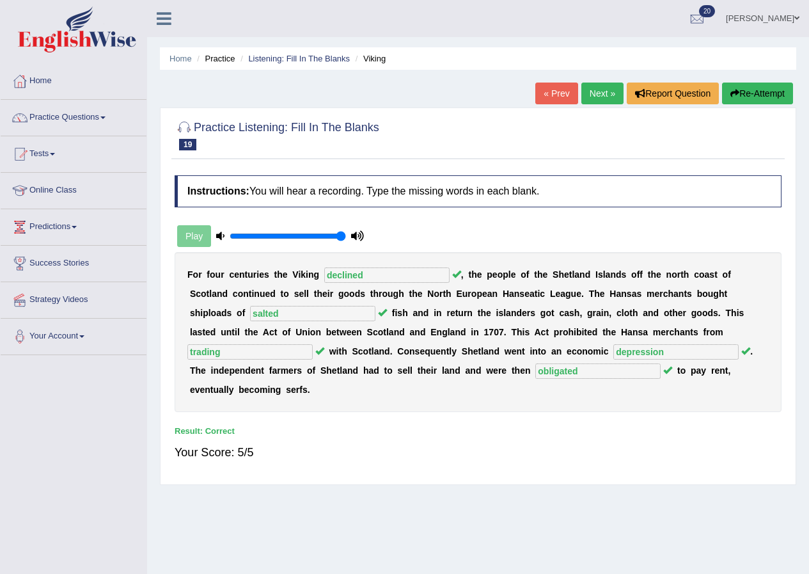
click at [602, 95] on link "Next »" at bounding box center [602, 93] width 42 height 22
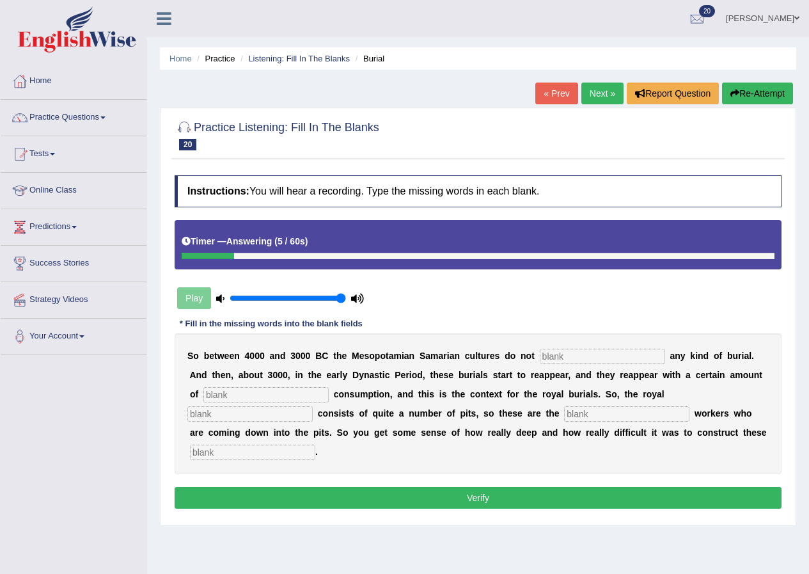
click at [564, 363] on input "text" at bounding box center [602, 356] width 125 height 15
type input "practice"
click at [274, 396] on input "text" at bounding box center [265, 394] width 125 height 15
type input "conspicious"
click at [262, 410] on input "text" at bounding box center [249, 413] width 125 height 15
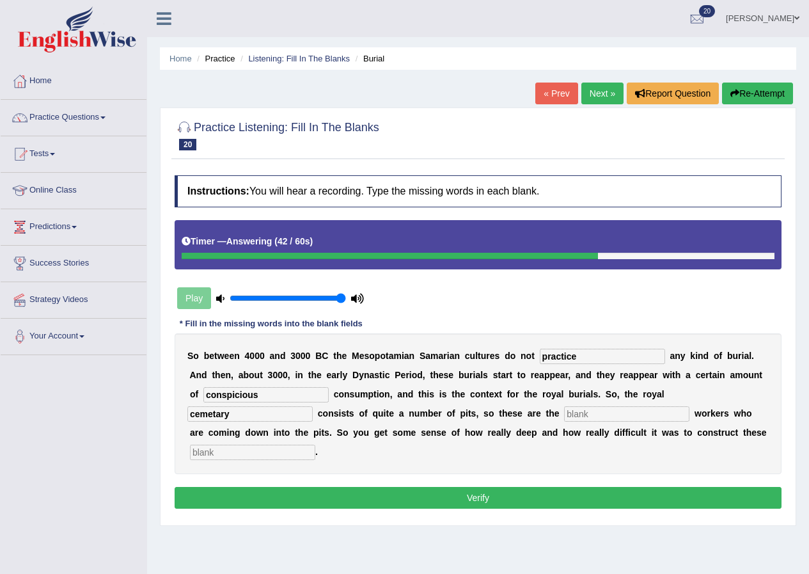
click at [210, 412] on input "cemetary" at bounding box center [249, 413] width 125 height 15
type input "n"
type input "cementary"
click at [644, 410] on input "text" at bounding box center [626, 413] width 125 height 15
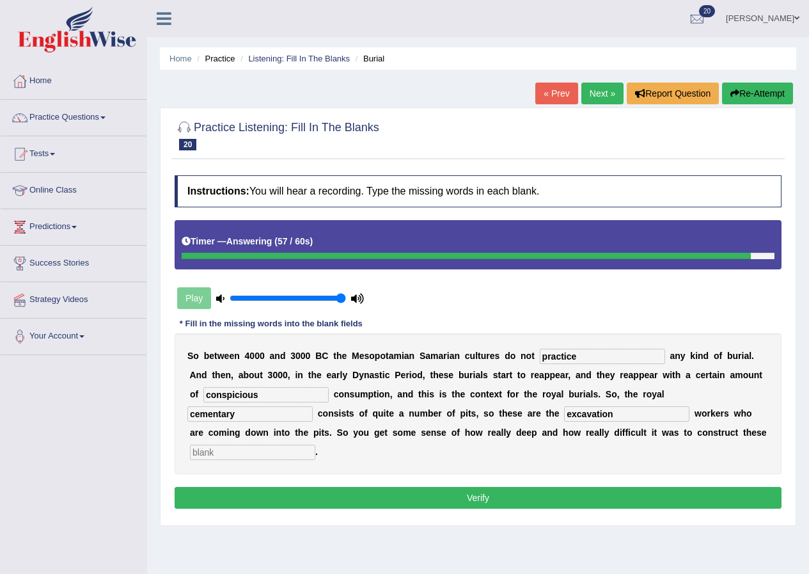
type input "excavation"
click at [248, 450] on input "text" at bounding box center [252, 451] width 125 height 15
type input "chambe"
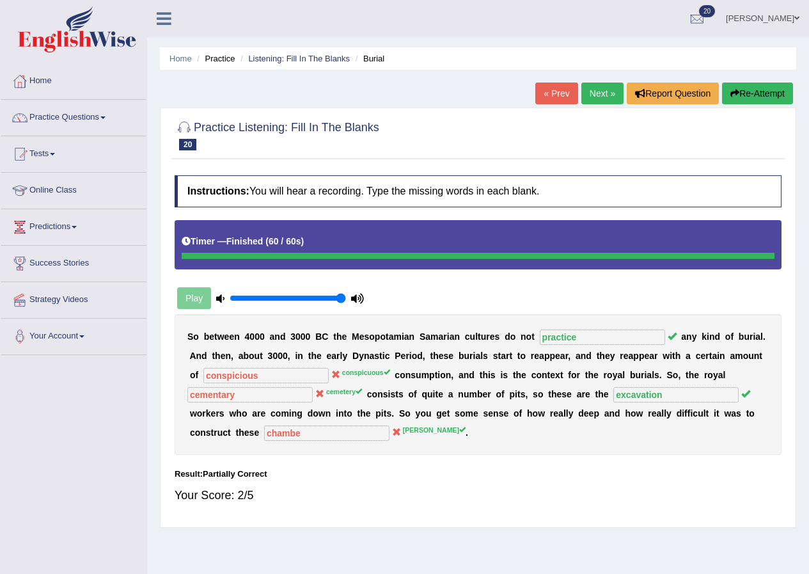
drag, startPoint x: 600, startPoint y: 91, endPoint x: 500, endPoint y: 137, distance: 110.2
click at [600, 92] on link "Next »" at bounding box center [602, 93] width 42 height 22
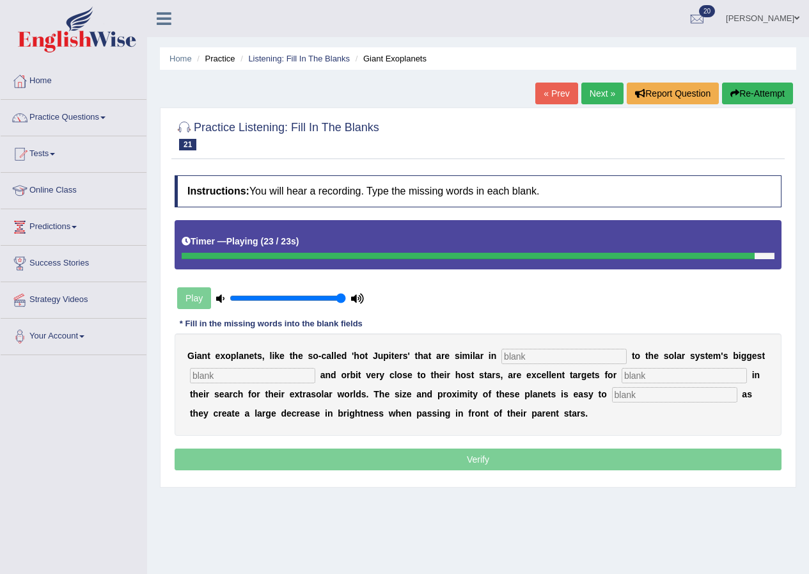
click at [663, 393] on input "text" at bounding box center [674, 394] width 125 height 15
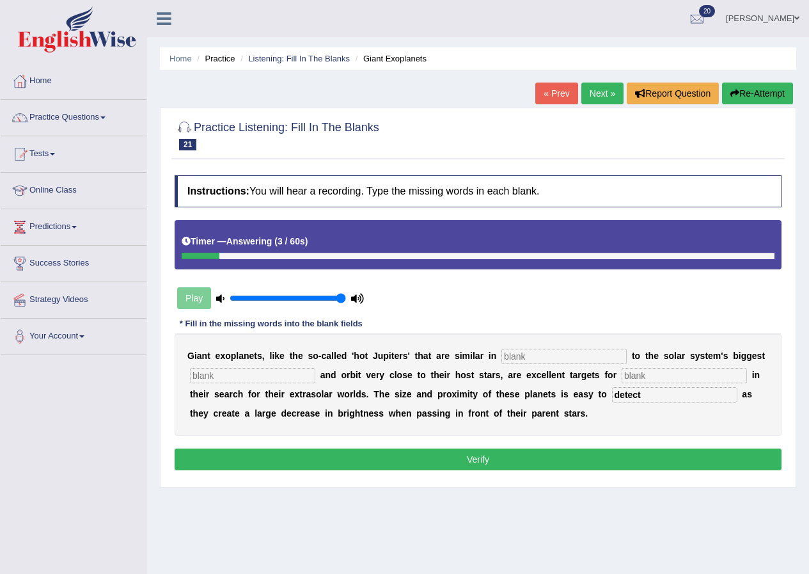
type input "detect"
click at [597, 359] on input "text" at bounding box center [563, 356] width 125 height 15
type input "characteristics"
click at [297, 378] on input "text" at bounding box center [252, 375] width 125 height 15
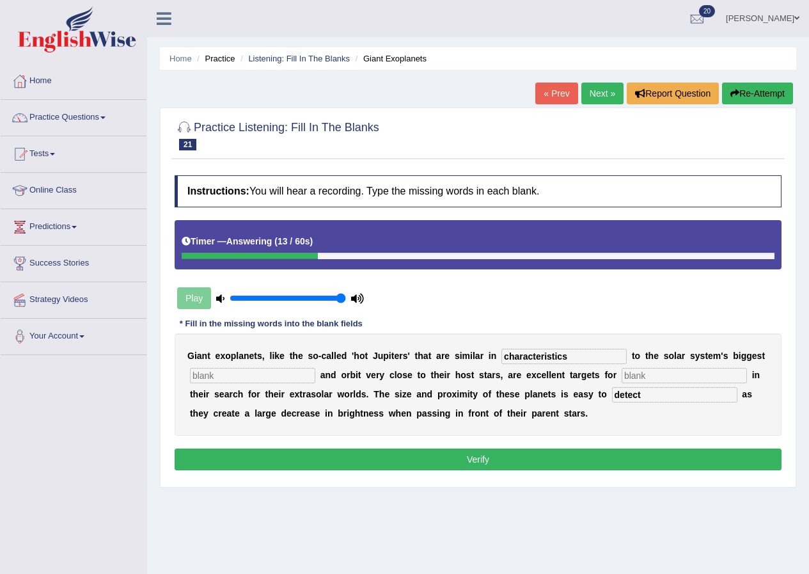
click at [297, 378] on input "text" at bounding box center [252, 375] width 125 height 15
click at [669, 375] on input "text" at bounding box center [684, 375] width 125 height 15
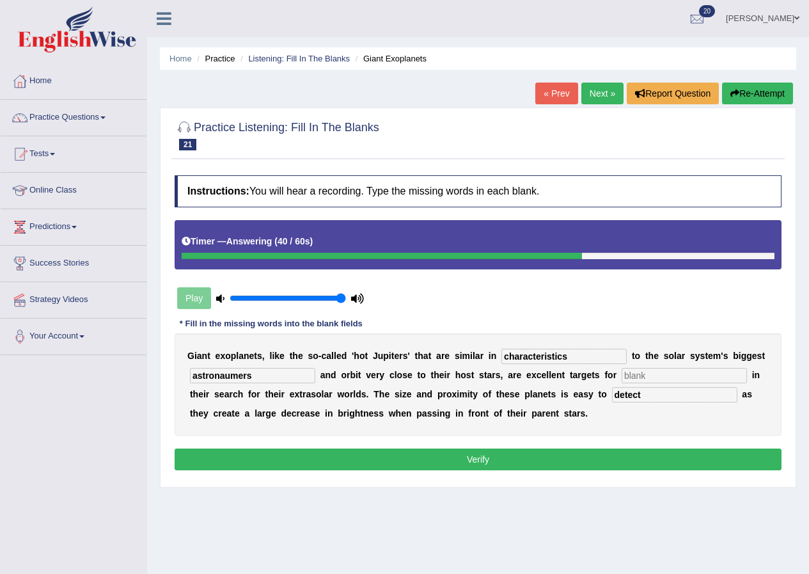
click at [250, 354] on b "e" at bounding box center [251, 355] width 5 height 10
click at [266, 379] on input "astronaumers" at bounding box center [252, 375] width 125 height 15
type input "a"
type input "planet"
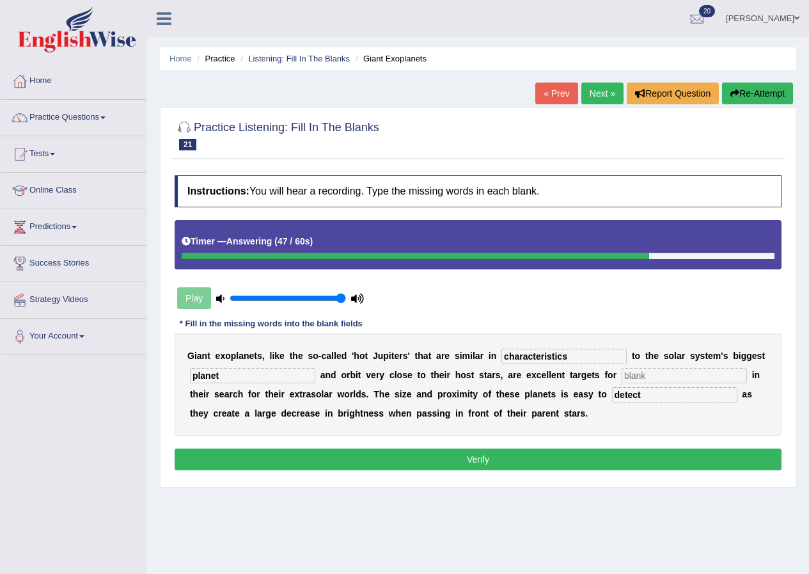
drag, startPoint x: 717, startPoint y: 373, endPoint x: 698, endPoint y: 361, distance: 21.8
click at [719, 373] on input "text" at bounding box center [684, 375] width 125 height 15
type input "astronaumers"
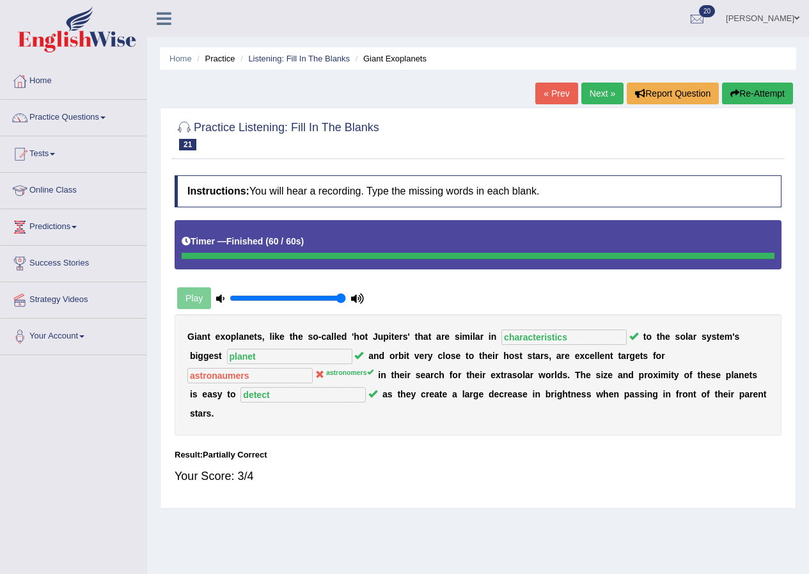
click at [606, 100] on link "Next »" at bounding box center [602, 93] width 42 height 22
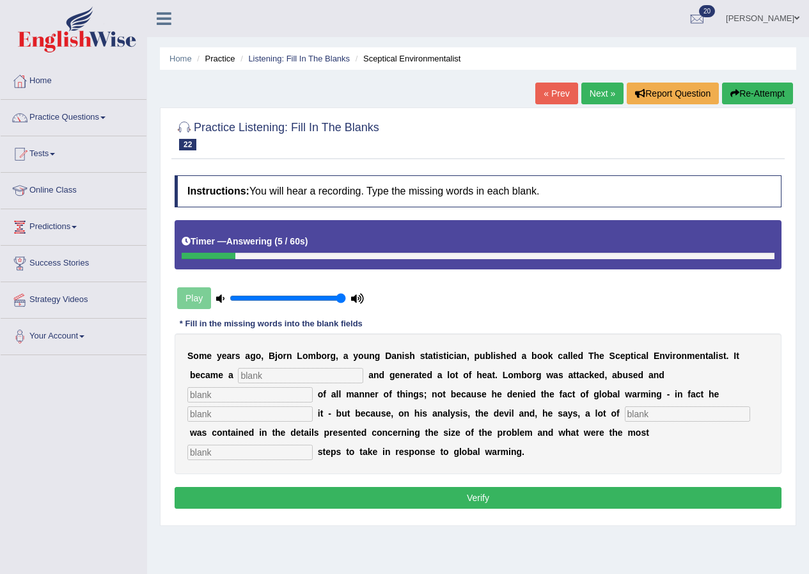
click at [307, 372] on input "text" at bounding box center [300, 375] width 125 height 15
type input "best"
click at [284, 396] on input "text" at bounding box center [249, 394] width 125 height 15
type input "accussed"
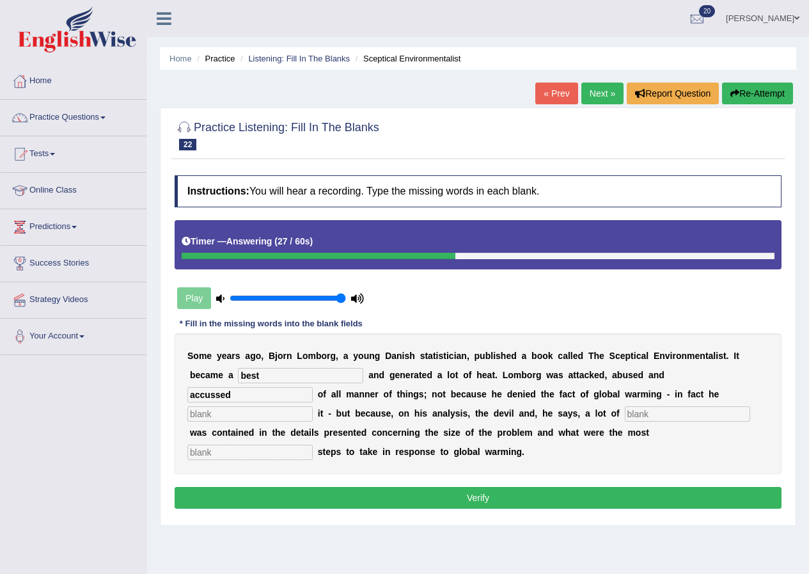
click at [239, 407] on input "text" at bounding box center [249, 413] width 125 height 15
type input "afirmed"
click at [658, 412] on input "text" at bounding box center [687, 413] width 125 height 15
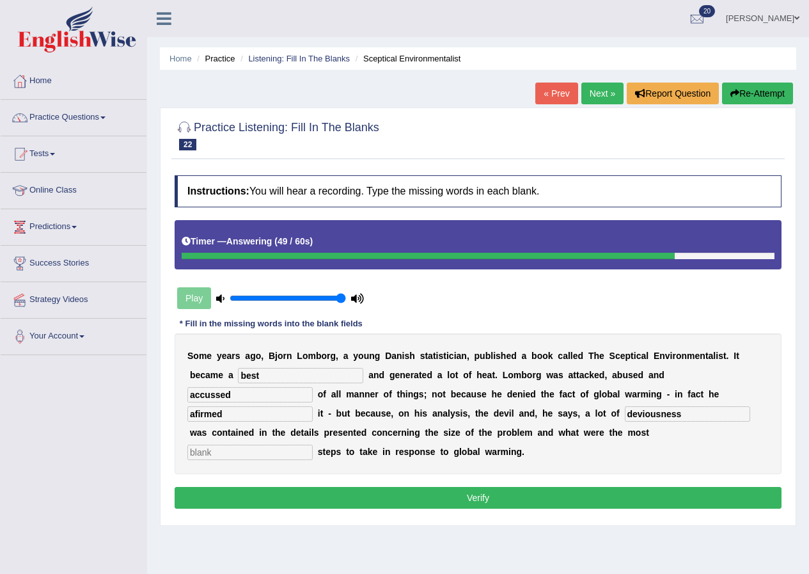
type input "deviousness"
click at [274, 451] on input "text" at bounding box center [249, 451] width 125 height 15
type input "responsible"
click at [198, 414] on input "afirmed" at bounding box center [249, 413] width 125 height 15
type input "affirmed"
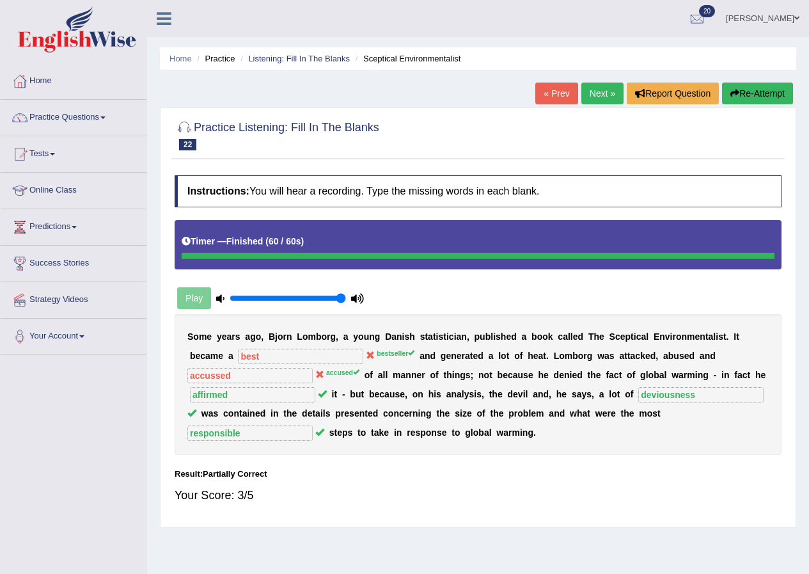
click at [597, 93] on link "Next »" at bounding box center [602, 93] width 42 height 22
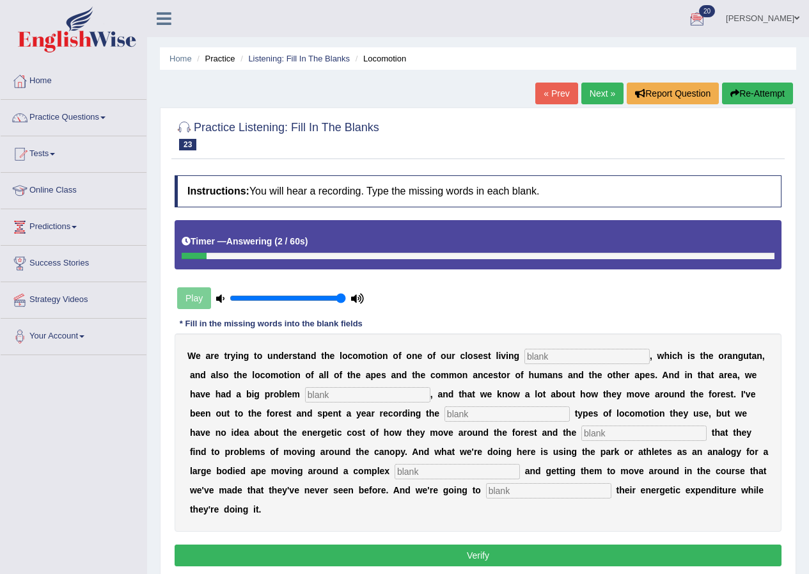
click at [595, 353] on input "text" at bounding box center [586, 356] width 125 height 15
type input "relatives"
click at [406, 402] on input "text" at bounding box center [367, 394] width 125 height 15
type input "traditionally"
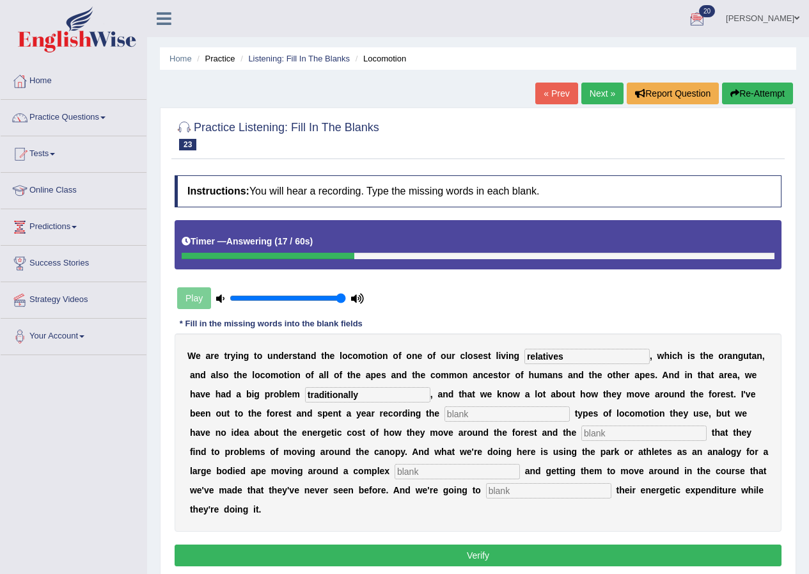
click at [471, 419] on input "text" at bounding box center [506, 413] width 125 height 15
type input "different"
click at [605, 430] on input "text" at bounding box center [643, 432] width 125 height 15
type input "solutions"
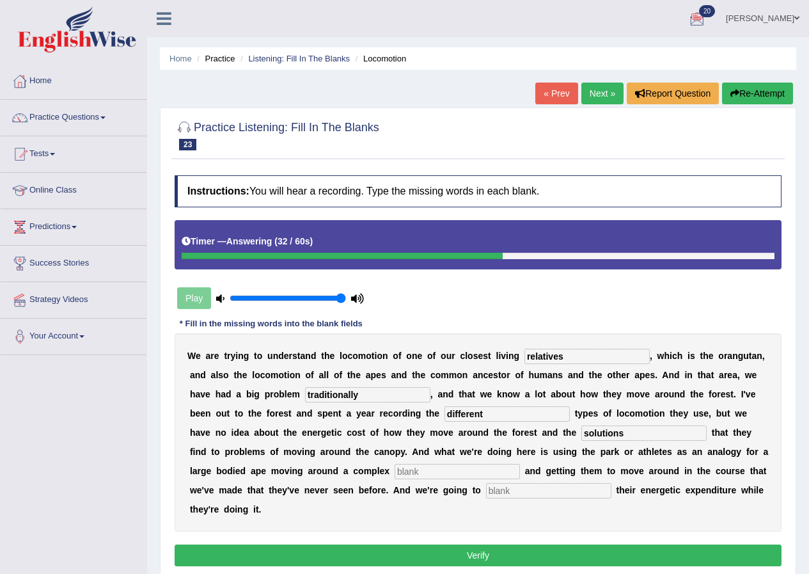
click at [472, 464] on input "text" at bounding box center [457, 471] width 125 height 15
type input "environments"
click at [517, 498] on input "text" at bounding box center [548, 490] width 125 height 15
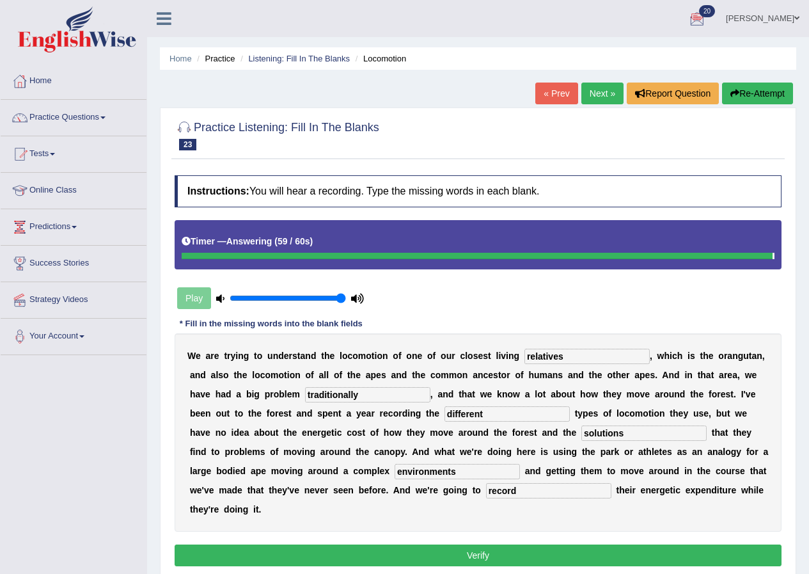
type input "record"
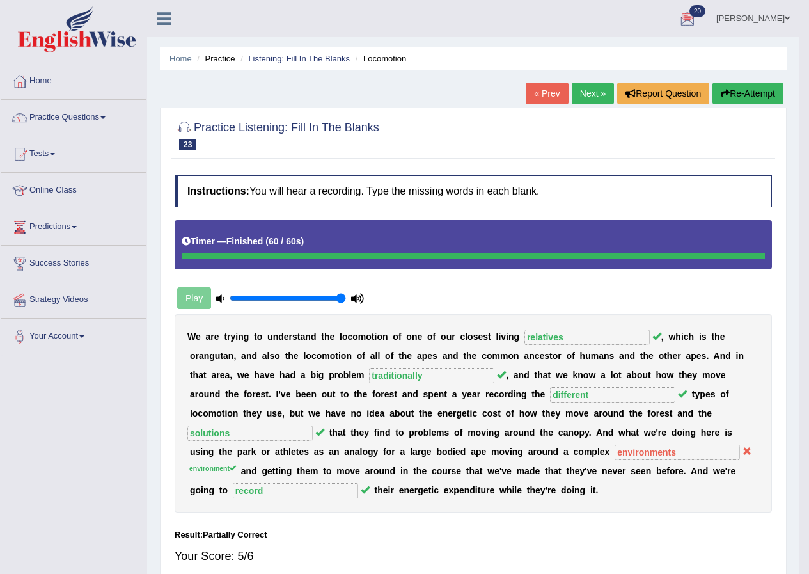
click at [488, 474] on div "W e a r e t r y i n g t o u n d e r s t a n d t h e l o c o m o t i o n o f o n…" at bounding box center [473, 413] width 597 height 198
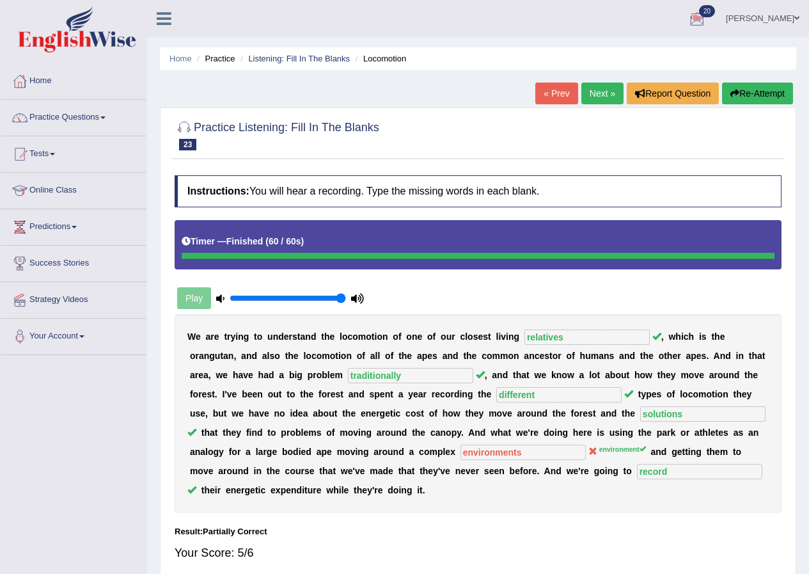
click at [588, 84] on link "Next »" at bounding box center [602, 93] width 42 height 22
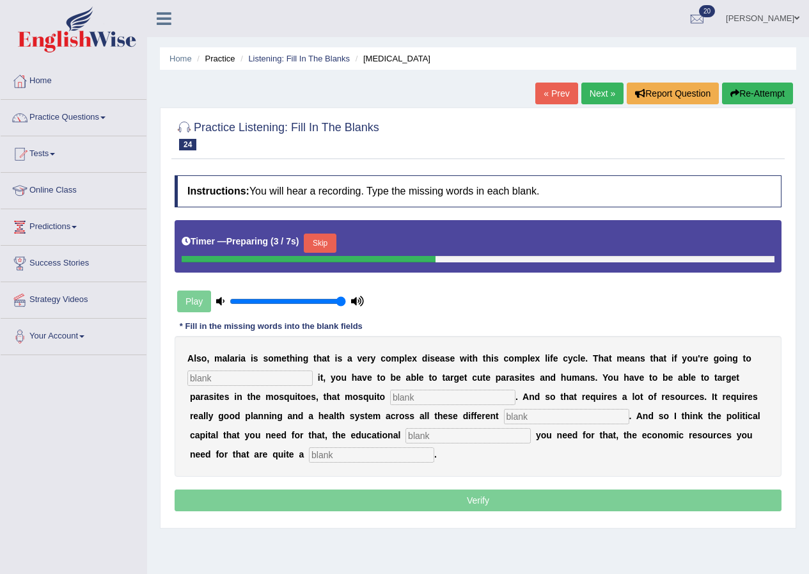
click at [261, 377] on input "text" at bounding box center [249, 377] width 125 height 15
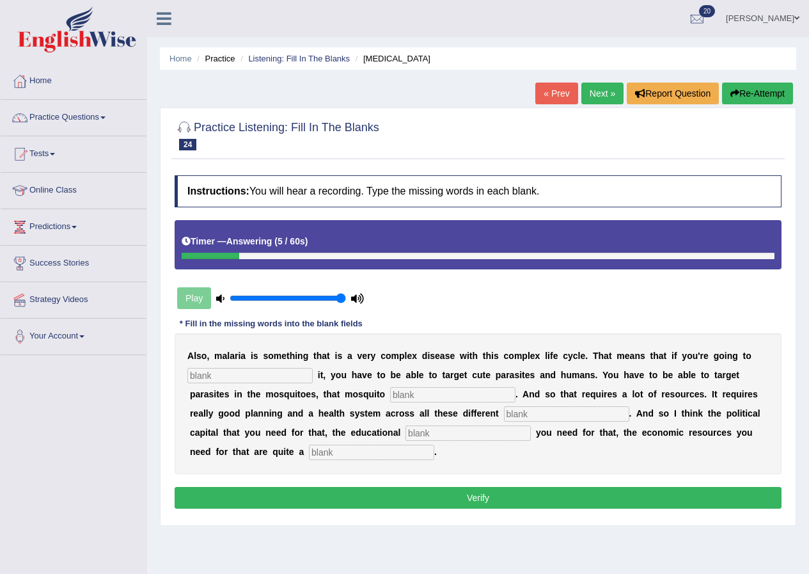
click at [263, 372] on input "text" at bounding box center [249, 375] width 125 height 15
type input "eliminate"
click at [448, 398] on input "text" at bounding box center [452, 394] width 125 height 15
type input "population"
click at [551, 409] on input "text" at bounding box center [566, 413] width 125 height 15
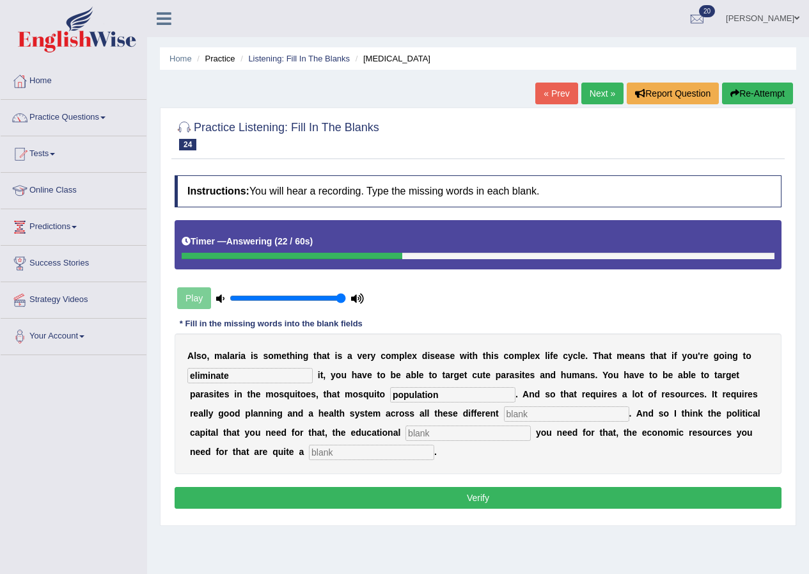
click at [551, 409] on input "text" at bounding box center [566, 413] width 125 height 15
type input "levels"
click at [516, 434] on input "text" at bounding box center [467, 432] width 125 height 15
type input "infrastructure"
click at [349, 456] on input "text" at bounding box center [371, 451] width 125 height 15
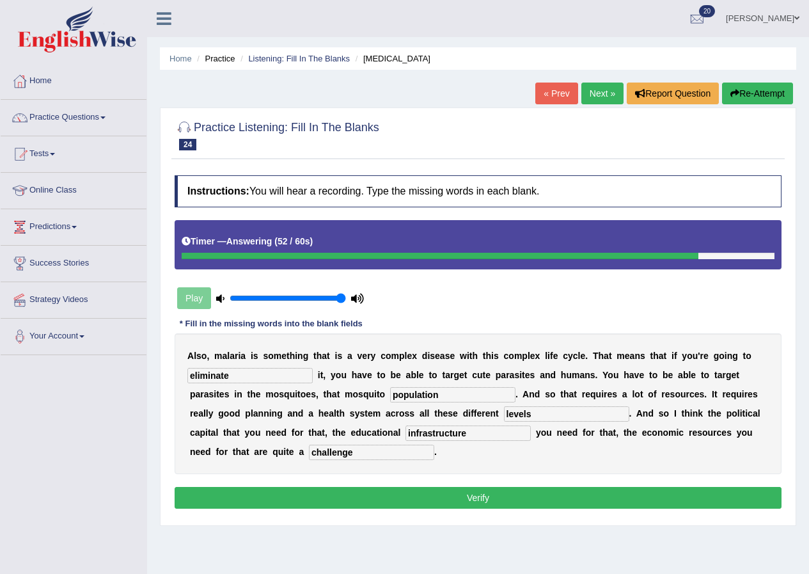
type input "challenge"
click at [345, 503] on button "Verify" at bounding box center [478, 498] width 607 height 22
click at [345, 503] on div "Home Practice Listening: Fill In The Blanks [MEDICAL_DATA] « Prev Next » Report…" at bounding box center [478, 320] width 662 height 640
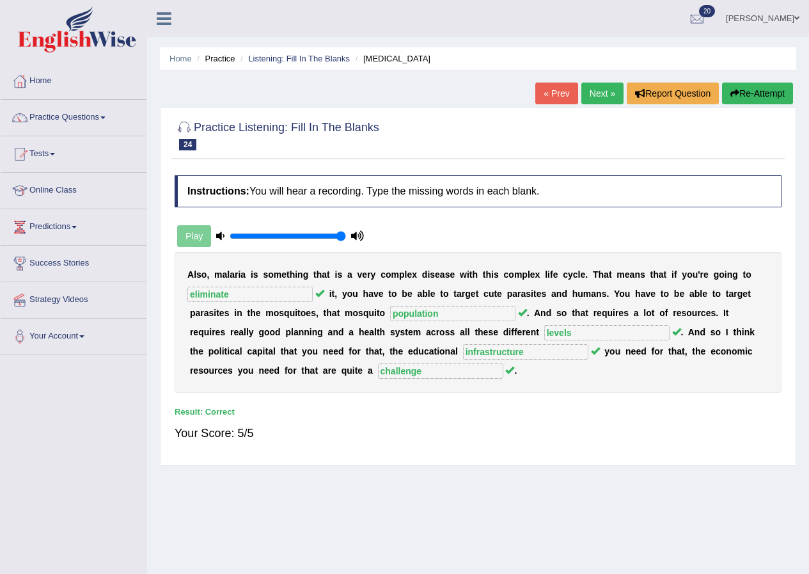
click at [595, 95] on link "Next »" at bounding box center [602, 93] width 42 height 22
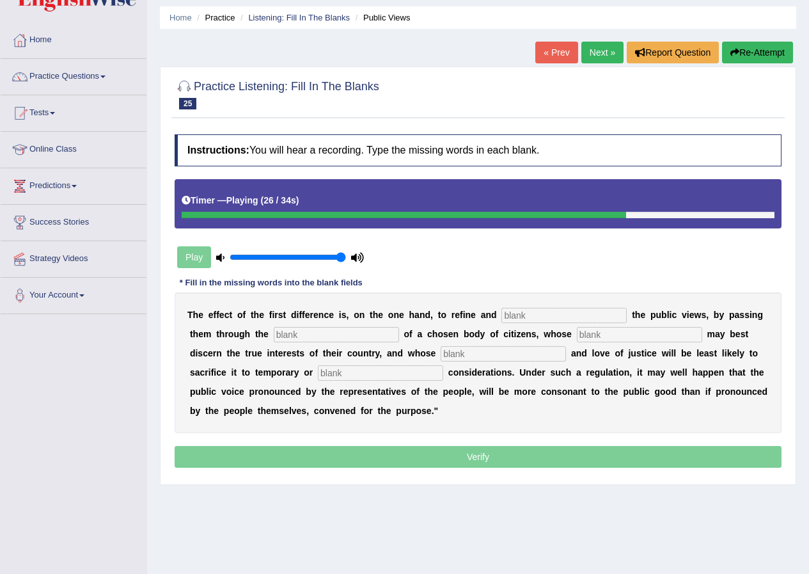
scroll to position [64, 0]
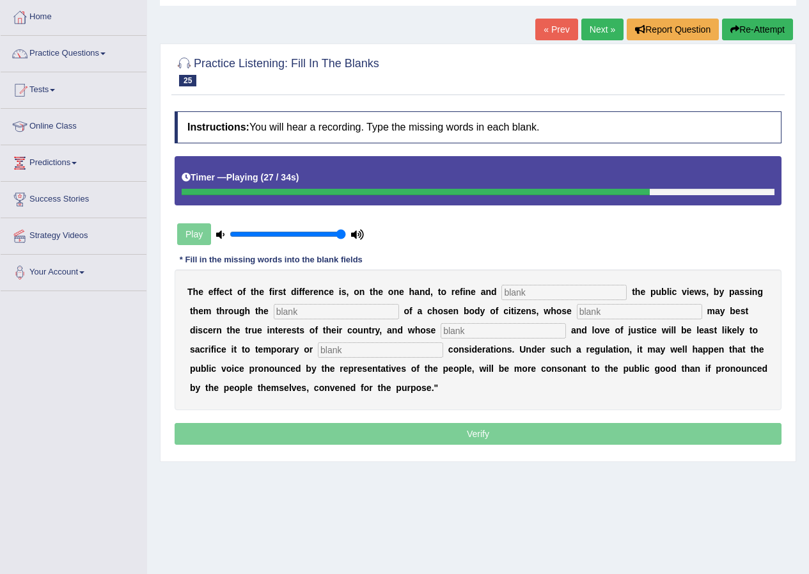
click at [365, 347] on input "text" at bounding box center [380, 349] width 125 height 15
type input "partial"
click at [576, 295] on input "text" at bounding box center [563, 292] width 125 height 15
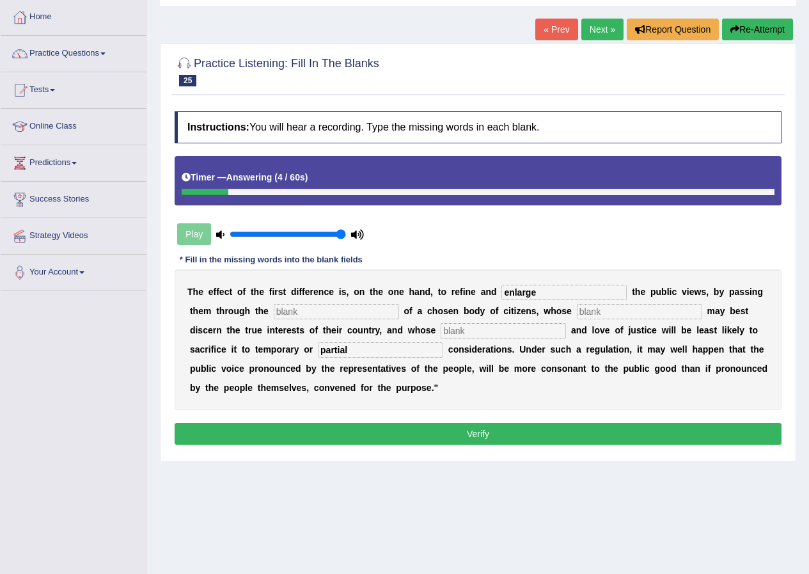
type input "enlarge"
click at [389, 317] on input "text" at bounding box center [336, 311] width 125 height 15
type input "medium"
click at [650, 314] on input "text" at bounding box center [639, 311] width 125 height 15
type input "wisdom"
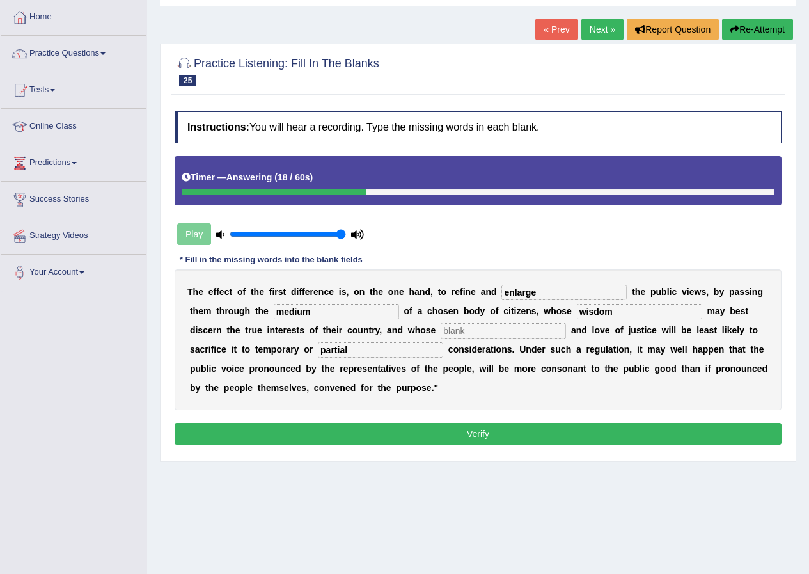
click at [522, 331] on input "text" at bounding box center [503, 330] width 125 height 15
type input "patriotism"
click at [334, 439] on button "Verify" at bounding box center [478, 434] width 607 height 22
click at [334, 439] on div "Home Practice Listening: Fill In The Blanks Public Views « Prev Next » Report Q…" at bounding box center [478, 256] width 662 height 640
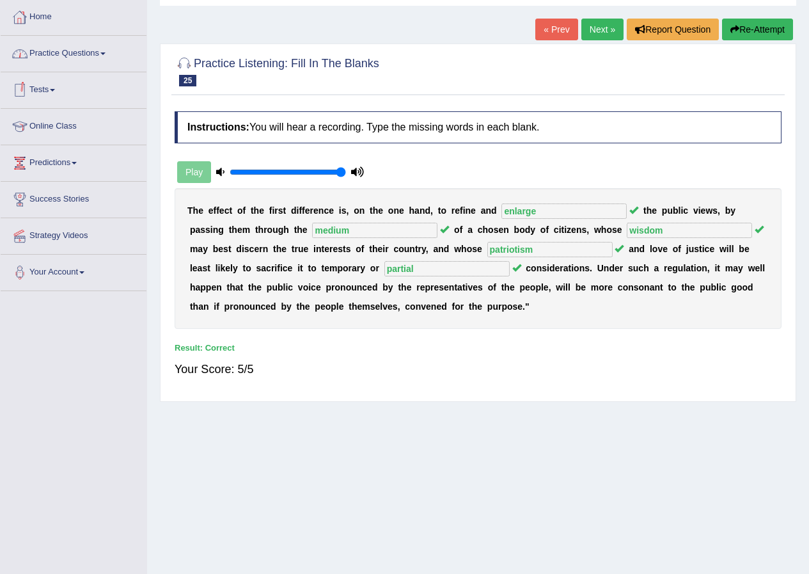
click at [81, 58] on link "Practice Questions" at bounding box center [74, 52] width 146 height 32
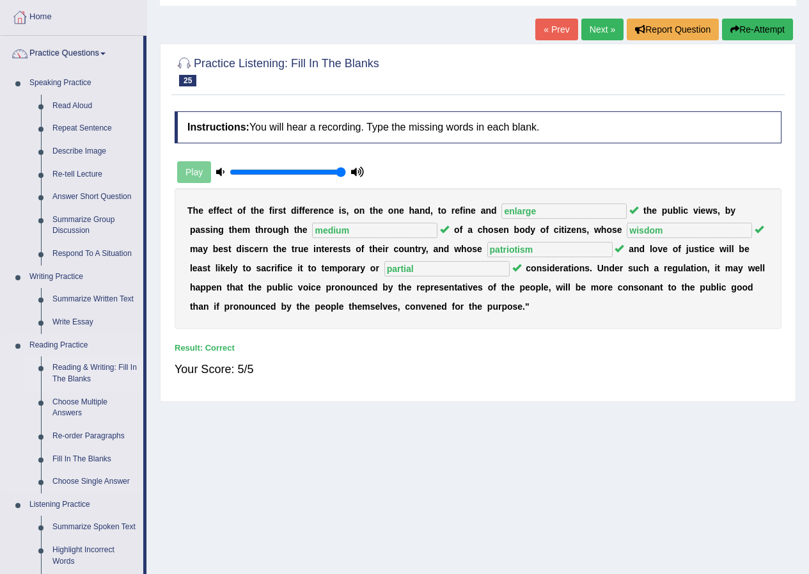
click at [55, 368] on link "Reading & Writing: Fill In The Blanks" at bounding box center [95, 373] width 97 height 34
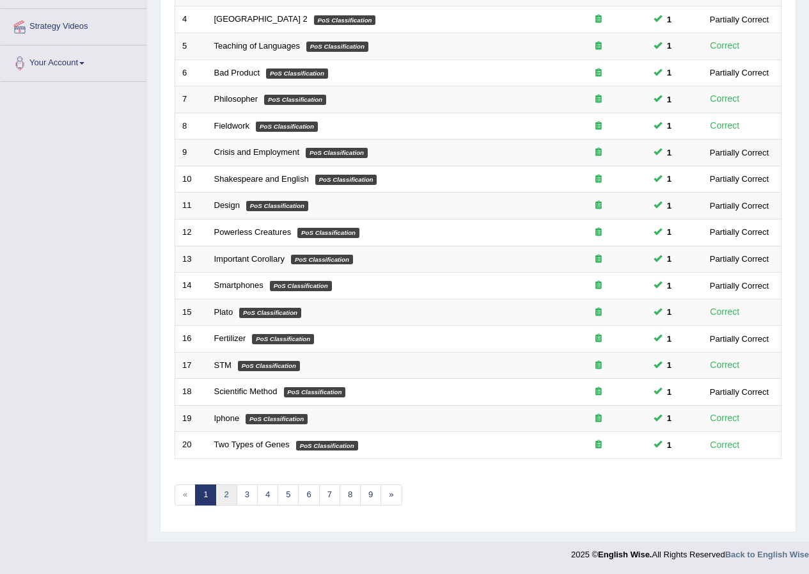
click at [227, 494] on link "2" at bounding box center [226, 494] width 21 height 21
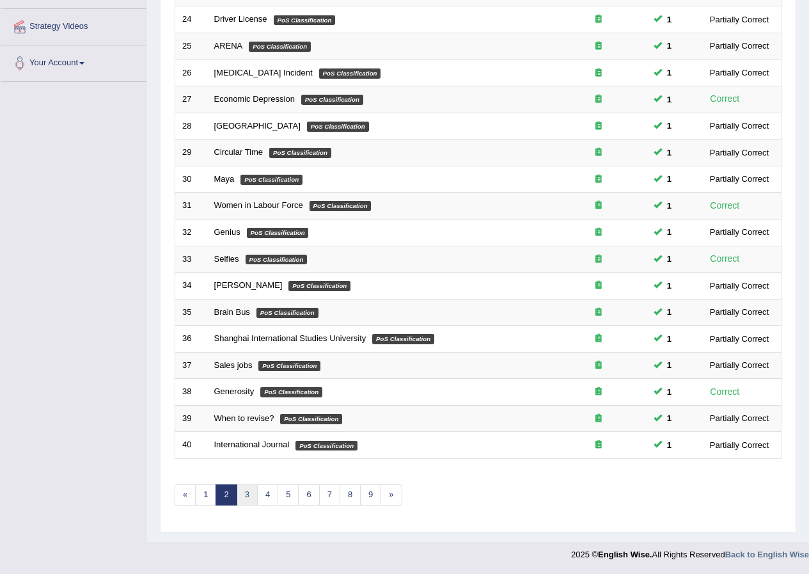
click at [247, 503] on link "3" at bounding box center [247, 494] width 21 height 21
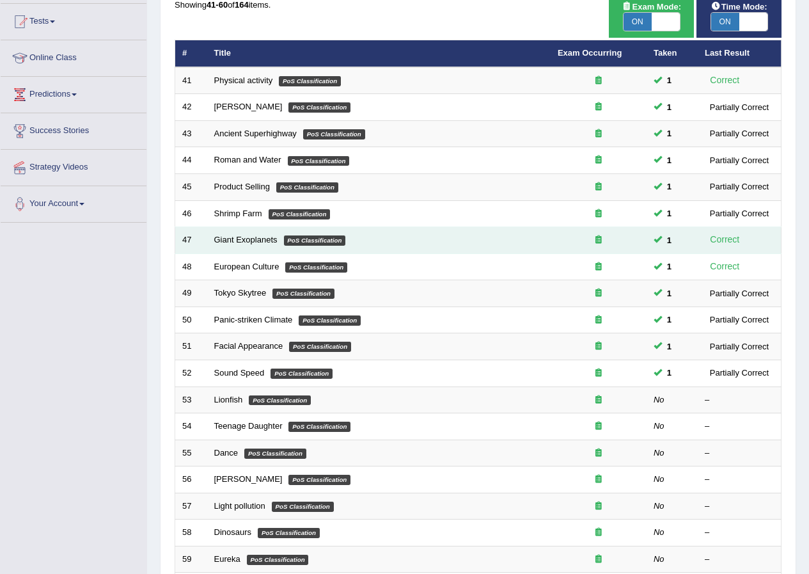
scroll to position [273, 0]
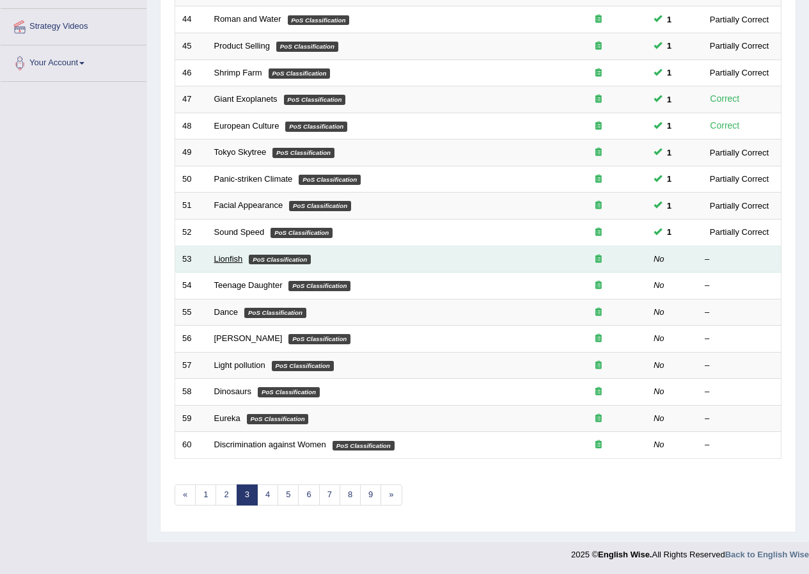
click at [228, 258] on link "Lionfish" at bounding box center [228, 259] width 29 height 10
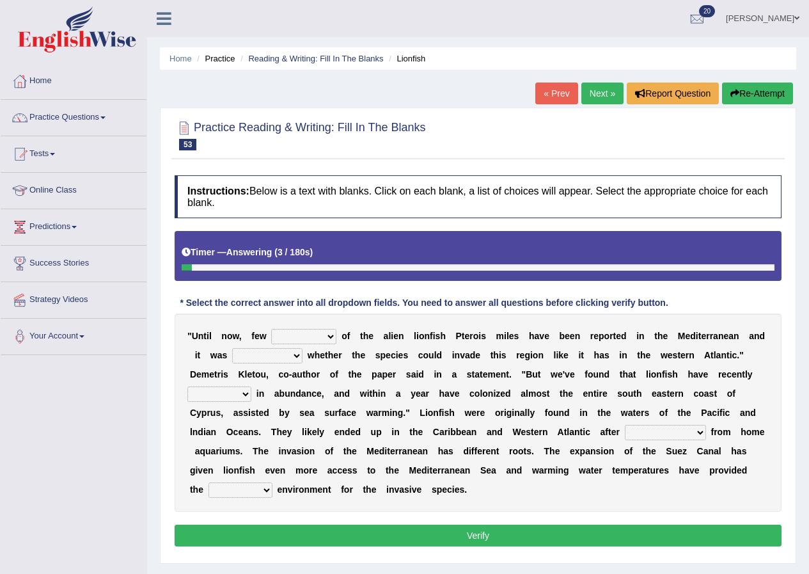
click at [297, 330] on select "collections sights views sightings" at bounding box center [303, 336] width 65 height 15
select select "sightings"
click at [271, 329] on select "collections sights views sightings" at bounding box center [303, 336] width 65 height 15
click at [278, 356] on select "somehow although that quesionable" at bounding box center [267, 355] width 70 height 15
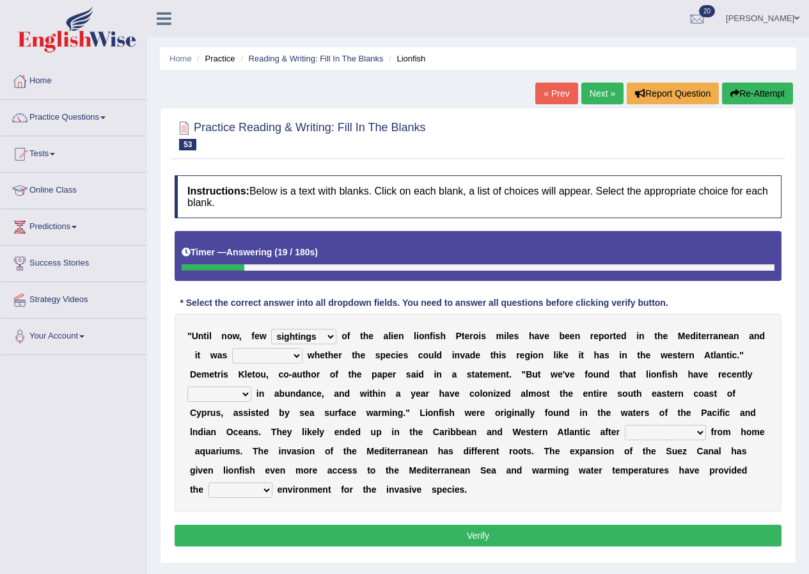
click at [271, 347] on div "" U n t i l n o w , f e w collections sights views sightings o f t h e a l i e …" at bounding box center [478, 412] width 607 height 198
click at [271, 351] on select "somehow although that quesionable" at bounding box center [267, 355] width 70 height 15
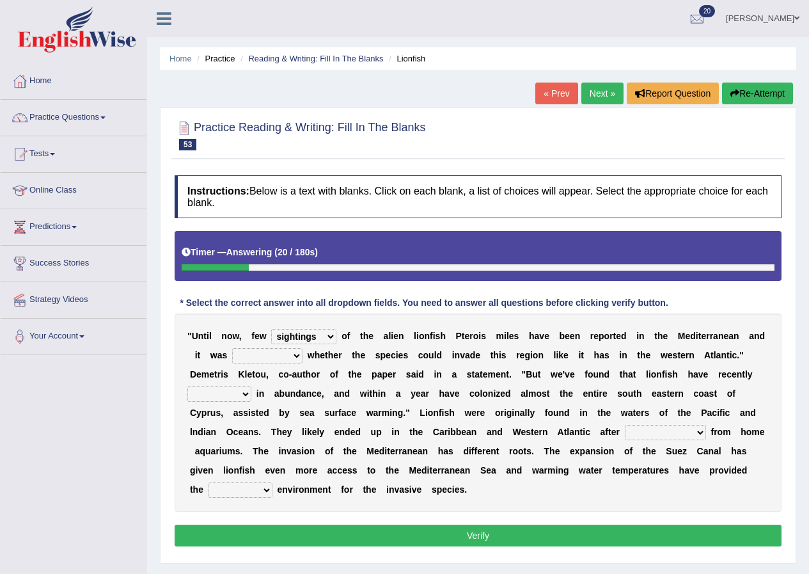
click at [271, 351] on select "somehow although that quesionable" at bounding box center [267, 355] width 70 height 15
click at [292, 354] on select "somehow although that quesionable" at bounding box center [267, 355] width 70 height 15
select select "quesionable"
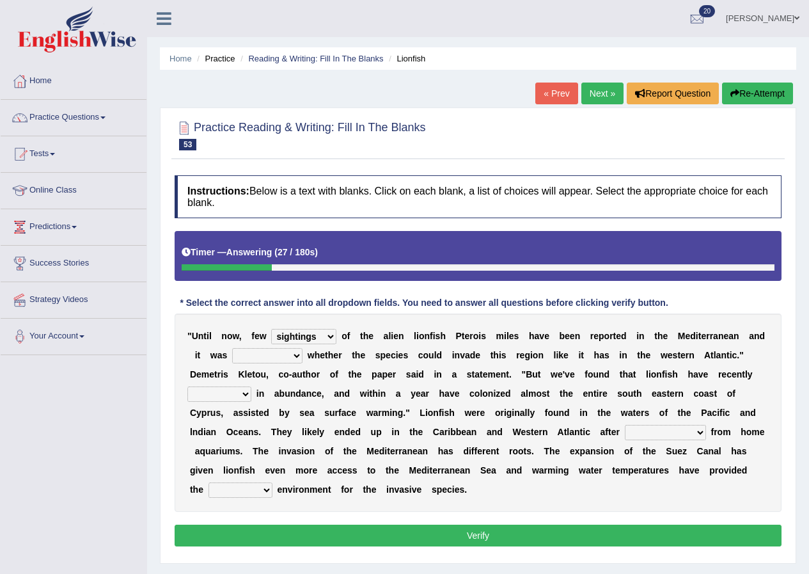
click at [232, 348] on select "somehow although that quesionable" at bounding box center [267, 355] width 70 height 15
click at [296, 338] on select "collections sights views sightings" at bounding box center [303, 336] width 65 height 15
click at [368, 354] on b at bounding box center [367, 355] width 5 height 10
click at [273, 362] on select "somehow although that quesionable" at bounding box center [267, 355] width 70 height 15
click at [371, 382] on div "" U n t i l n o w , f e w collections sights views sightings o f t h e a l i e …" at bounding box center [478, 412] width 607 height 198
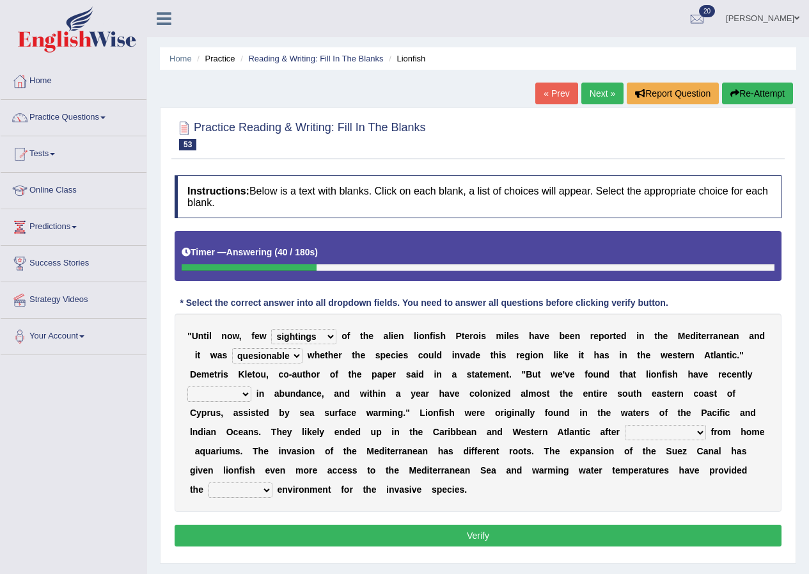
click at [201, 391] on select "shown flatted stabled increased" at bounding box center [219, 393] width 64 height 15
select select "increased"
click at [187, 386] on select "shown flatted stabled increased" at bounding box center [219, 393] width 64 height 15
click at [246, 472] on b "s" at bounding box center [247, 470] width 5 height 10
click at [219, 386] on select "shown flatted stabled increased" at bounding box center [219, 393] width 64 height 15
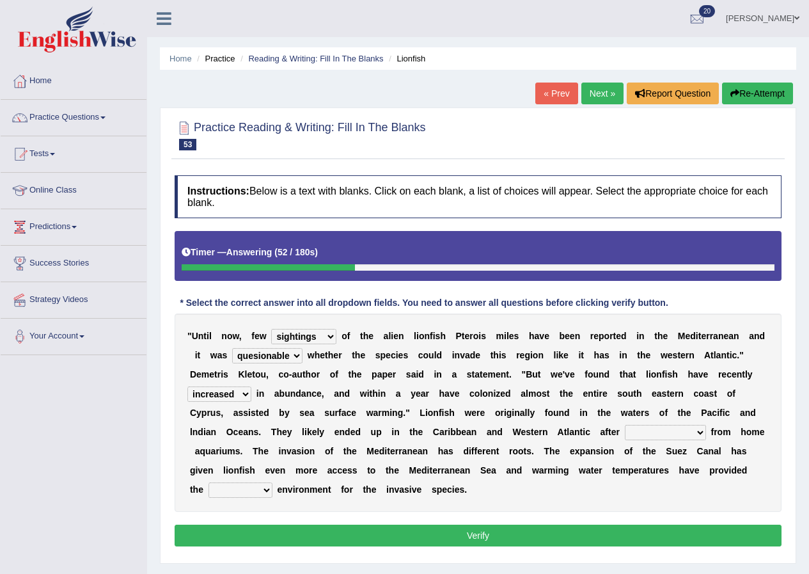
click at [219, 386] on select "shown flatted stabled increased" at bounding box center [219, 393] width 64 height 15
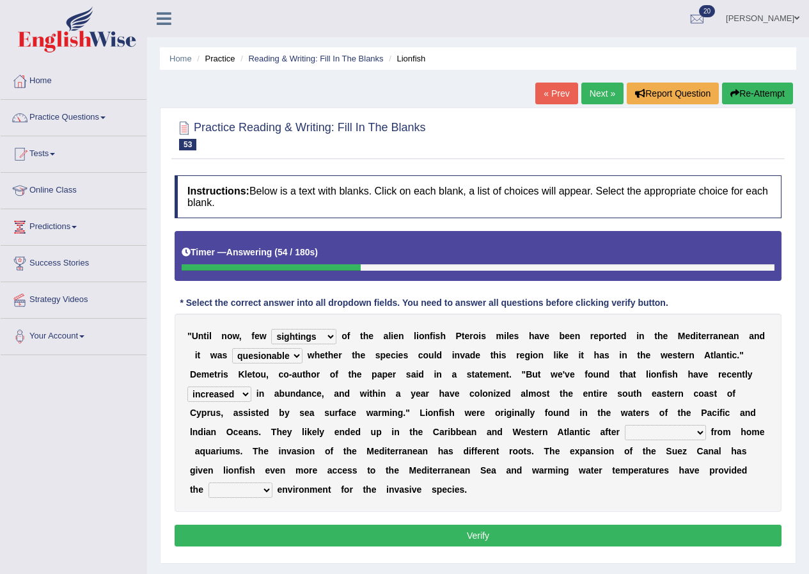
click at [220, 403] on div "" U n t i l n o w , f e w collections sights views sightings o f t h e a l i e …" at bounding box center [478, 412] width 607 height 198
click at [226, 398] on select "shown flatted stabled increased" at bounding box center [219, 393] width 64 height 15
click at [238, 391] on select "shown flatted stabled increased" at bounding box center [219, 393] width 64 height 15
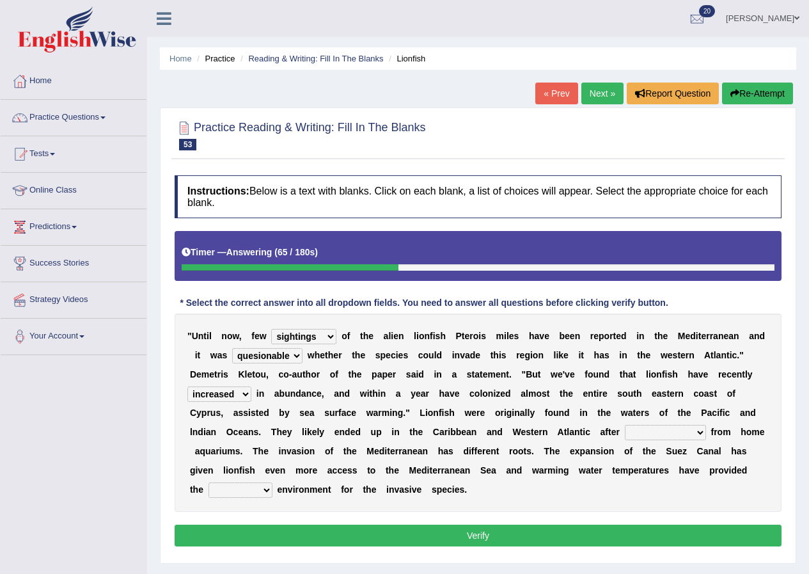
click at [542, 389] on b "s" at bounding box center [544, 393] width 5 height 10
click at [671, 436] on select "release being released released releasing" at bounding box center [665, 432] width 81 height 15
select select "being released"
click at [625, 425] on select "release being released released releasing" at bounding box center [665, 432] width 81 height 15
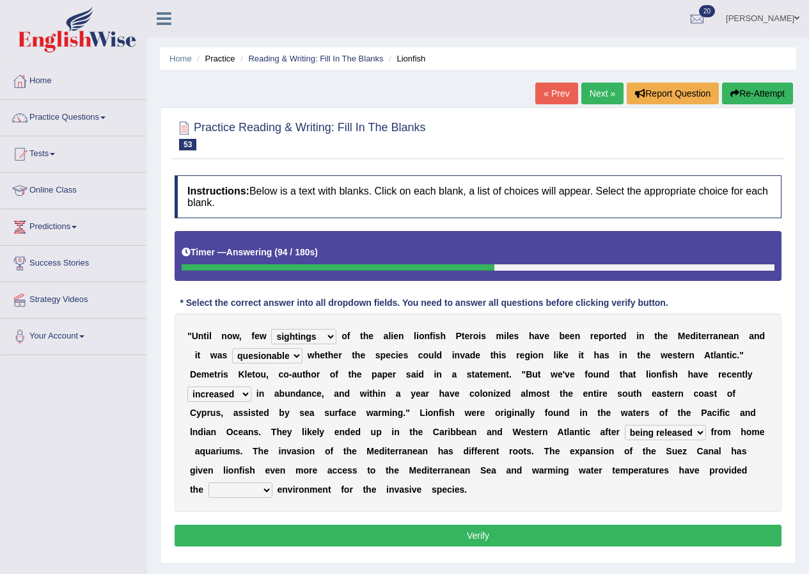
click at [252, 487] on select "whole overall partial perfect" at bounding box center [240, 489] width 64 height 15
select select "perfect"
click at [208, 482] on select "whole overall partial perfect" at bounding box center [240, 489] width 64 height 15
click at [269, 475] on b "e" at bounding box center [267, 470] width 5 height 10
click at [321, 531] on button "Verify" at bounding box center [478, 535] width 607 height 22
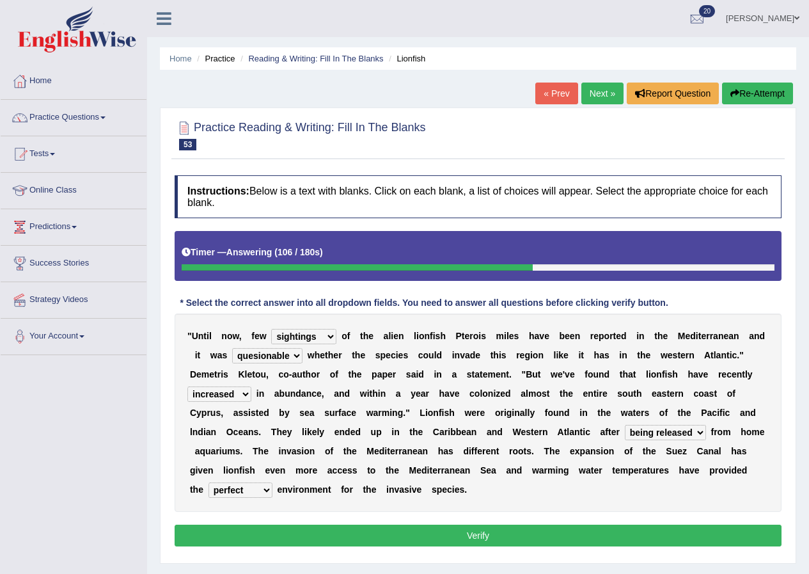
click at [321, 531] on div "Home Practice Reading & Writing: Fill In The Blanks Lionfish « Prev Next » Repo…" at bounding box center [478, 320] width 662 height 640
